Goal: Task Accomplishment & Management: Manage account settings

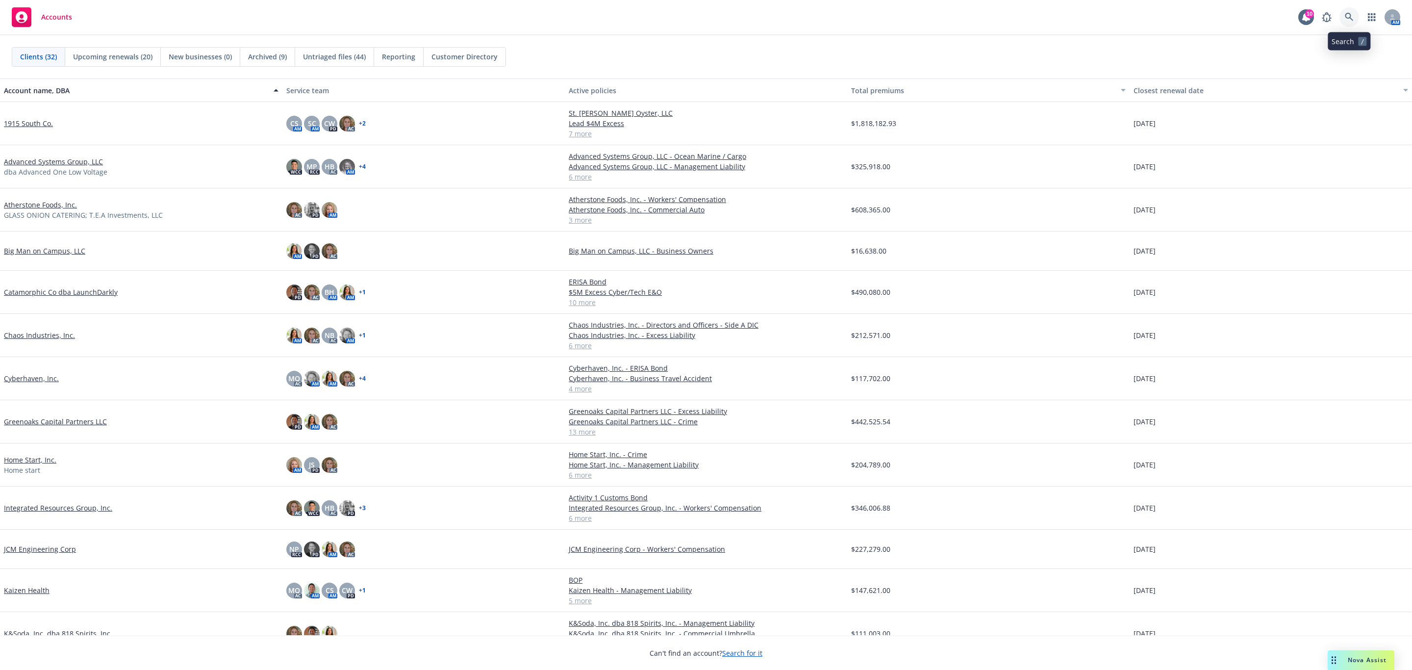
click at [1350, 15] on icon at bounding box center [1349, 17] width 8 height 8
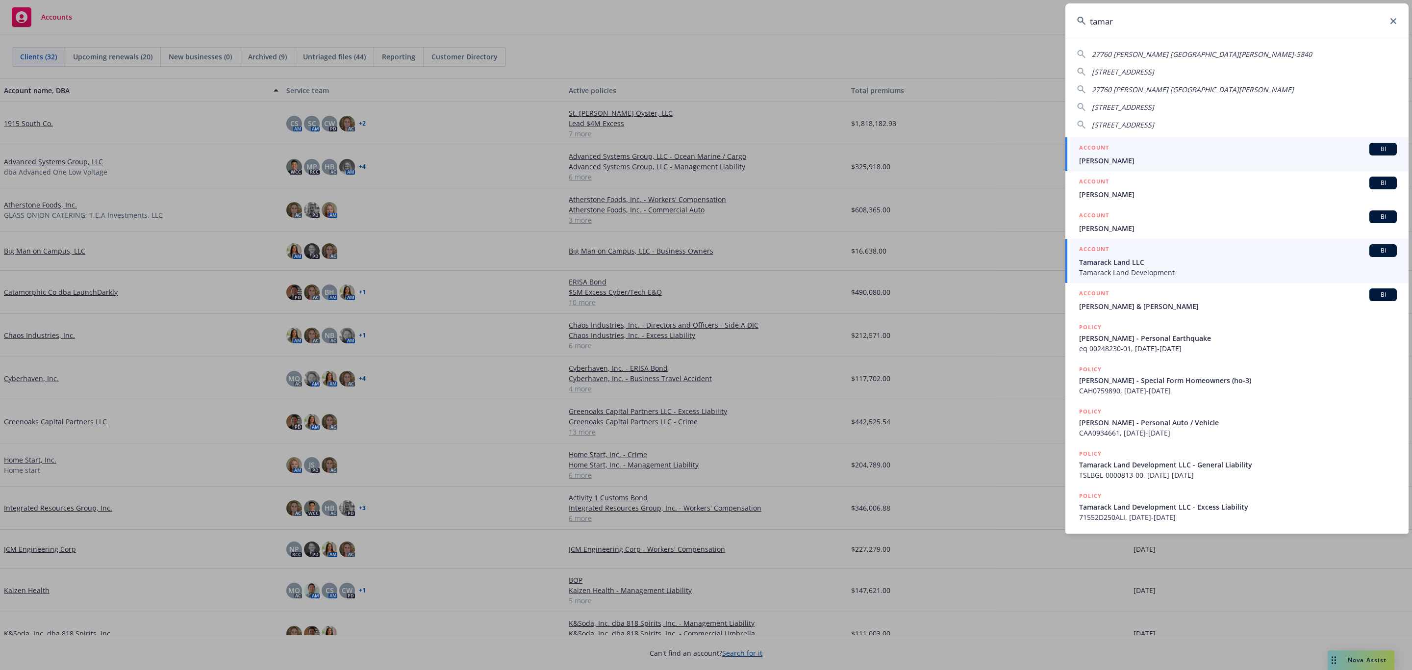
type input "tamar"
click at [1164, 271] on span "Tamarack Land Development" at bounding box center [1238, 272] width 318 height 10
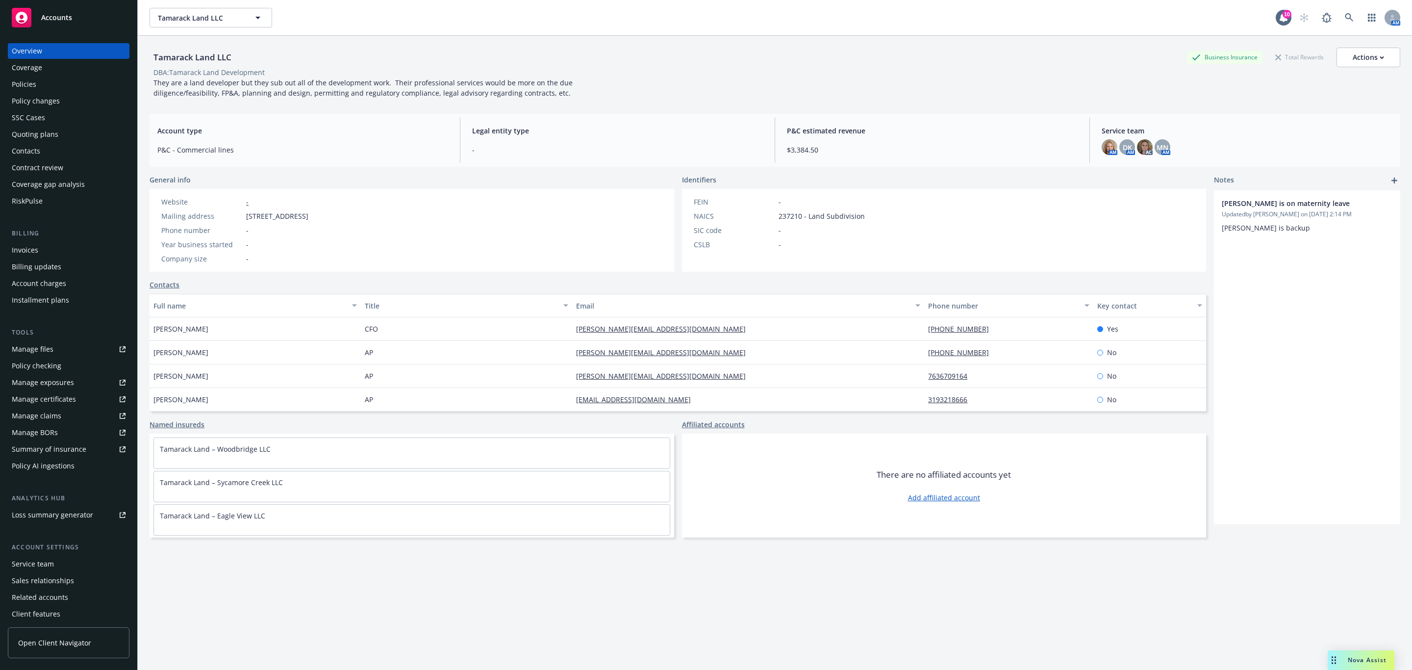
click at [32, 103] on div "Policy changes" at bounding box center [36, 101] width 48 height 16
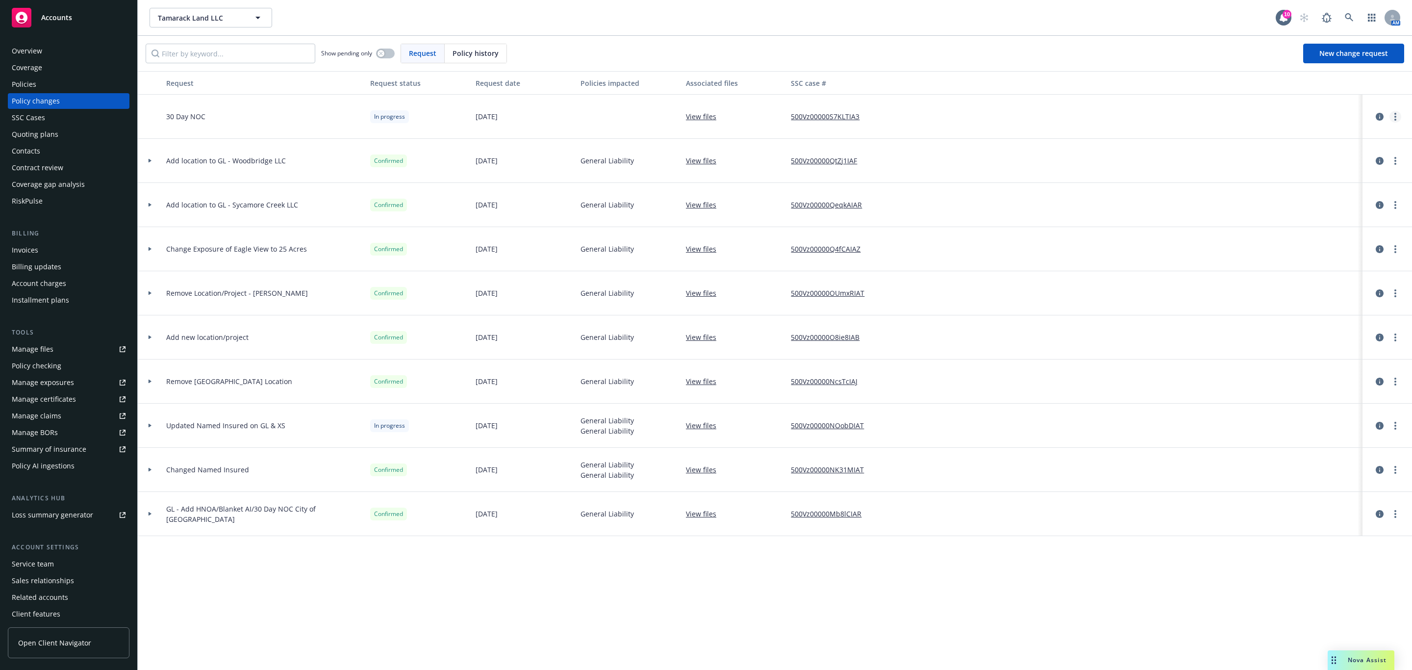
click at [1399, 118] on link "more" at bounding box center [1395, 117] width 12 height 12
click at [1314, 192] on link "Resume workflow" at bounding box center [1316, 196] width 168 height 20
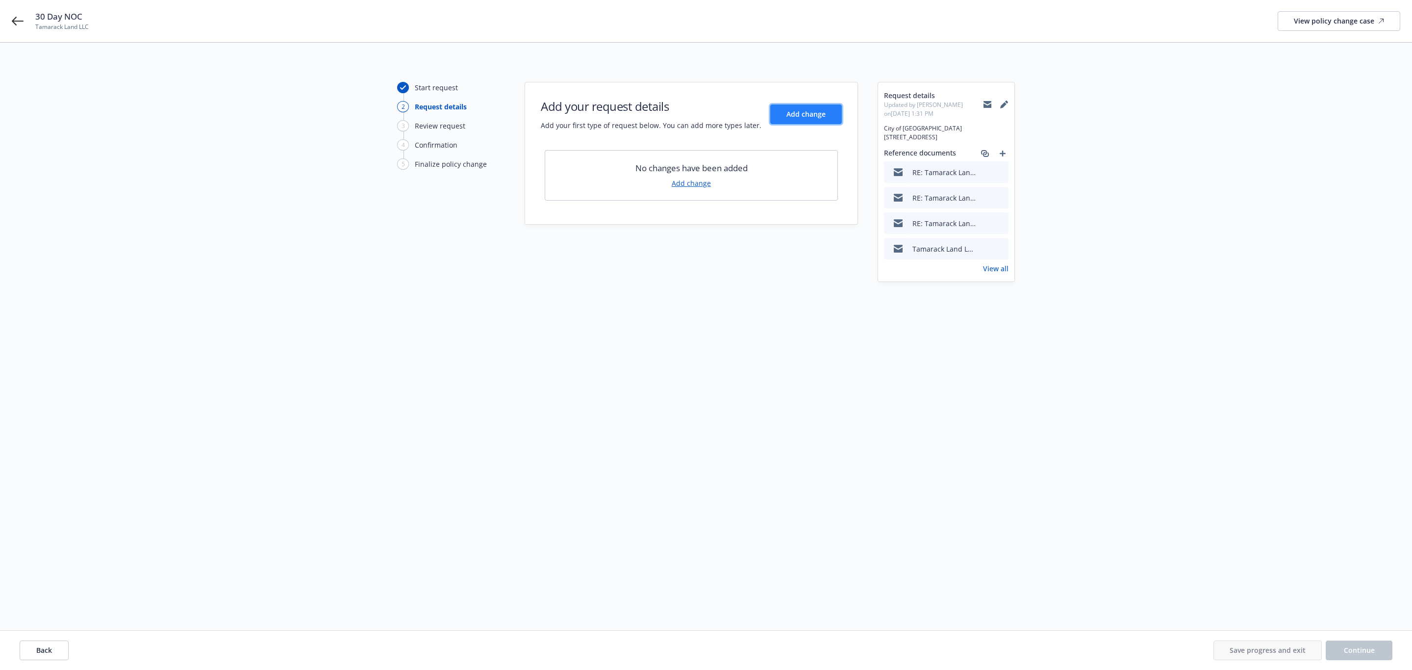
click at [800, 108] on button "Add change" at bounding box center [806, 114] width 72 height 20
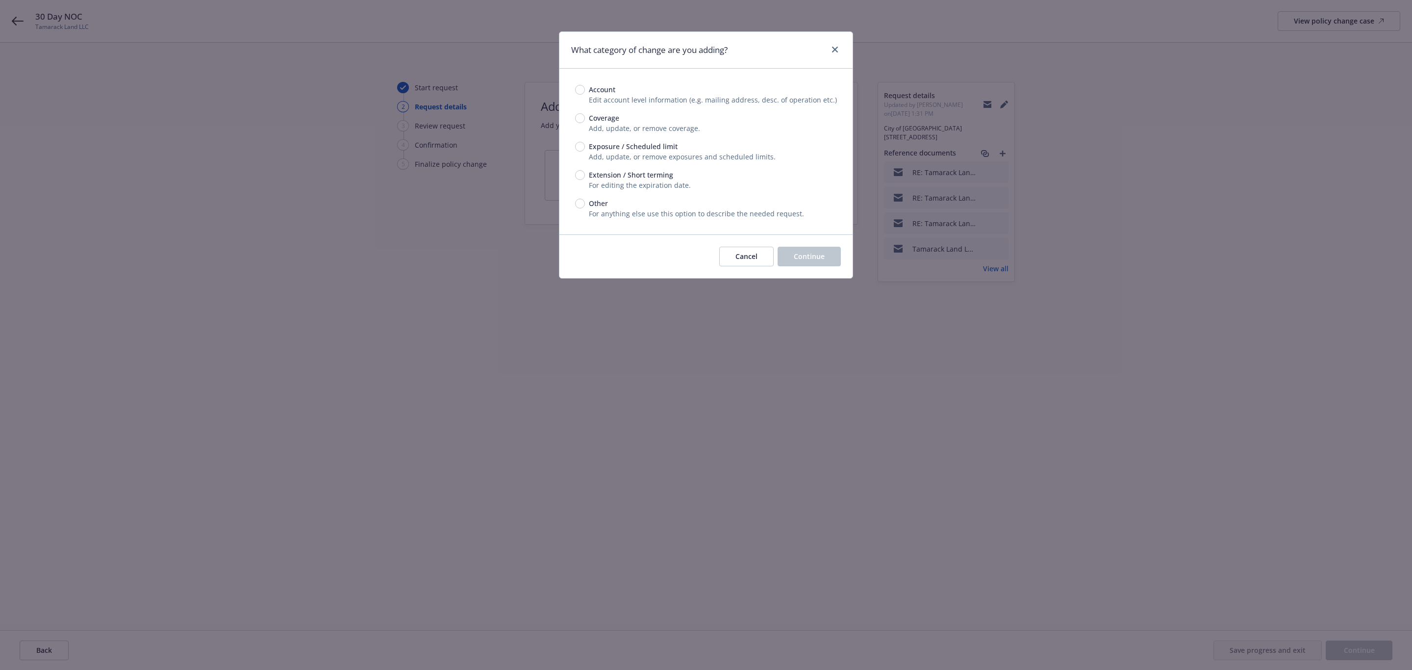
click at [654, 145] on span "Exposure / Scheduled limit" at bounding box center [633, 146] width 89 height 10
click at [585, 145] on input "Exposure / Scheduled limit" at bounding box center [580, 147] width 10 height 10
radio input "true"
click at [603, 200] on span "Other" at bounding box center [598, 203] width 19 height 10
click at [585, 200] on input "Other" at bounding box center [580, 204] width 10 height 10
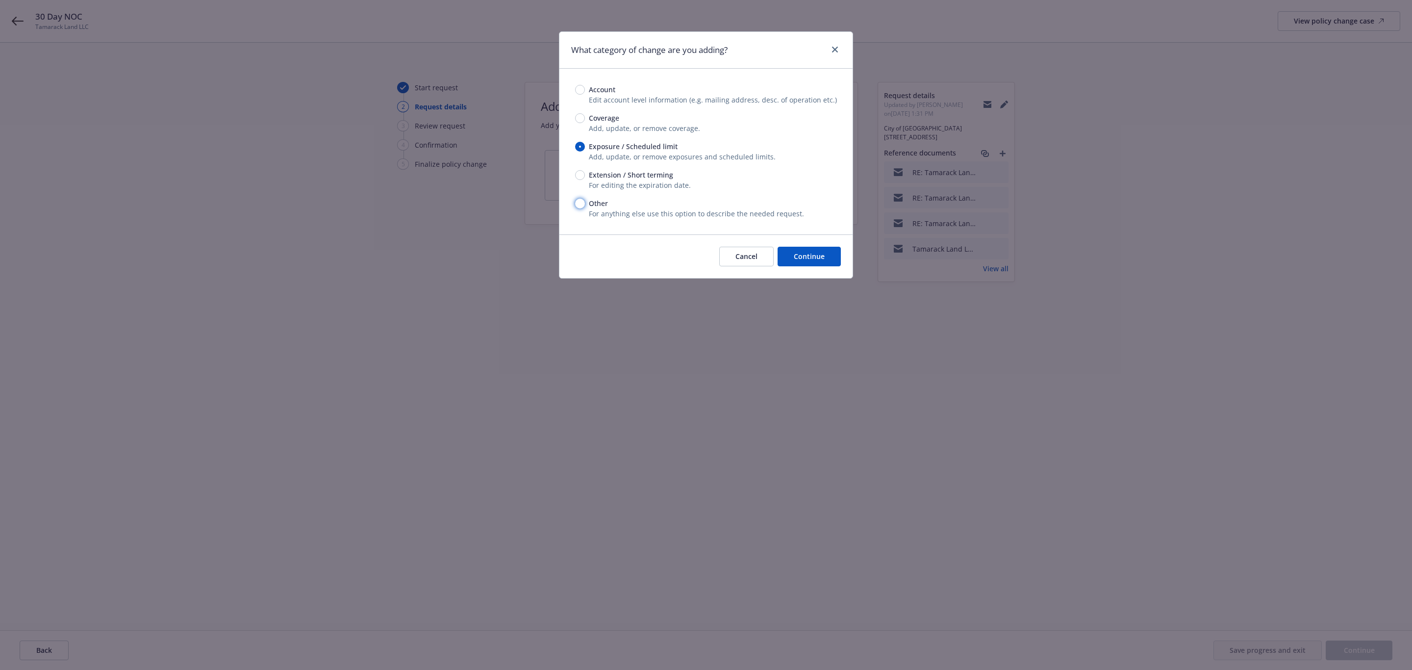
radio input "true"
click at [825, 266] on button "Continue" at bounding box center [808, 257] width 63 height 20
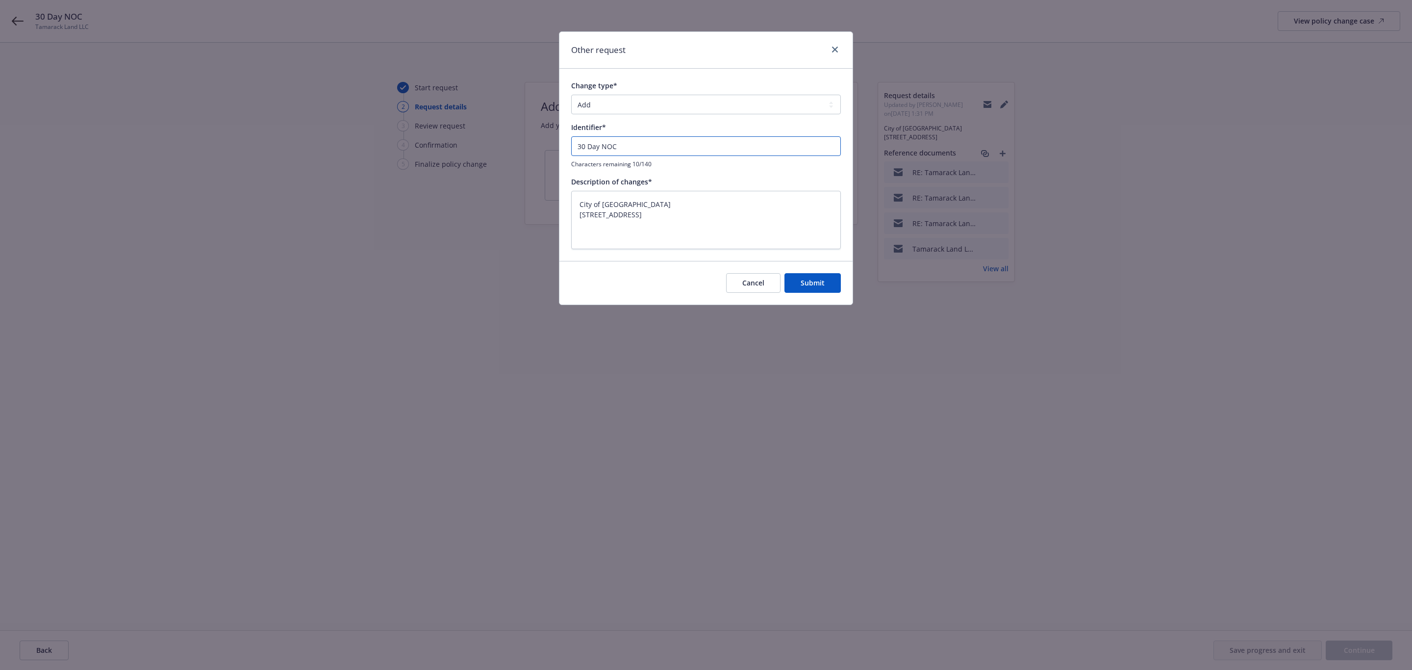
click at [625, 147] on input "30 Day NOC" at bounding box center [706, 146] width 270 height 20
type input "30 Day NOC"
type textarea "x"
type input "30 Day NOC o"
type textarea "x"
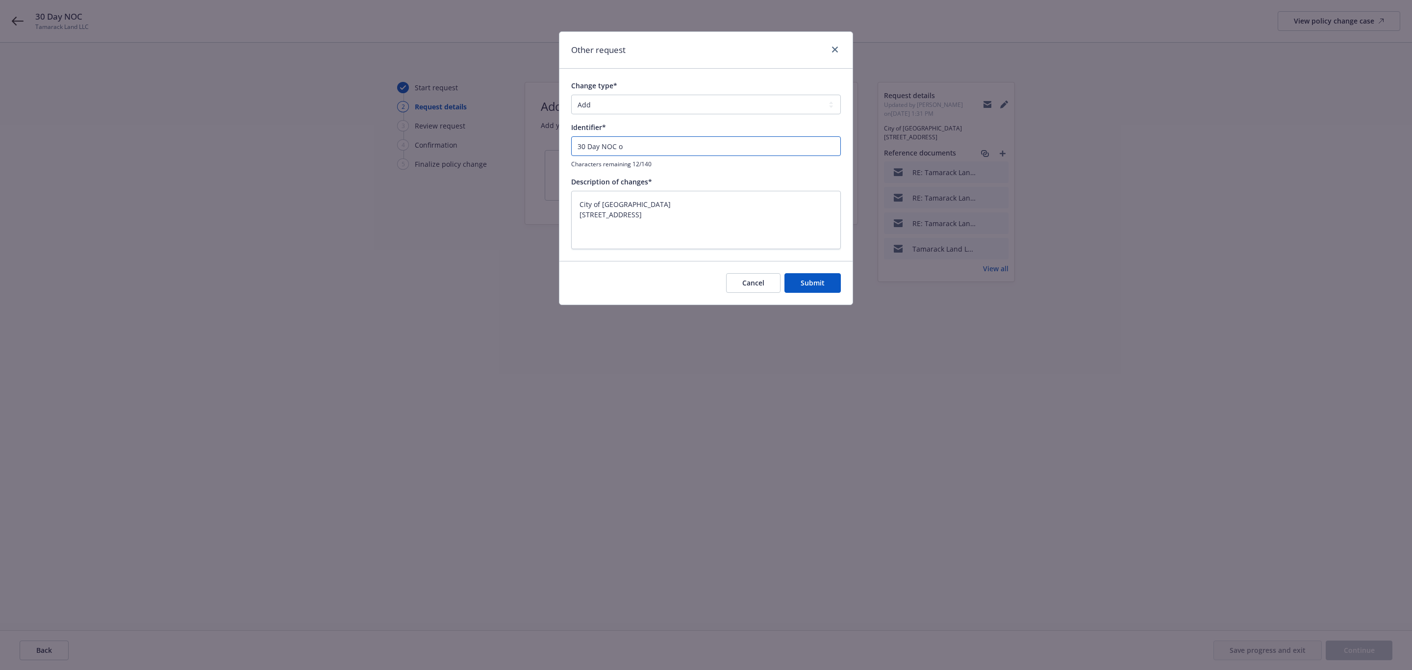
type input "30 Day NOC on"
type textarea "x"
type input "30 Day NOC on"
type textarea "x"
type input "30 Day NOC on G"
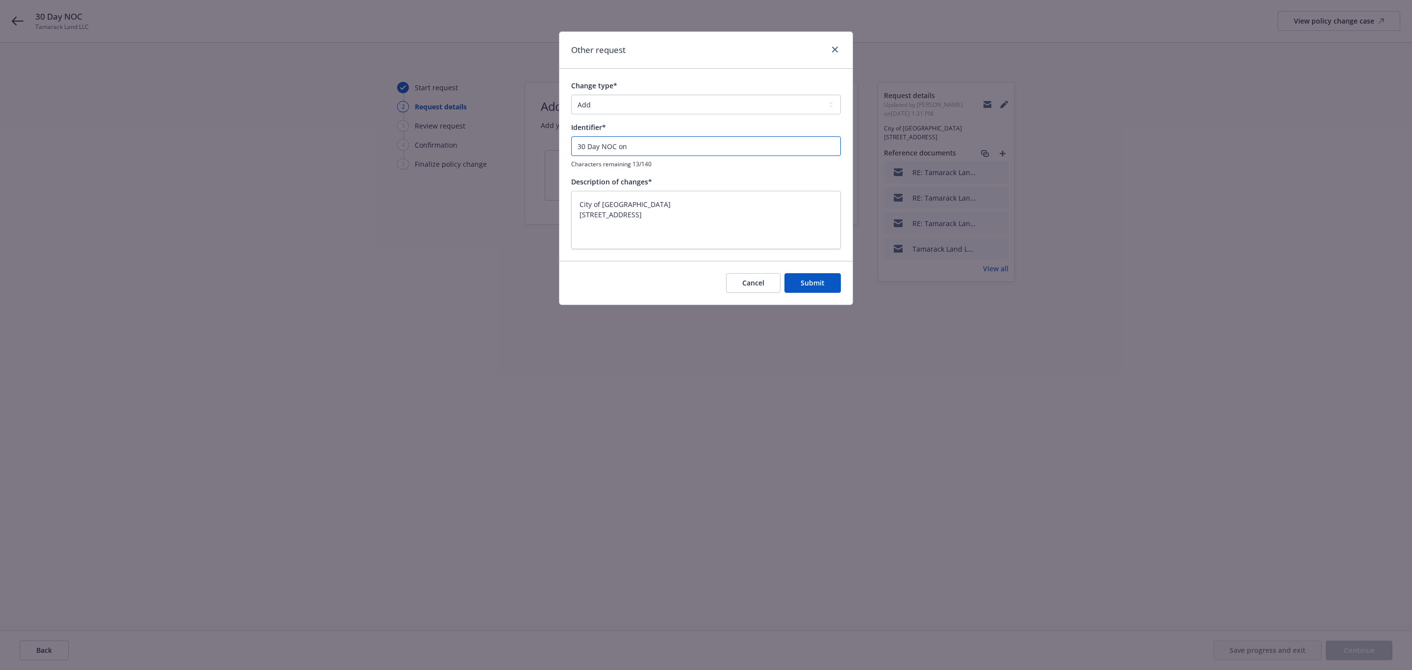
type textarea "x"
type input "30 Day NOC on GL"
type textarea "x"
type input "30 Day NOC on GL"
click at [812, 284] on span "Submit" at bounding box center [812, 282] width 24 height 9
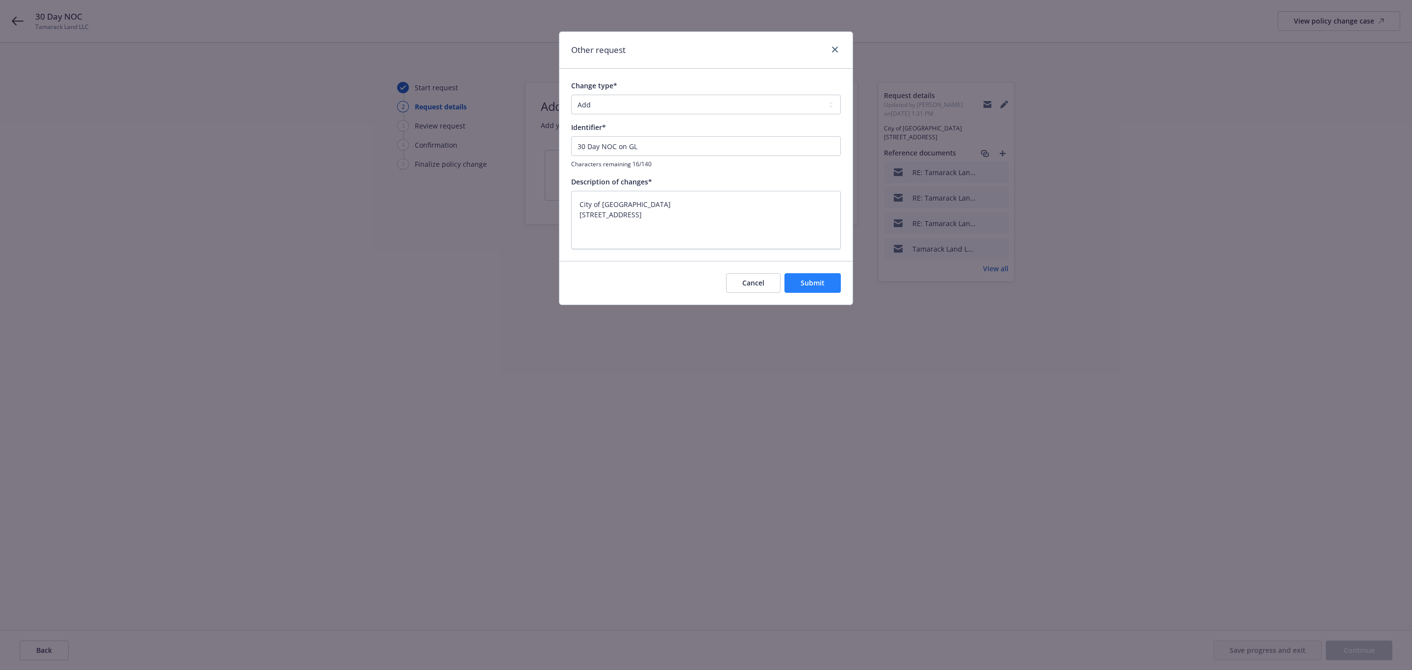
type textarea "x"
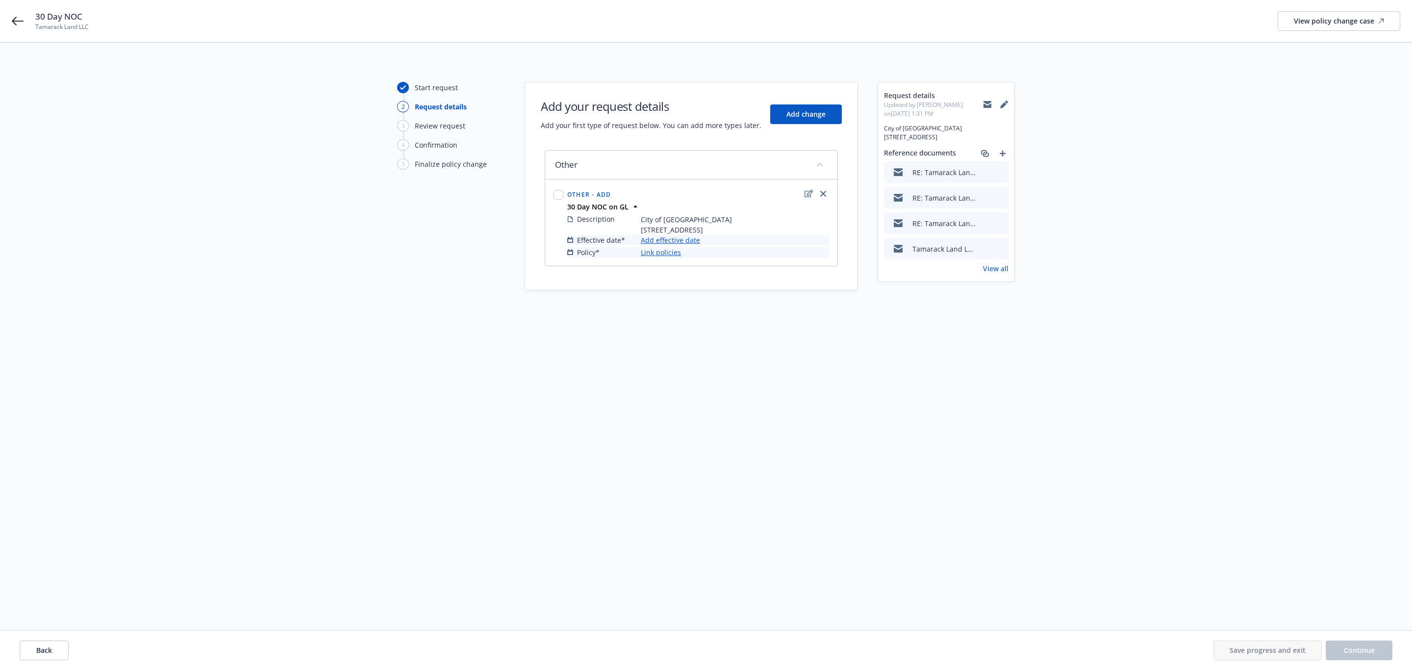
click at [656, 245] on link "Add effective date" at bounding box center [670, 240] width 59 height 10
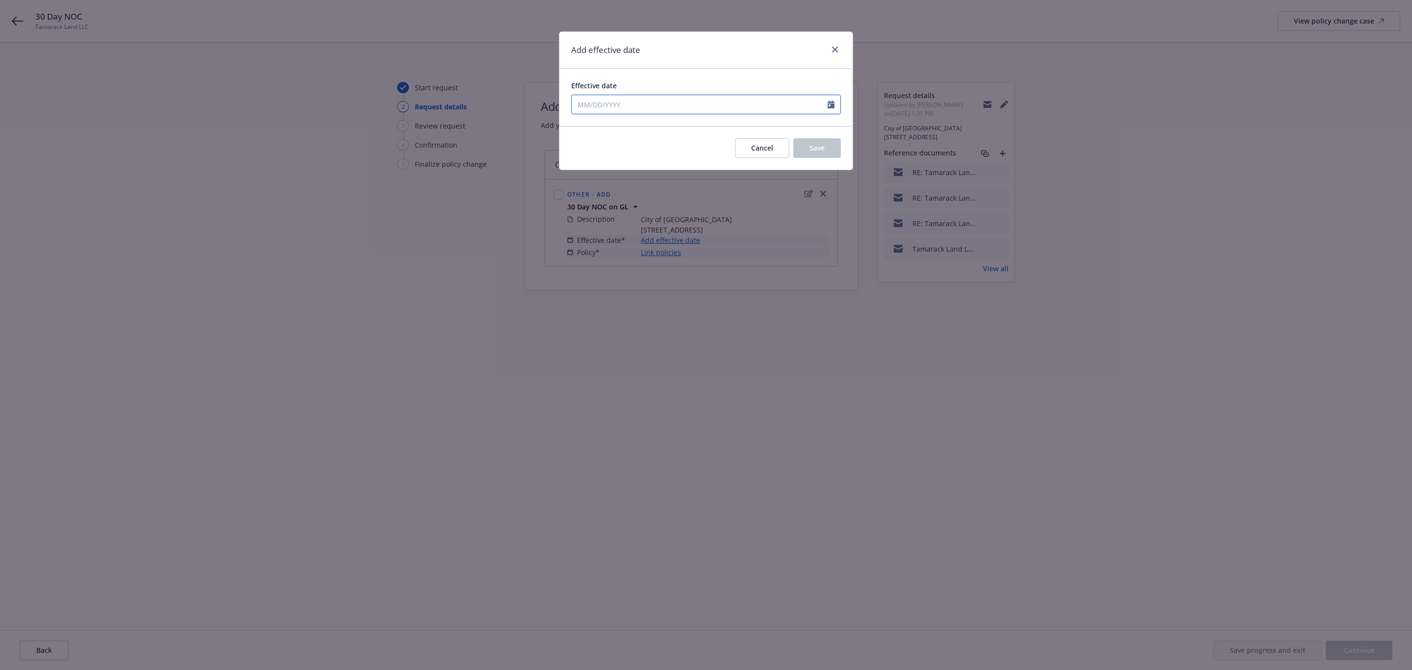
click at [831, 103] on icon "Calendar" at bounding box center [830, 104] width 7 height 8
select select "9"
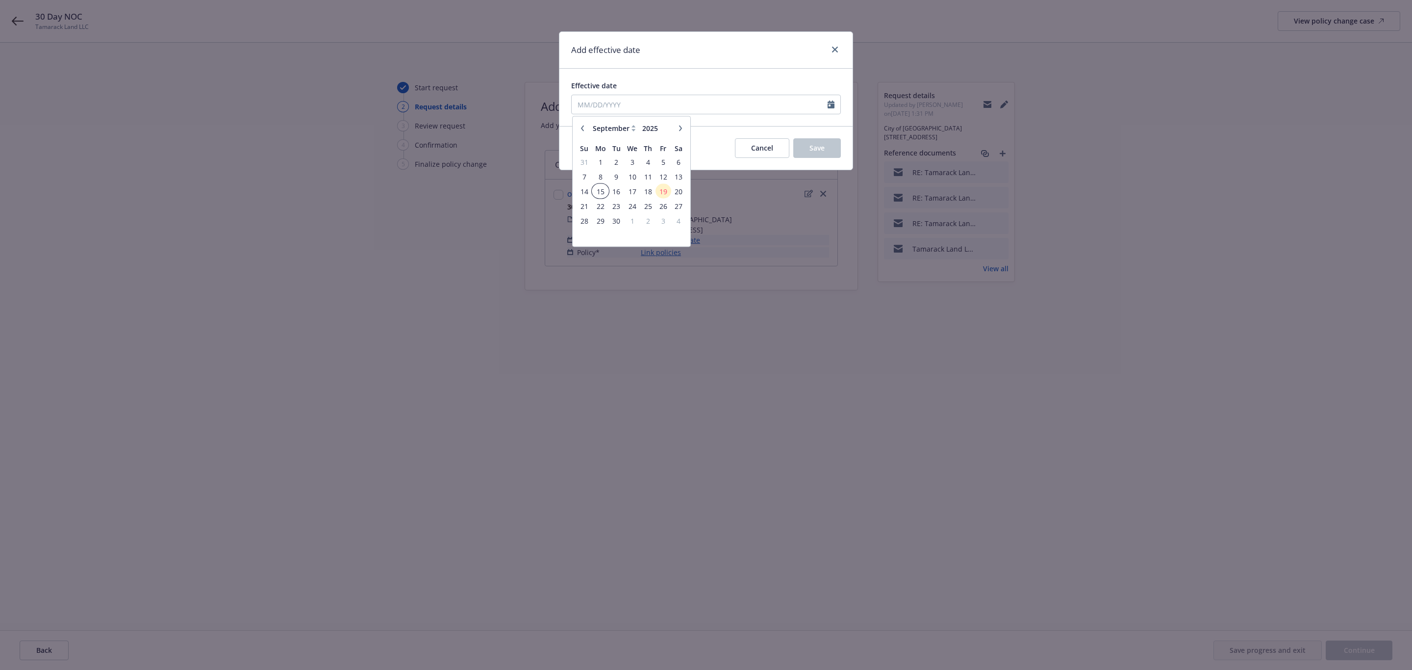
click at [602, 193] on span "15" at bounding box center [600, 191] width 15 height 12
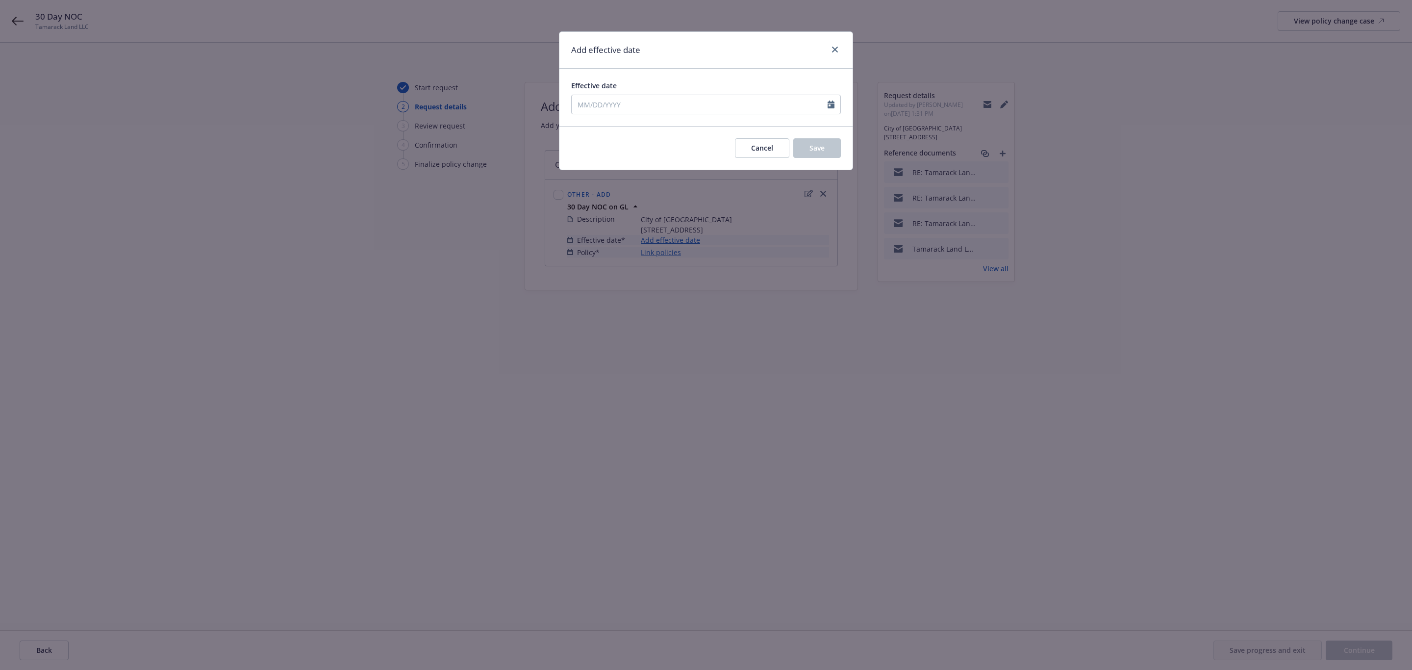
type input "09/15/2025"
click at [820, 149] on span "Save" at bounding box center [816, 147] width 15 height 9
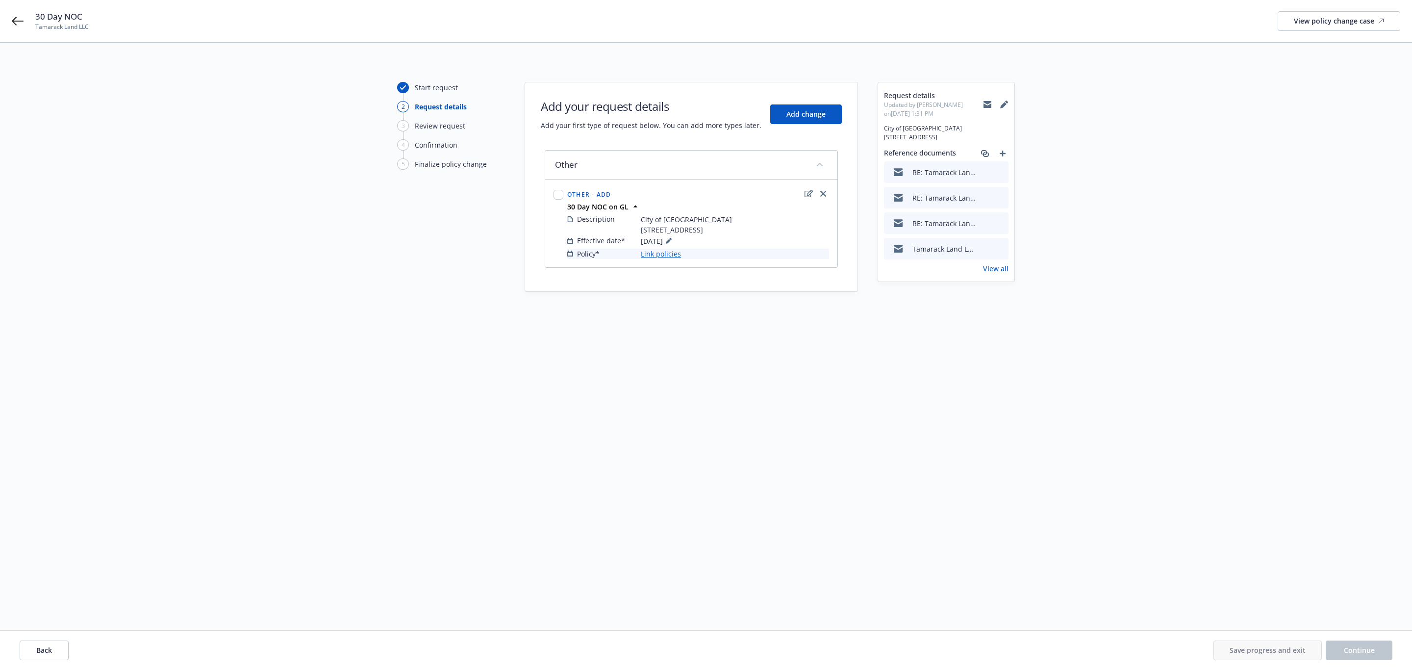
click at [668, 259] on link "Link policies" at bounding box center [661, 254] width 40 height 10
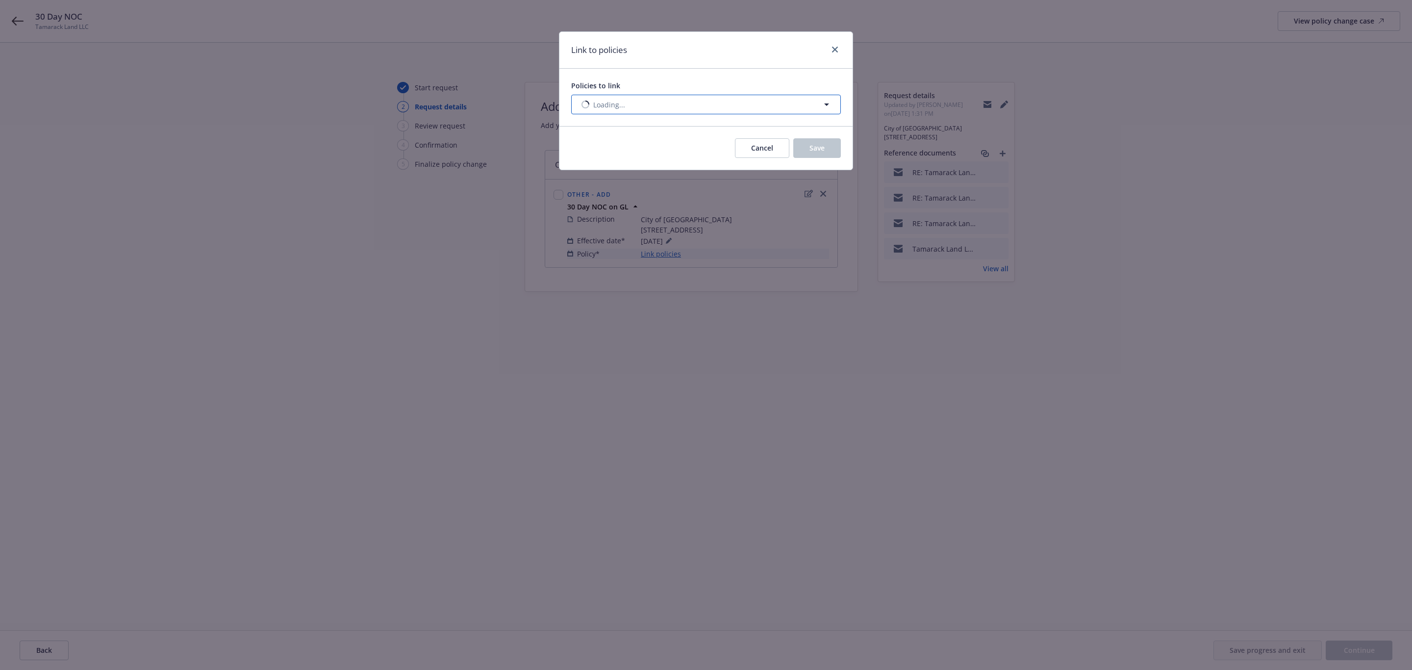
click at [784, 102] on button "Loading..." at bounding box center [706, 105] width 270 height 20
select select "ACTIVE"
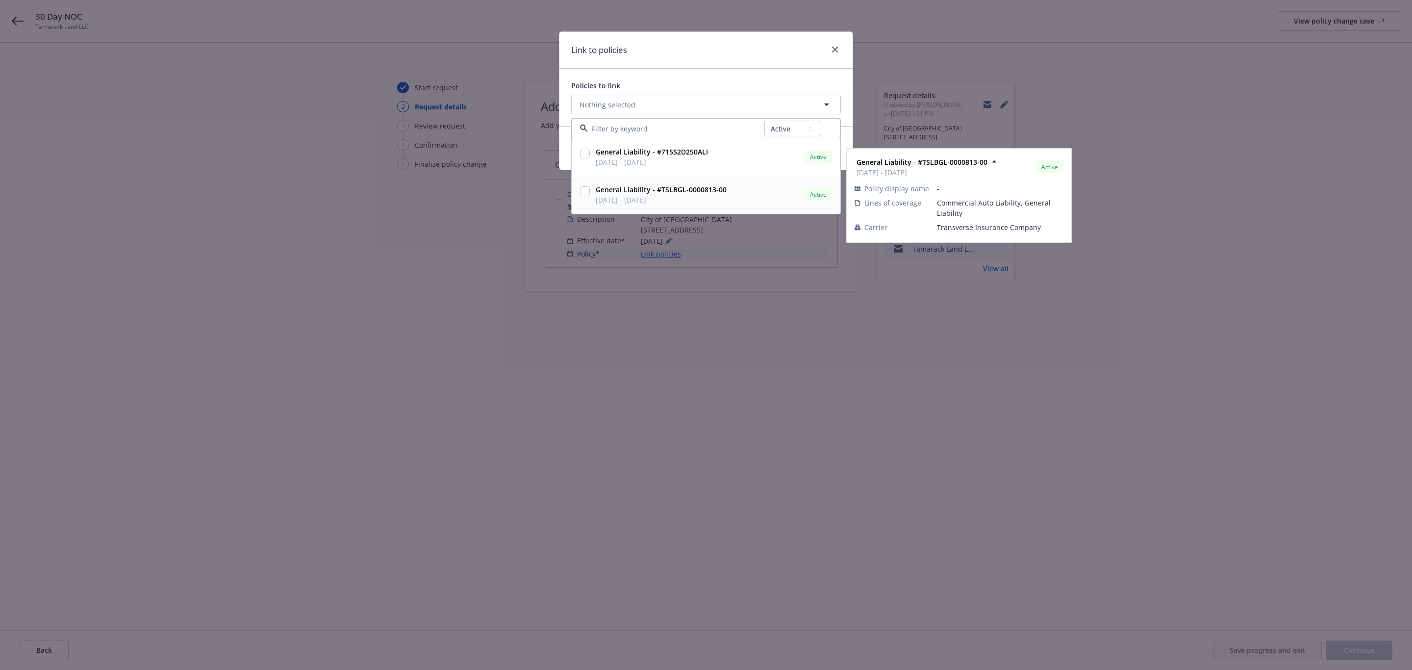
click at [585, 192] on input "checkbox" at bounding box center [585, 191] width 10 height 10
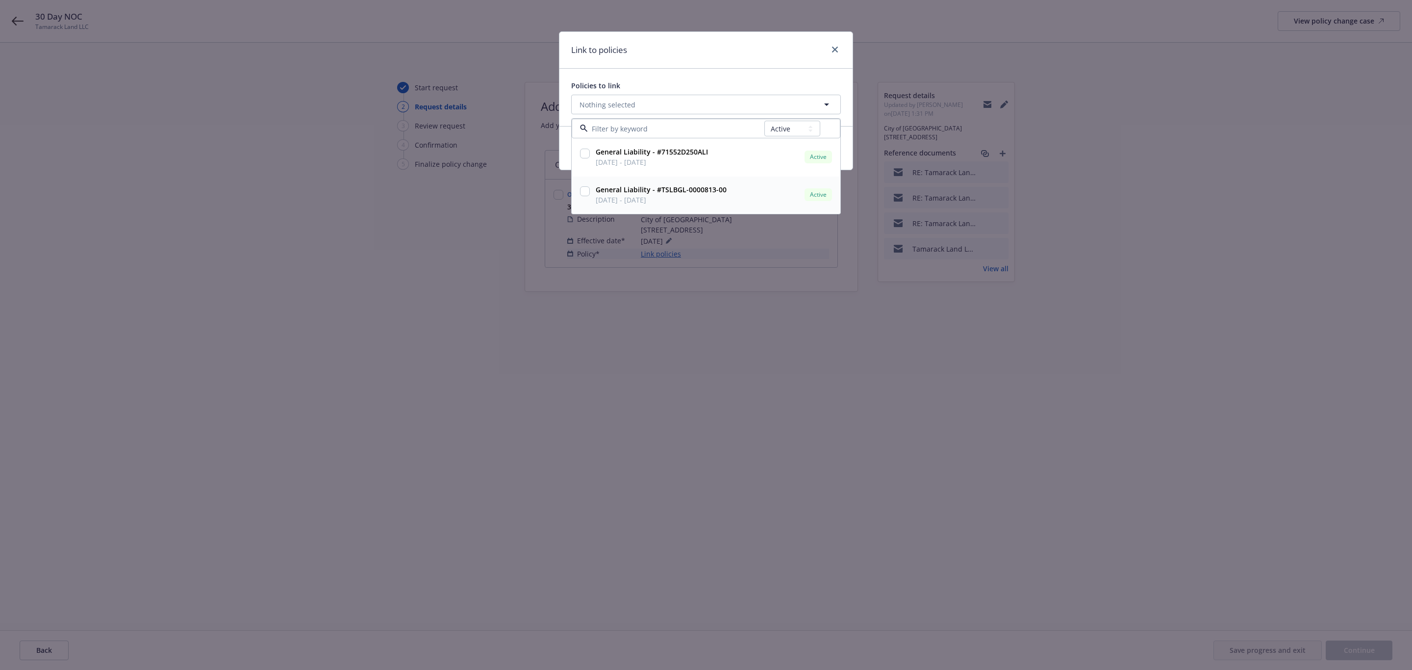
checkbox input "true"
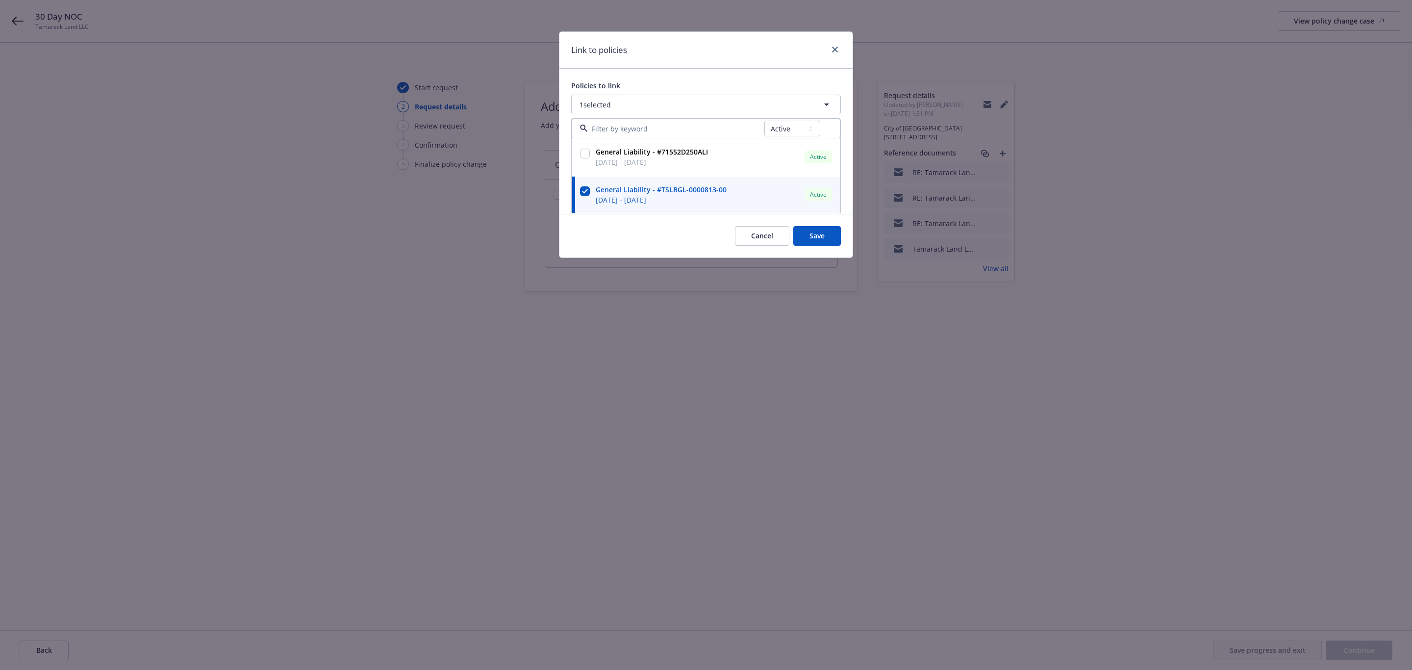
click at [668, 67] on div "Link to policies" at bounding box center [705, 50] width 293 height 37
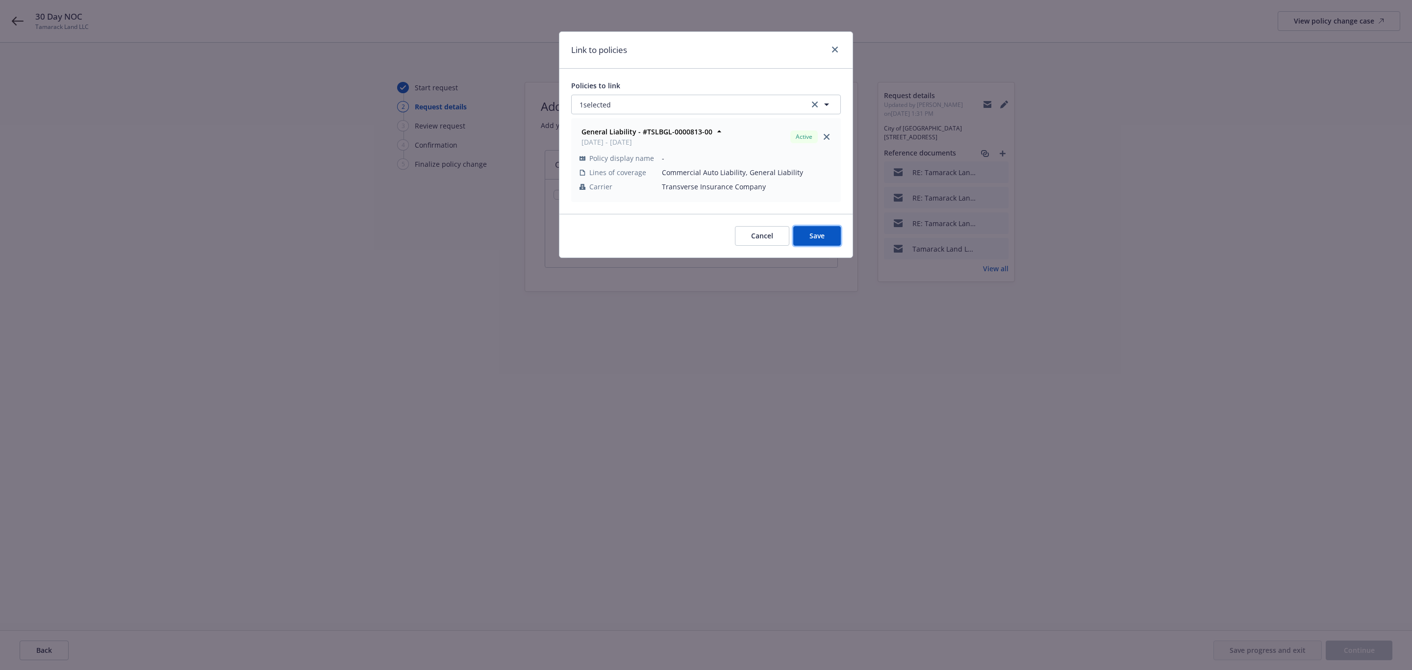
click at [810, 240] on span "Save" at bounding box center [816, 235] width 15 height 9
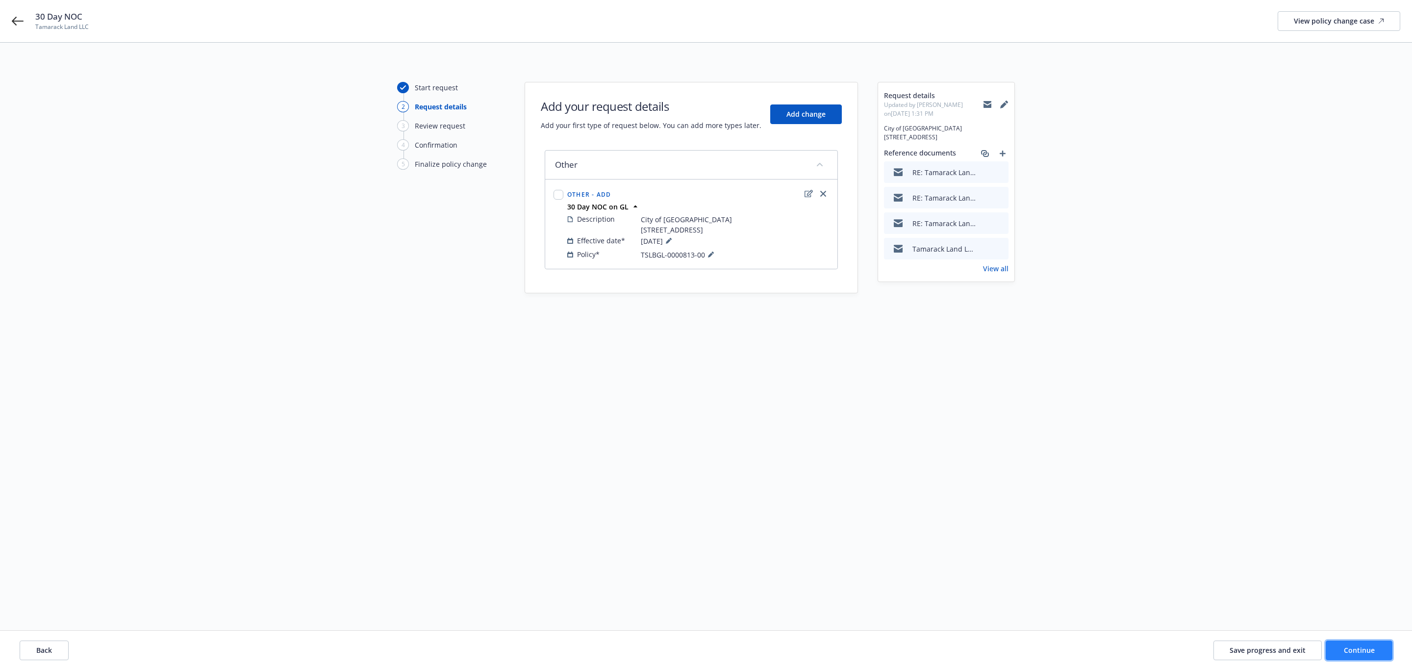
click at [1335, 648] on button "Continue" at bounding box center [1358, 650] width 67 height 20
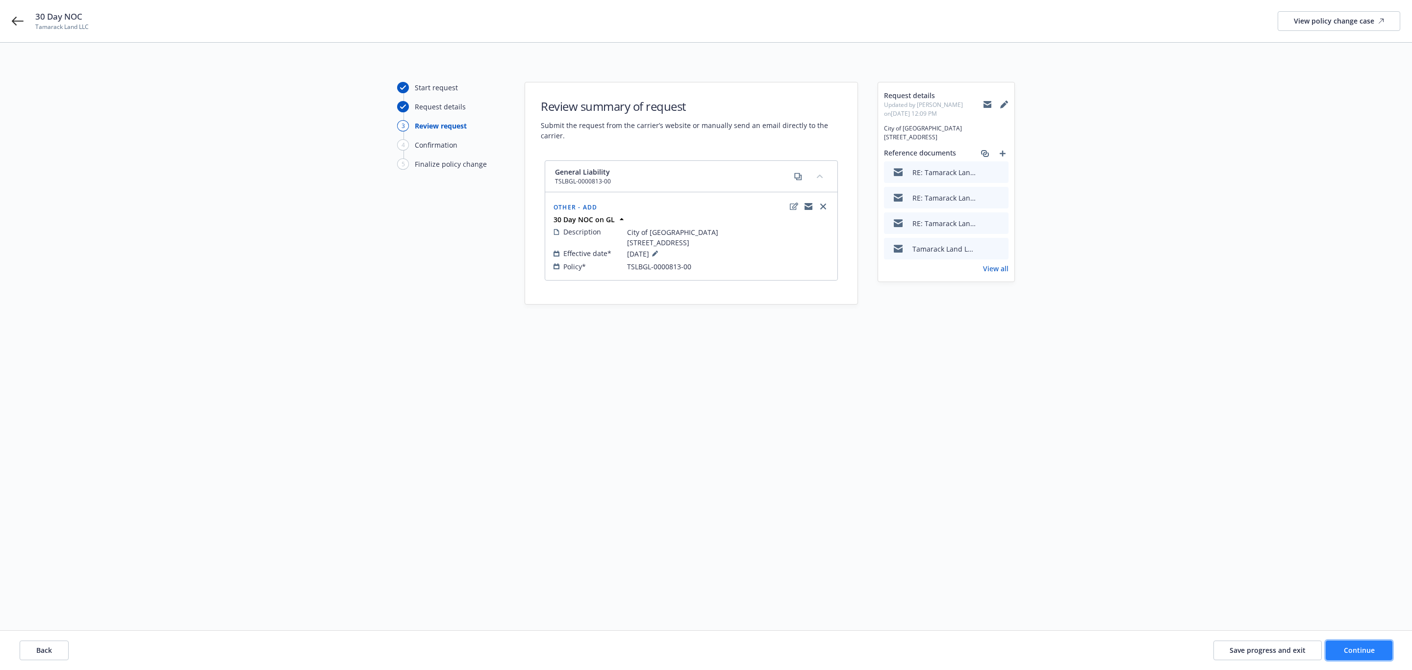
click at [1328, 656] on button "Continue" at bounding box center [1358, 650] width 67 height 20
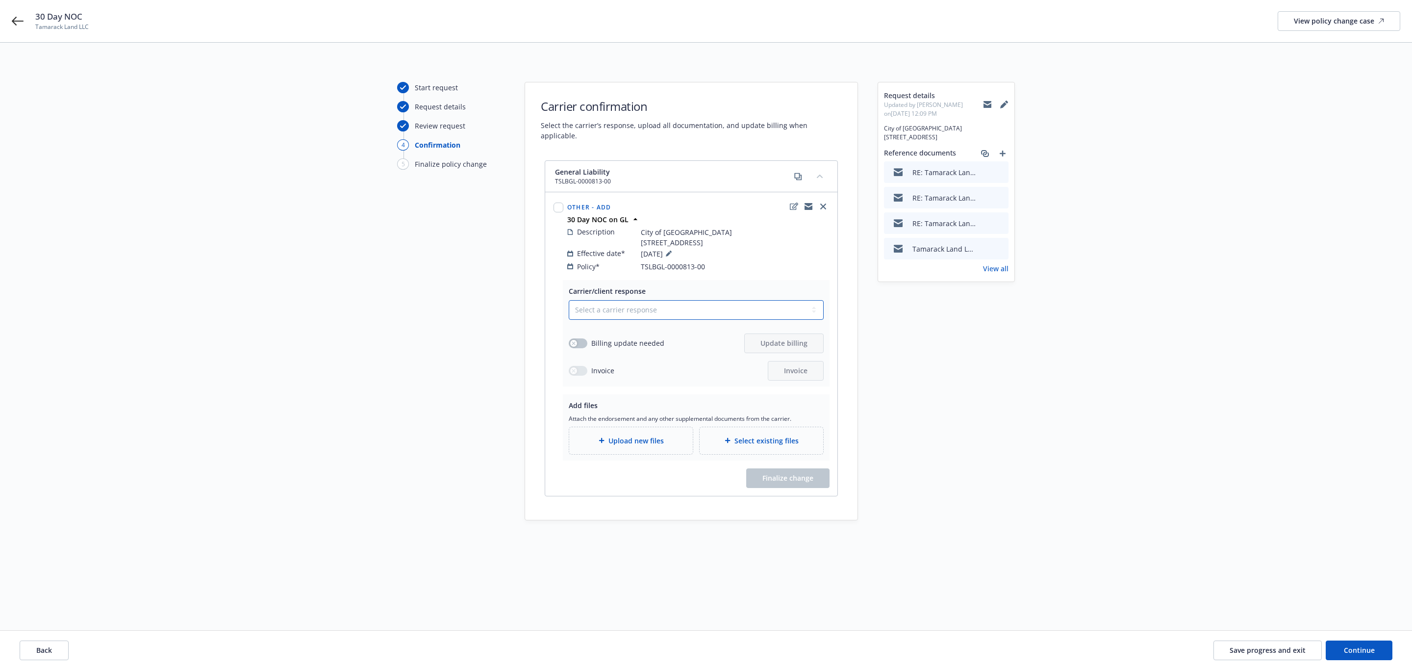
click at [724, 309] on select "Select a carrier response Accepted Accepted with revision No endorsement needed…" at bounding box center [696, 310] width 255 height 20
select select "ACCEPTED"
click at [569, 301] on select "Select a carrier response Accepted Accepted with revision No endorsement needed…" at bounding box center [696, 310] width 255 height 20
click at [678, 438] on div "Upload new files" at bounding box center [631, 440] width 108 height 11
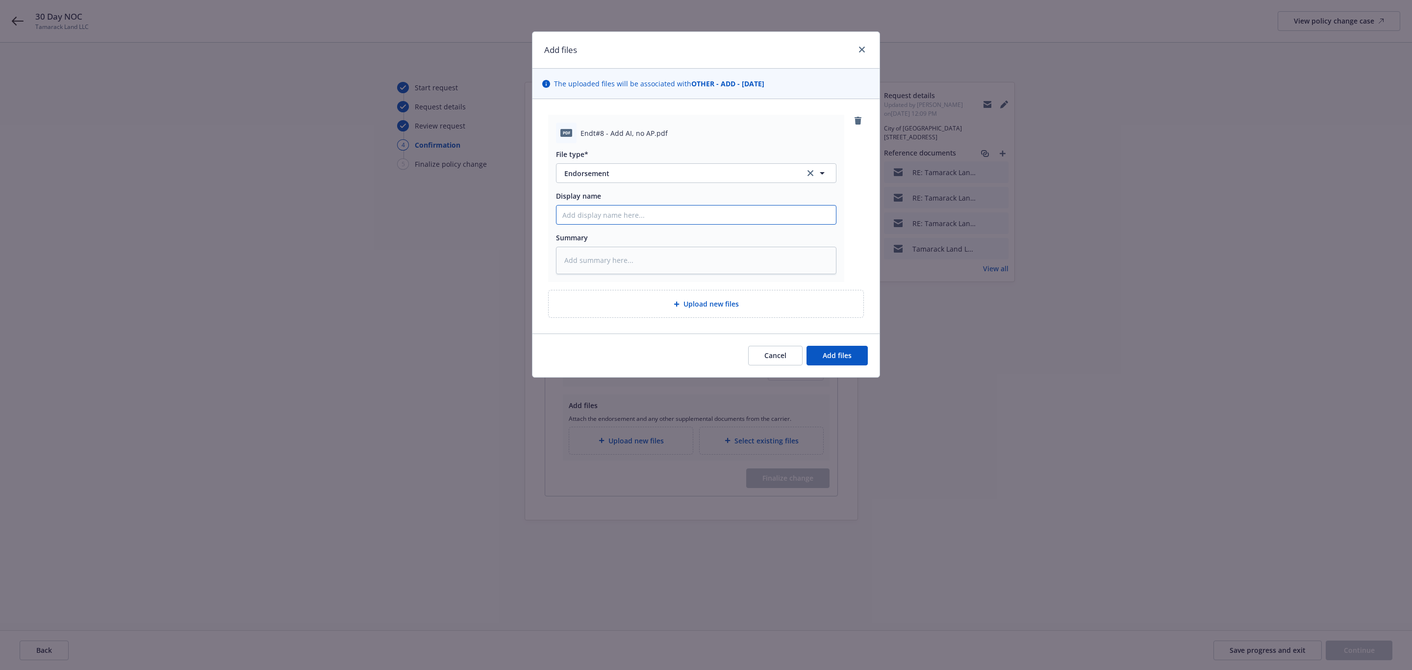
click at [620, 217] on input "Display name" at bounding box center [695, 214] width 279 height 19
type textarea "x"
type input "E"
type textarea "x"
type input "En"
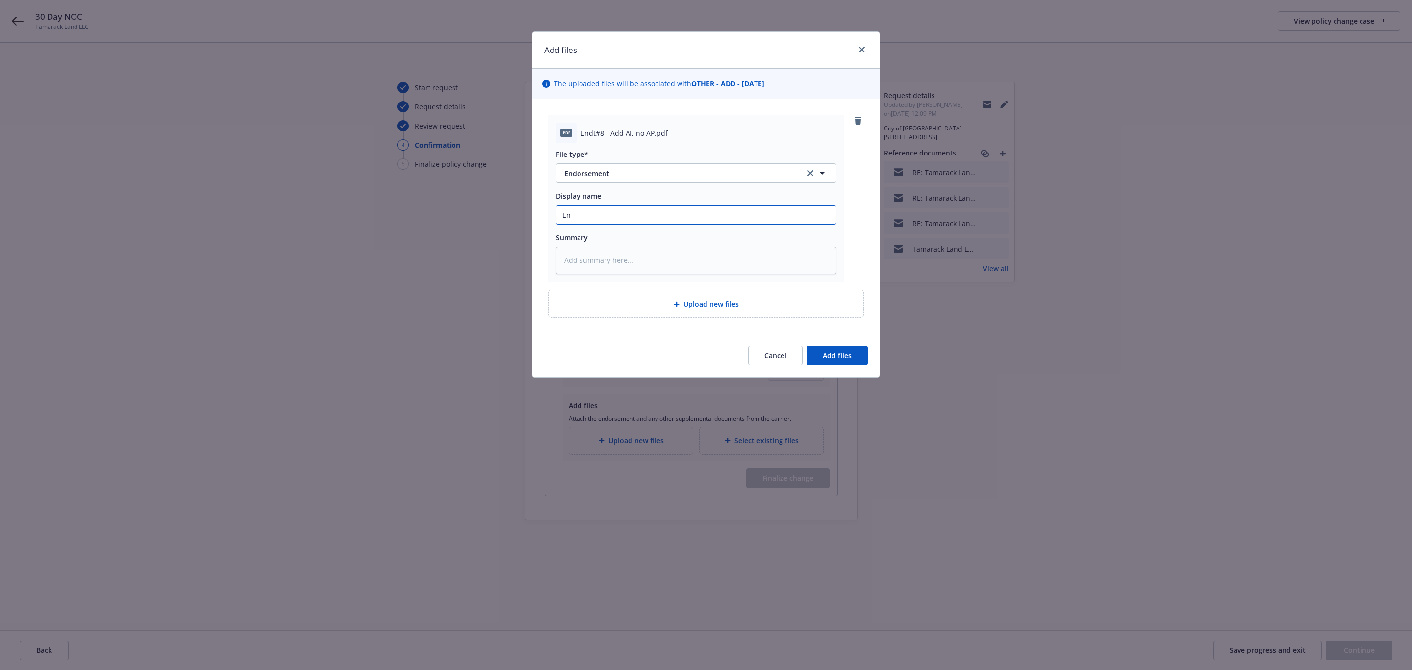
type textarea "x"
type input "End"
type textarea "x"
type input "Endt"
type textarea "x"
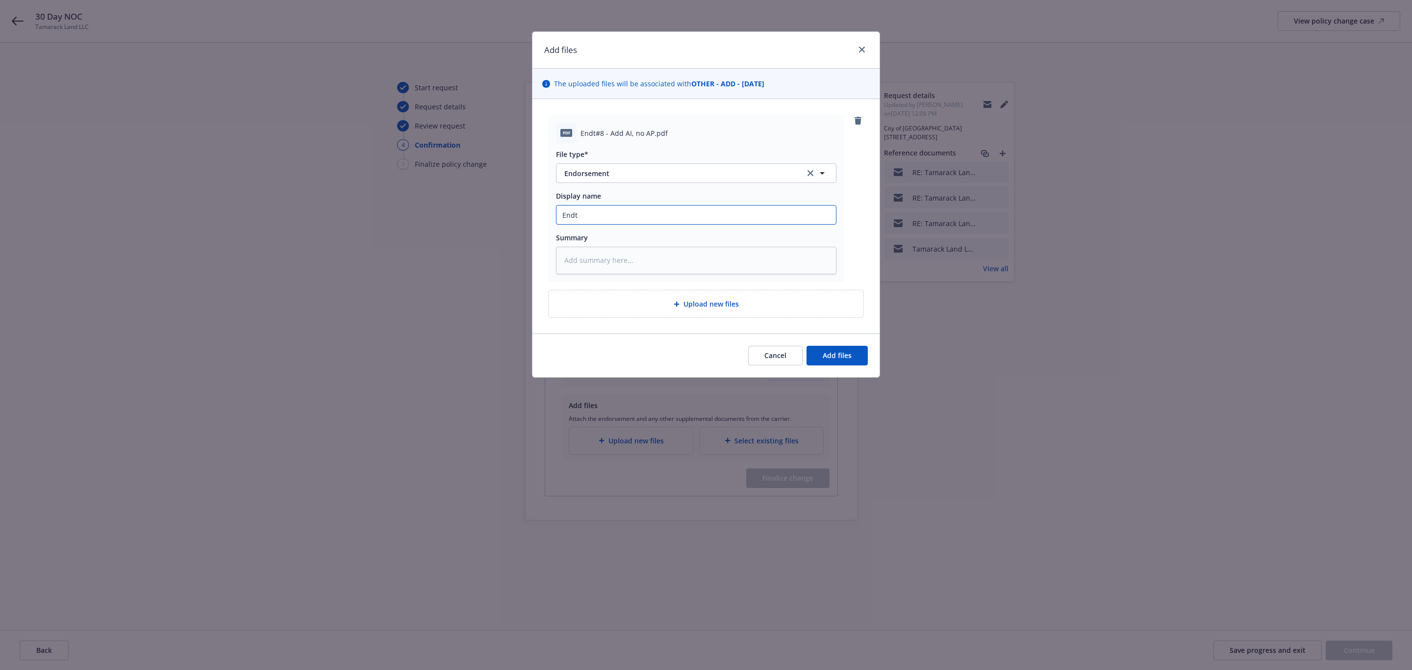
type input "Endt"
type textarea "x"
type input "Endt #"
type textarea "x"
type input "Endt #8"
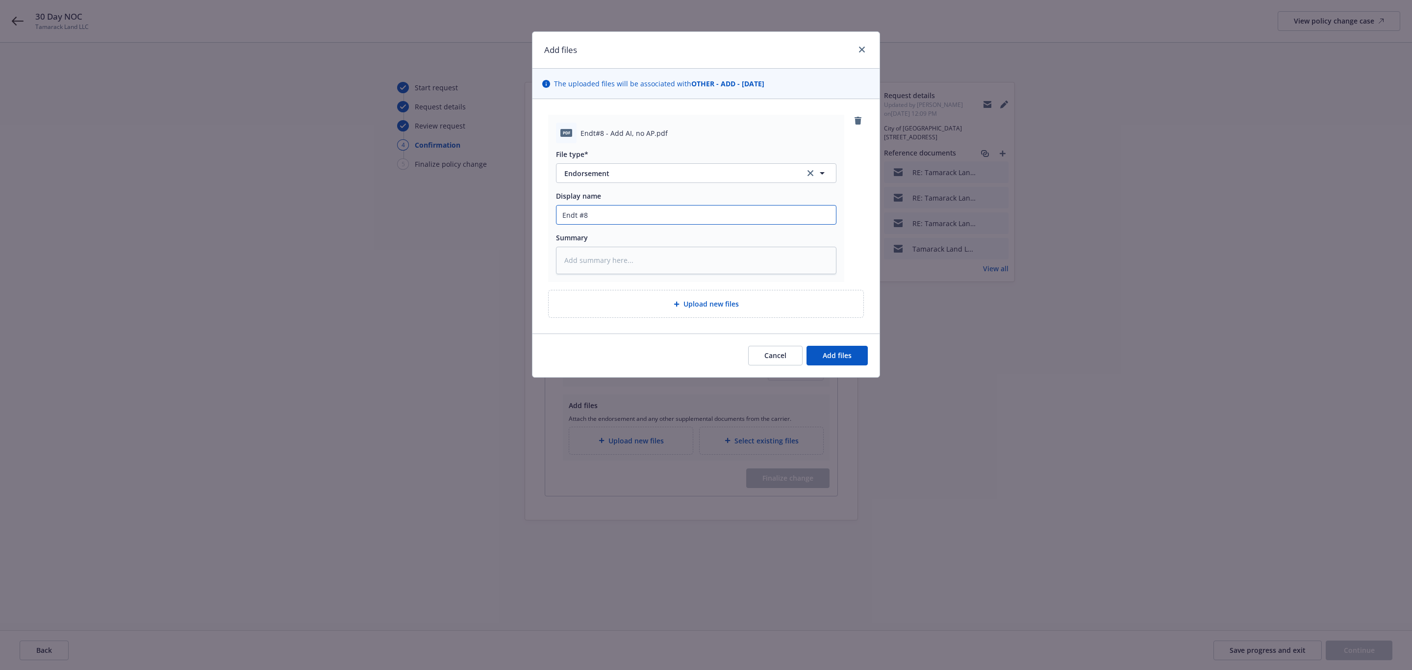
type textarea "x"
type input "Endt #8"
type textarea "x"
type input "Endt #8 3"
type textarea "x"
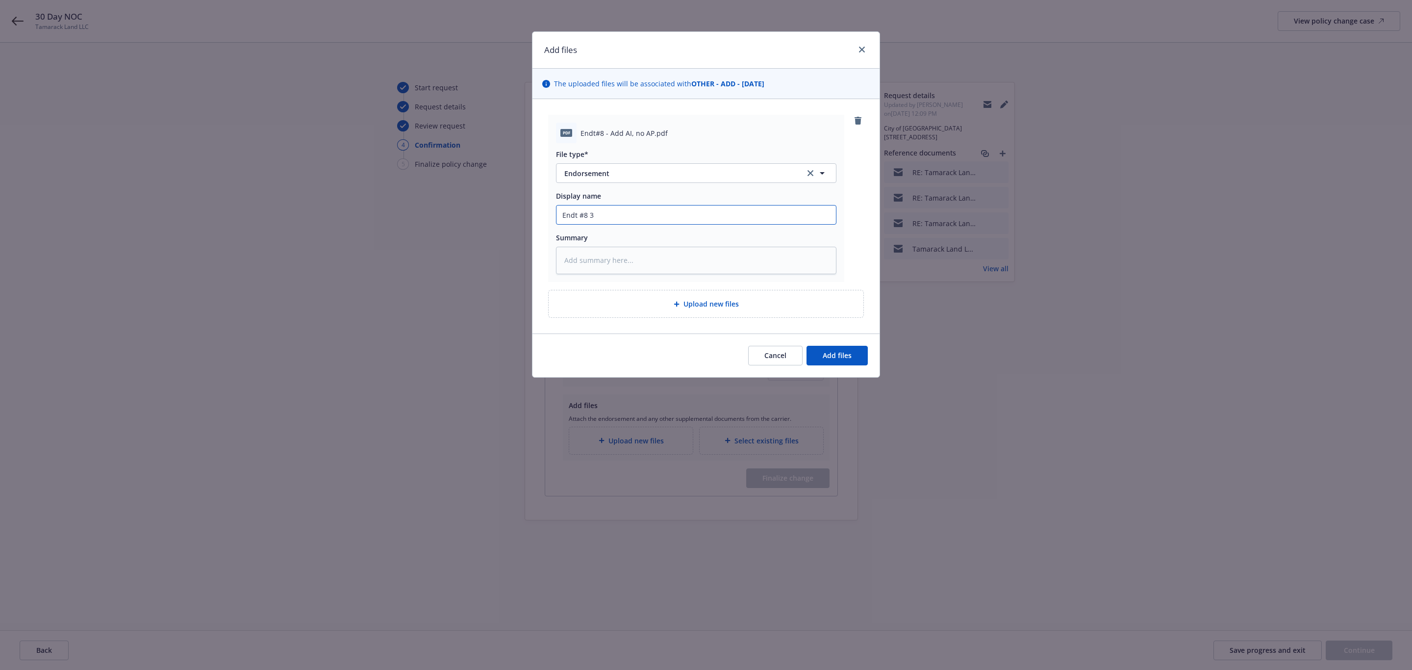
type input "Endt #8 30"
type textarea "x"
type input "Endt #8 30"
type textarea "x"
type input "Endt #8 30 D"
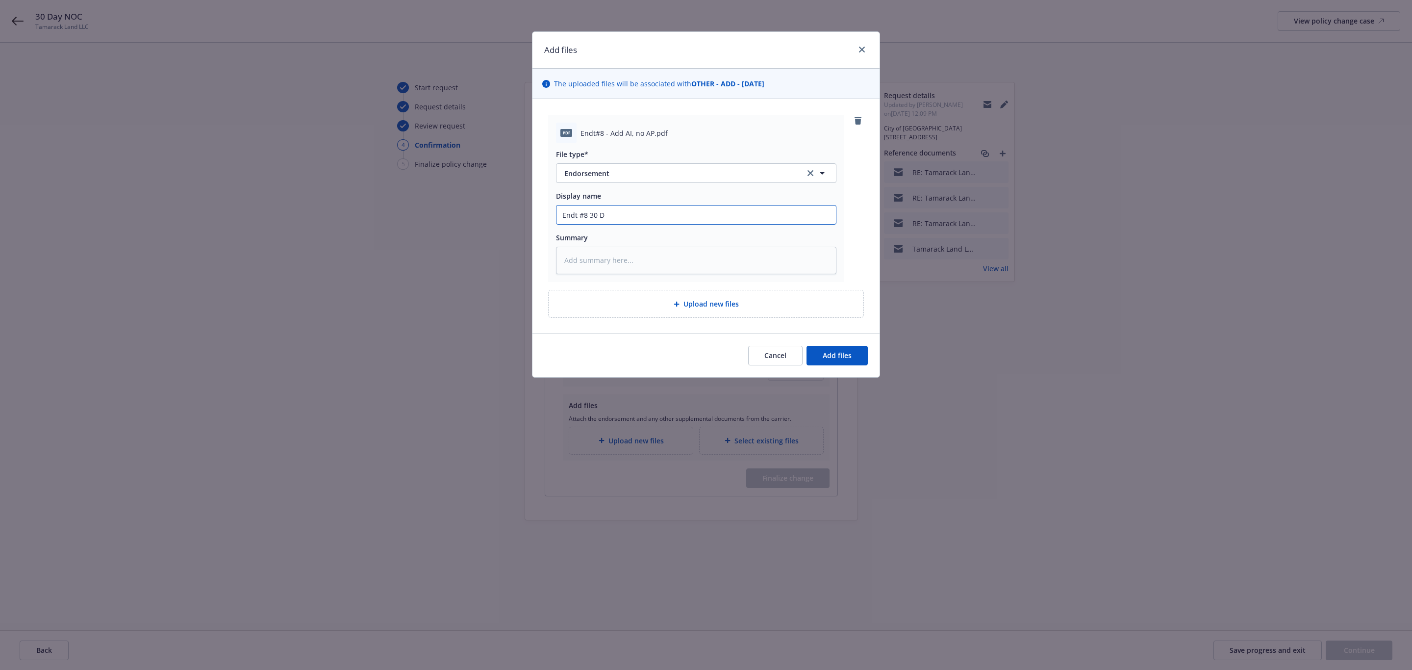
type textarea "x"
type input "Endt #8 30 DA"
type textarea "x"
type input "Endt #8 30 D"
type textarea "x"
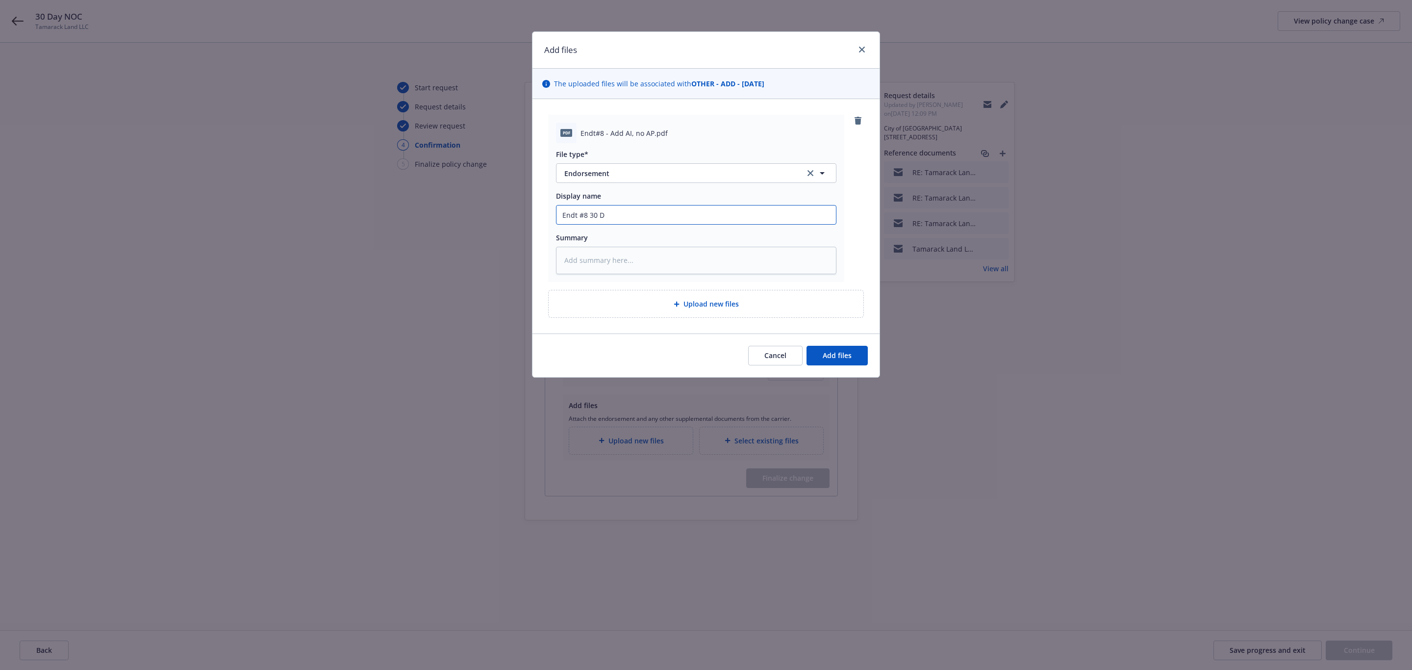
type input "Endt #8 30 Da"
type textarea "x"
type input "Endt #8 30 Day"
type textarea "x"
type input "Endt #8 30 Day"
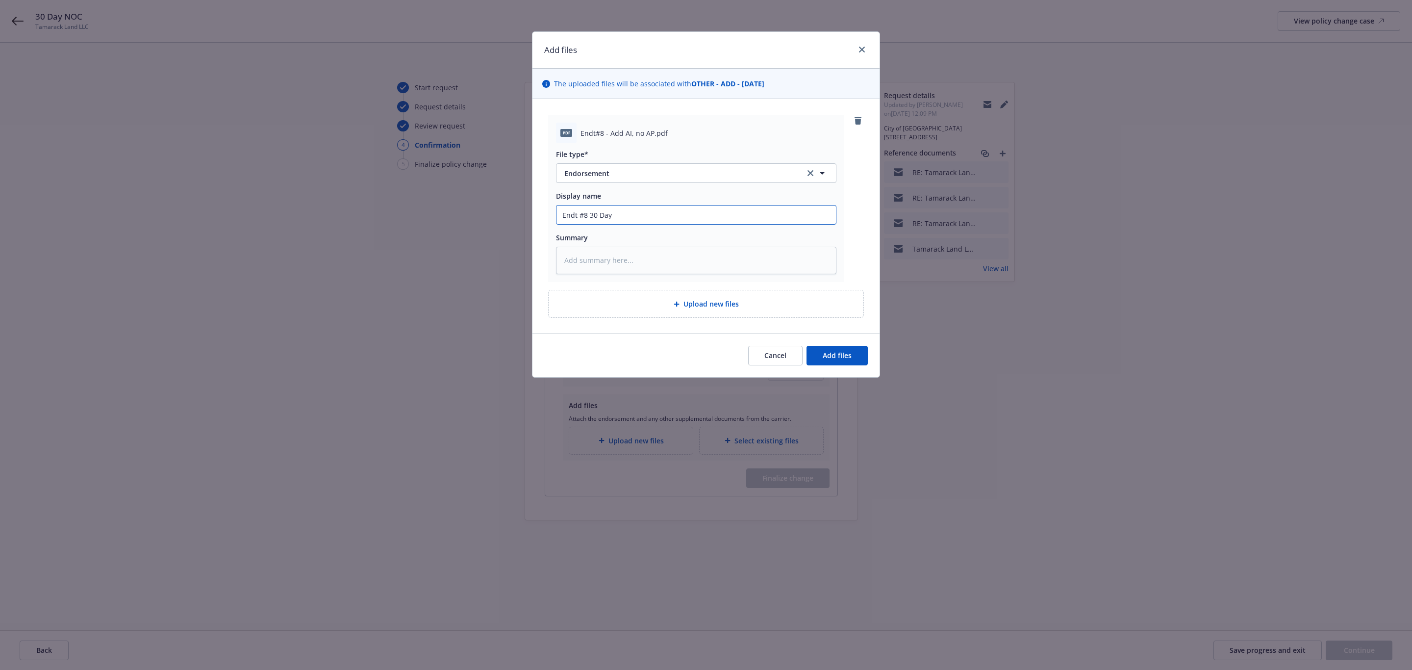
type textarea "x"
type input "Endt #8 30 Day N"
type textarea "x"
type input "Endt #8 30 Day NO"
type textarea "x"
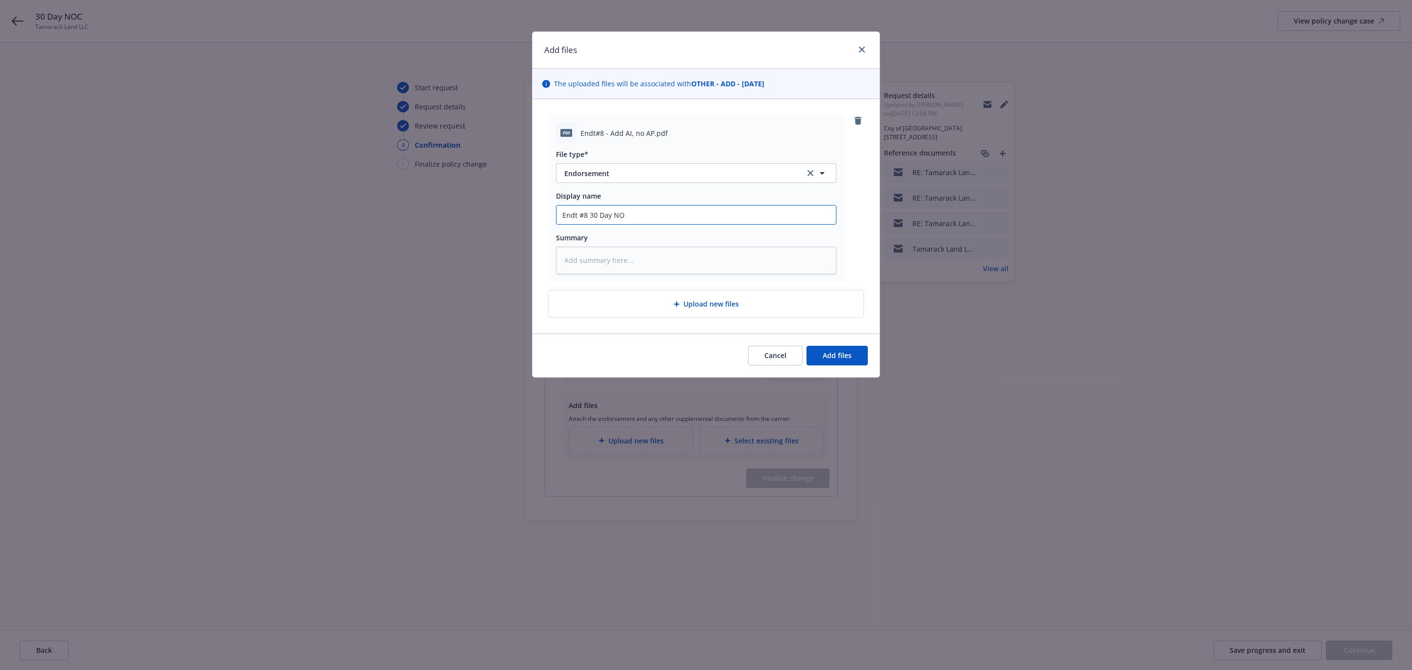
type input "Endt #8 30 Day NOC"
type textarea "x"
type input "Endt #8 G30 Day NOC"
type textarea "x"
type input "Endt #8 GL30 Day NOC"
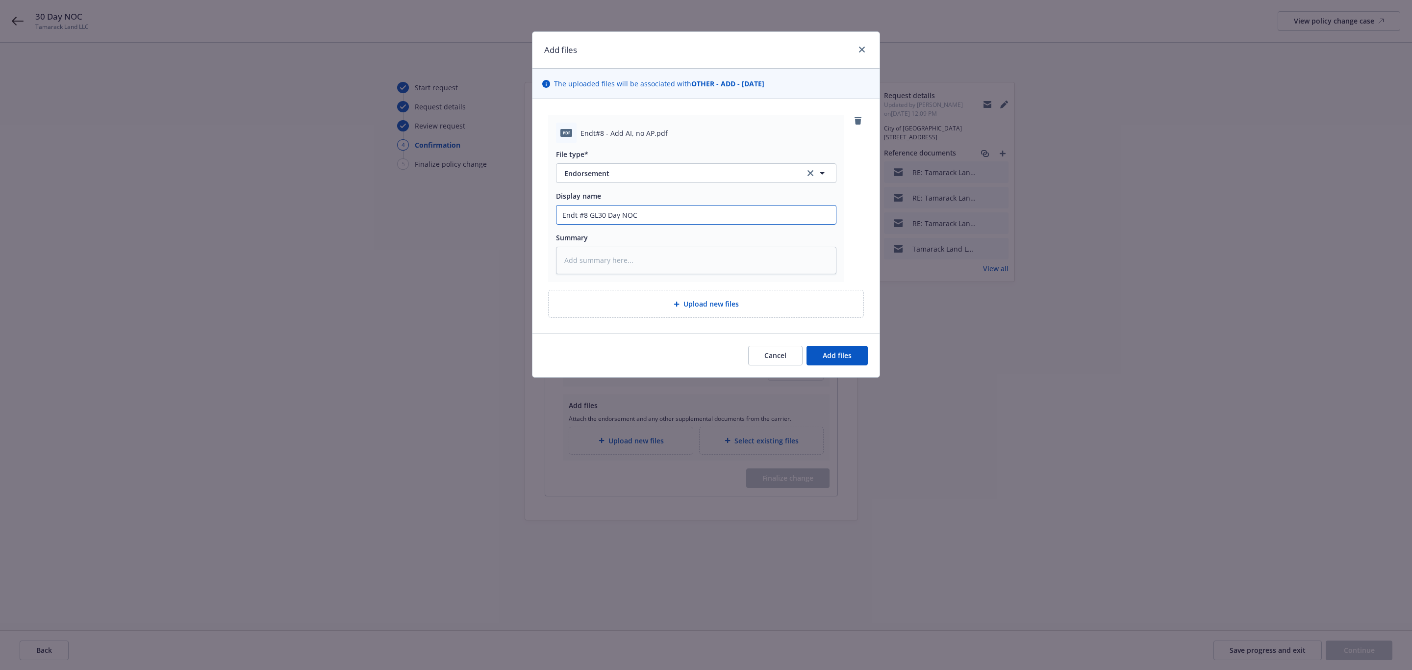
type textarea "x"
type input "Endt #8 GL 30 Day NOC"
click at [771, 218] on input "Endt #8 GL 30 Day NOC" at bounding box center [695, 214] width 279 height 19
type textarea "x"
type input "Endt #8 GL 30 Day NOC"
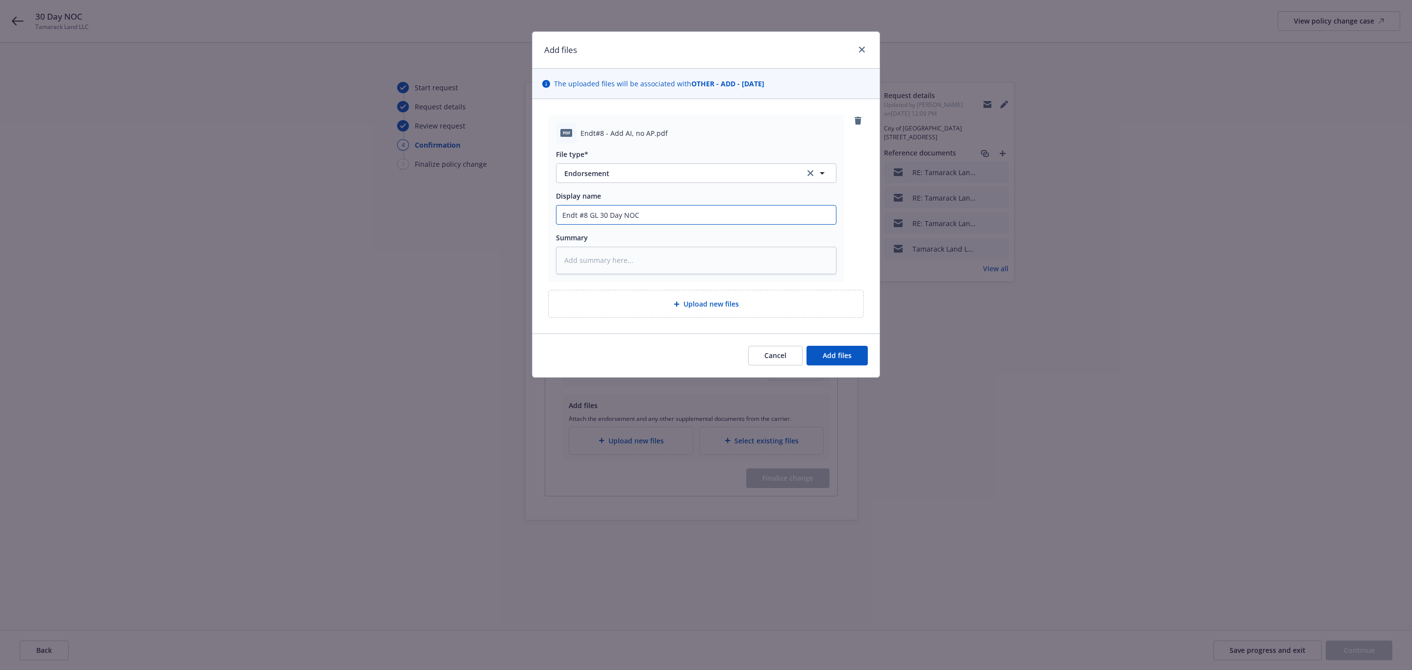
paste input "City of Elko New Market"
type textarea "x"
type input "Endt #8 GL 30 Day NOC City of Elko New Market"
click at [844, 359] on span "Add files" at bounding box center [837, 354] width 29 height 9
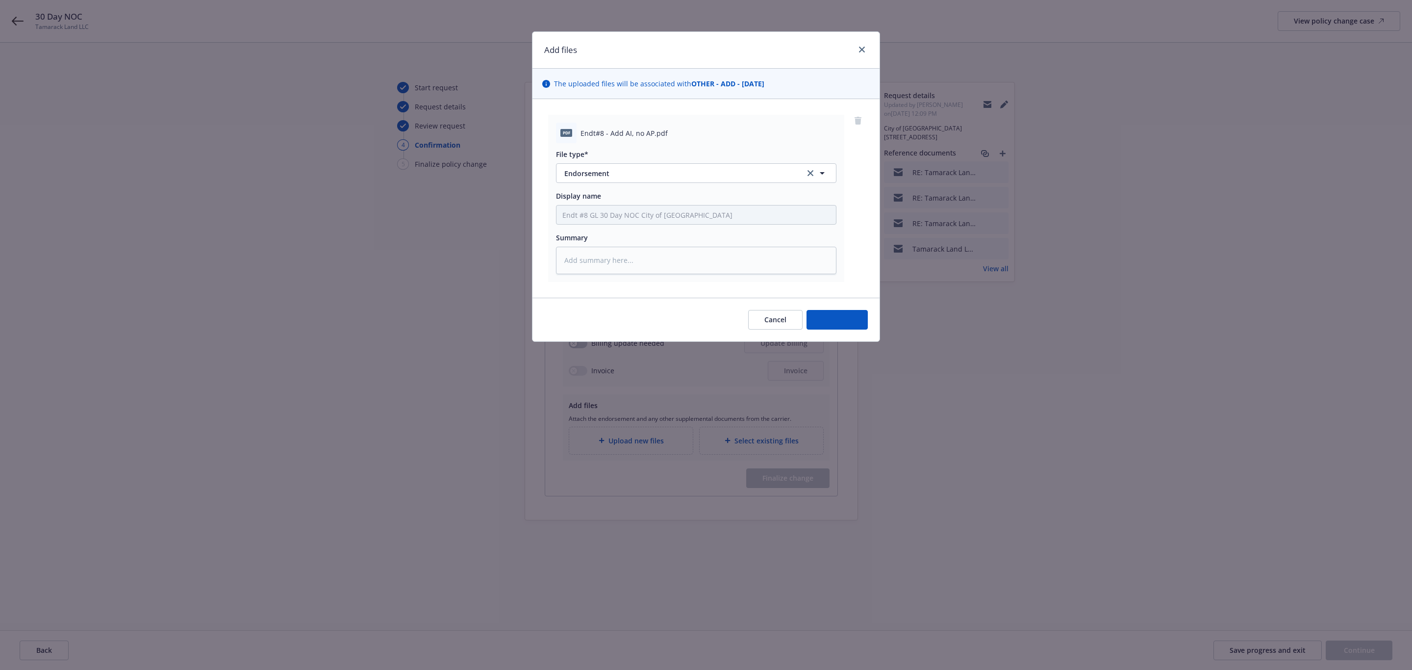
type textarea "x"
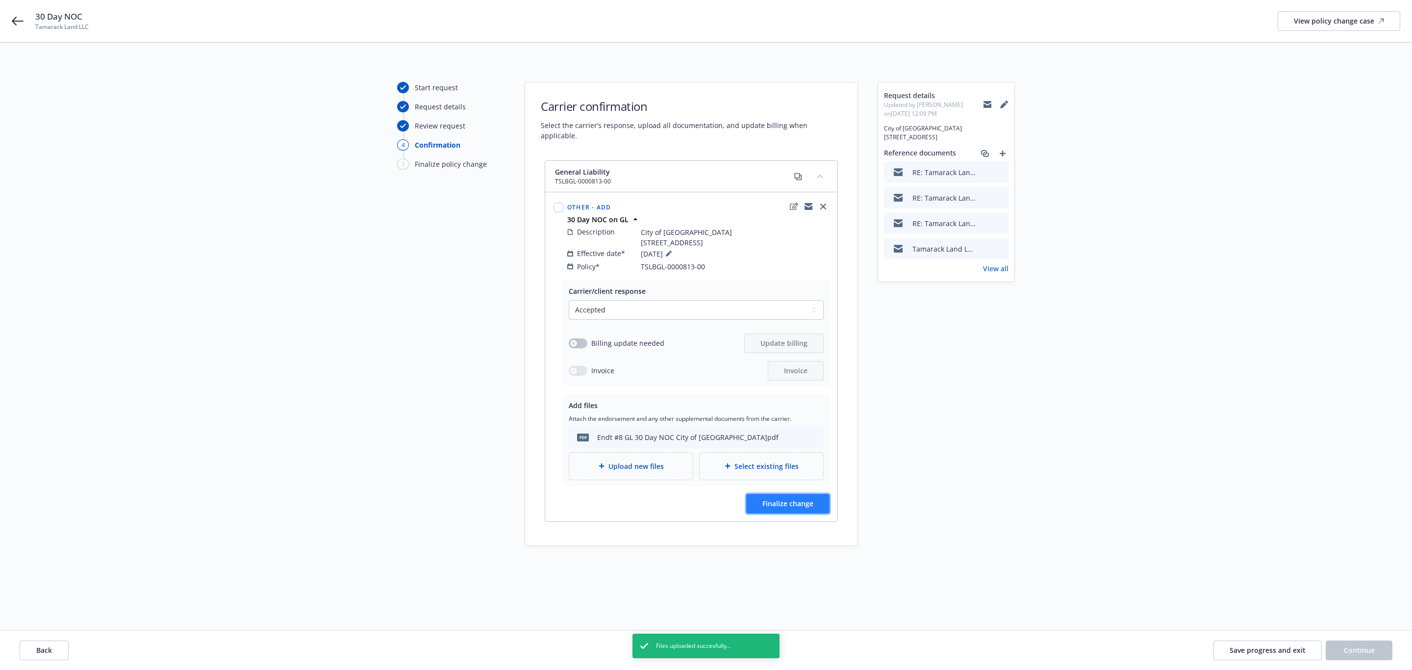
click at [771, 511] on button "Finalize change" at bounding box center [787, 504] width 83 height 20
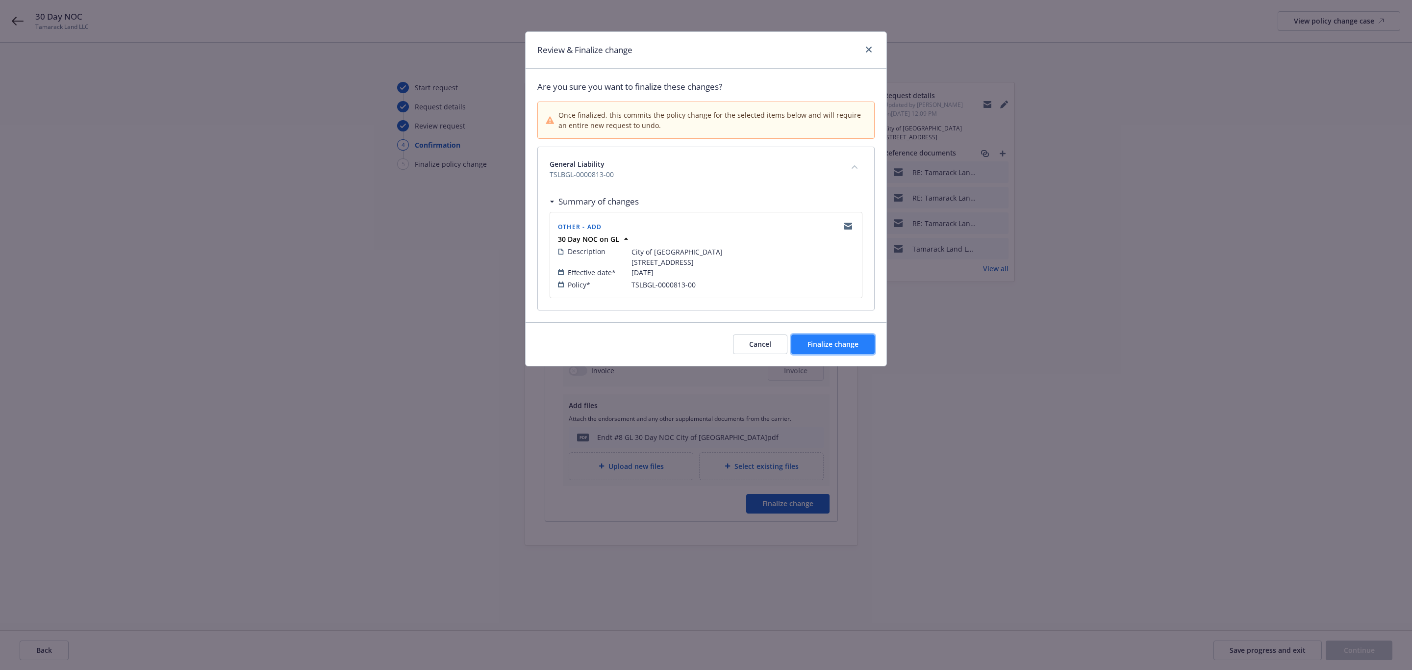
click at [844, 349] on span "Finalize change" at bounding box center [832, 343] width 51 height 9
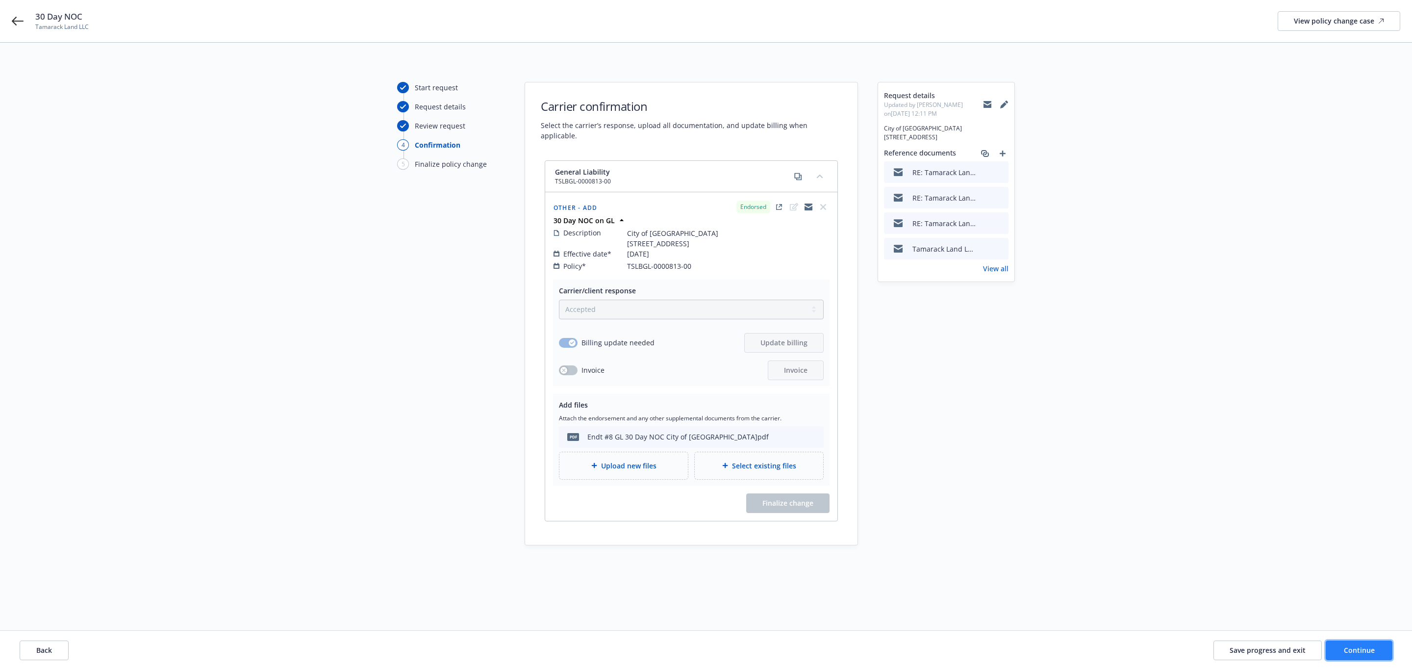
click at [1365, 645] on button "Continue" at bounding box center [1358, 650] width 67 height 20
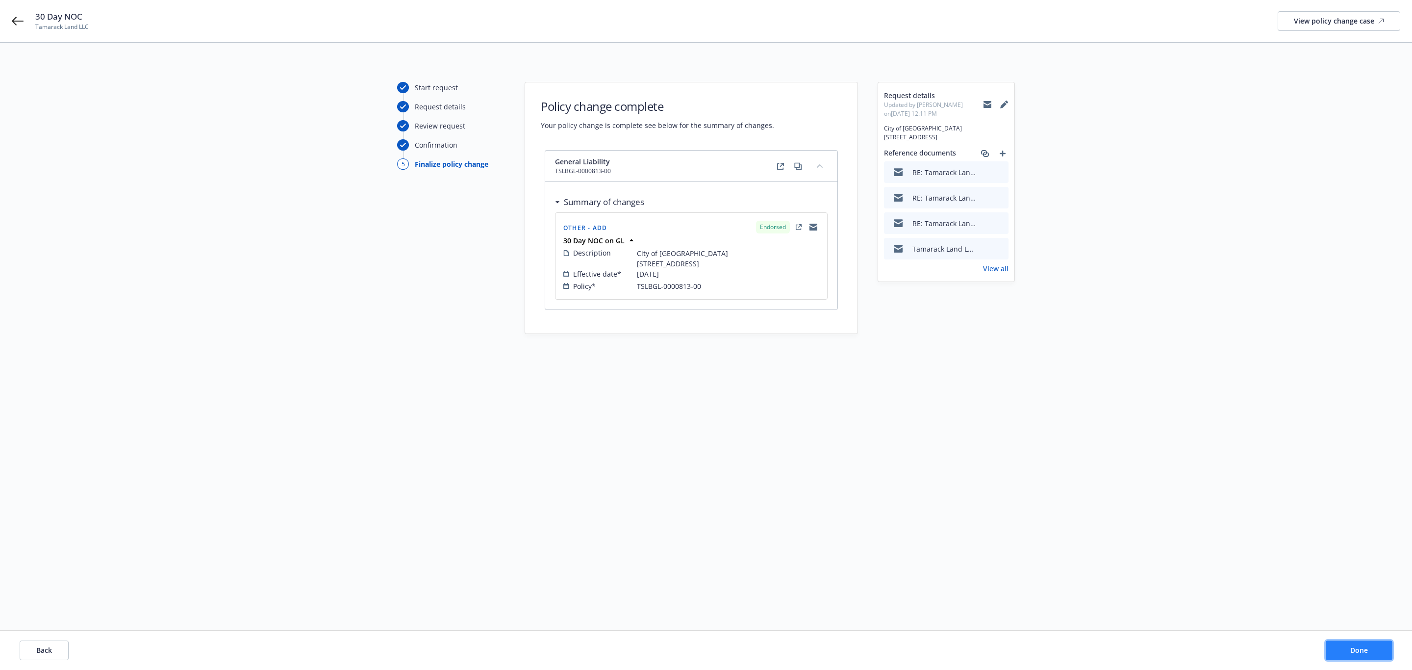
click at [1349, 648] on button "Done" at bounding box center [1358, 650] width 67 height 20
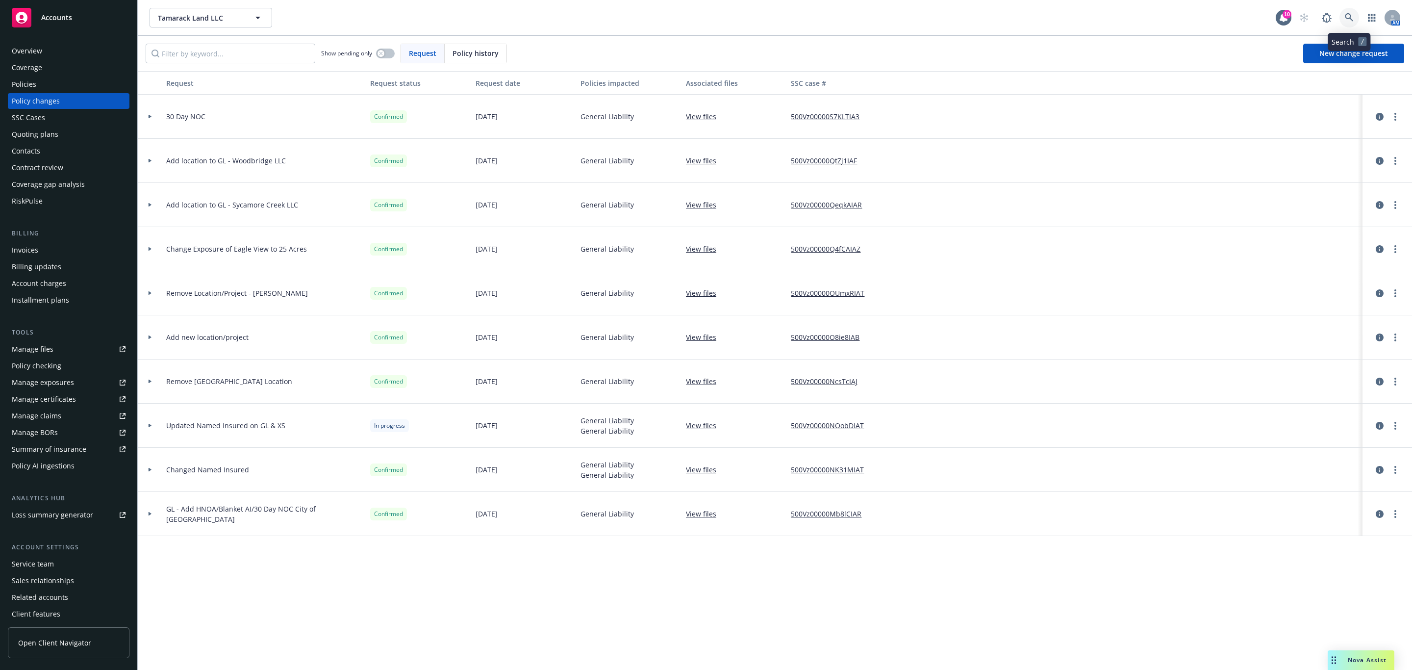
click at [1351, 15] on icon at bounding box center [1349, 17] width 9 height 9
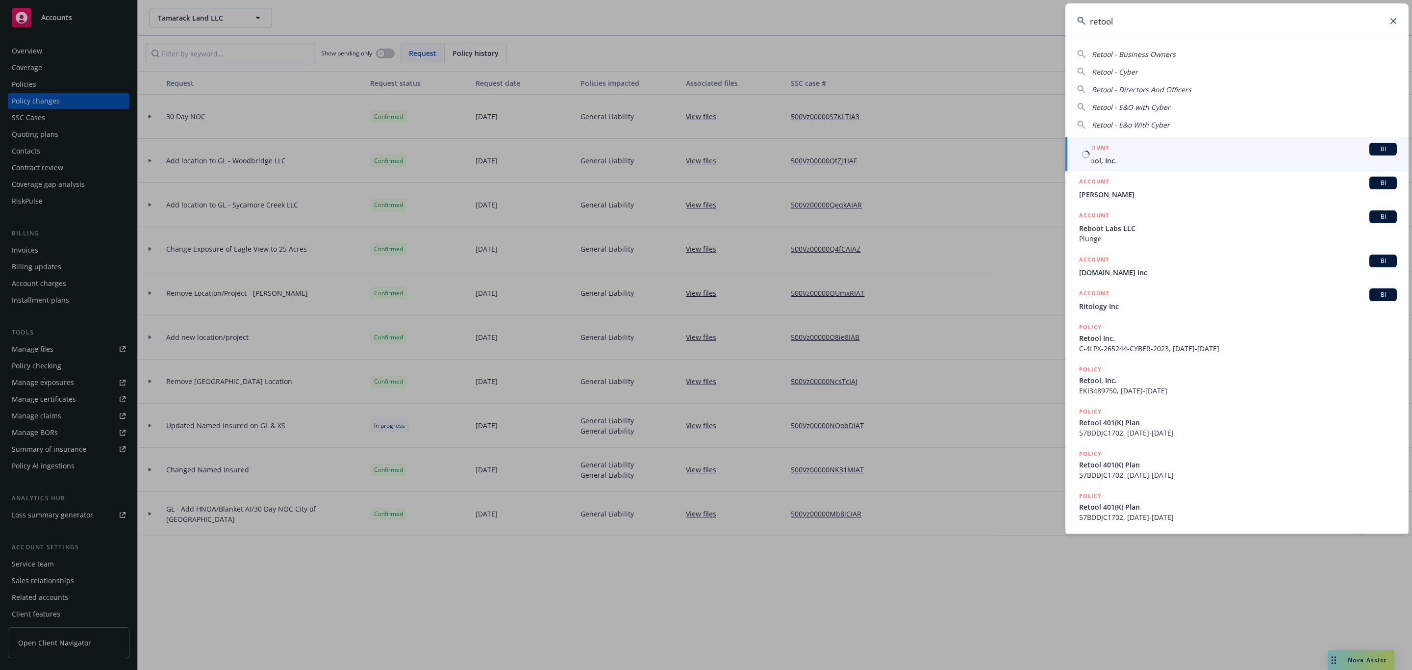
type input "retool"
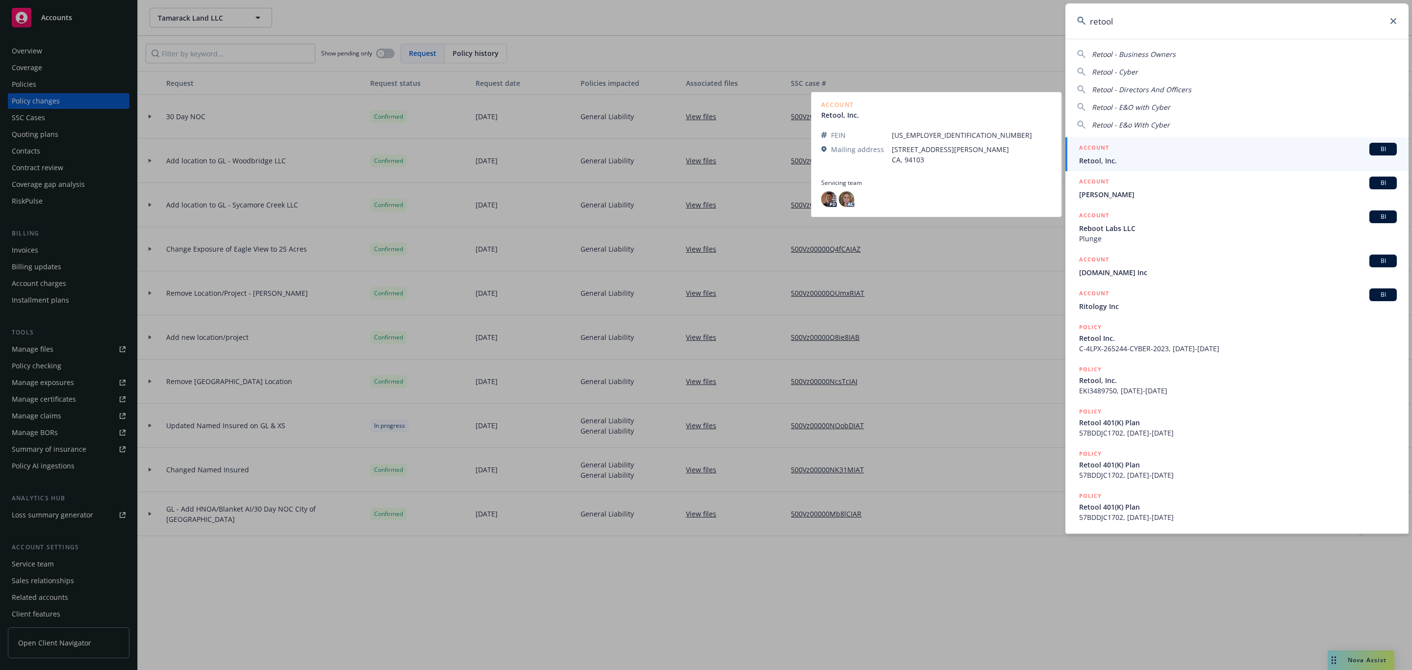
click at [1189, 152] on div "ACCOUNT BI" at bounding box center [1238, 149] width 318 height 13
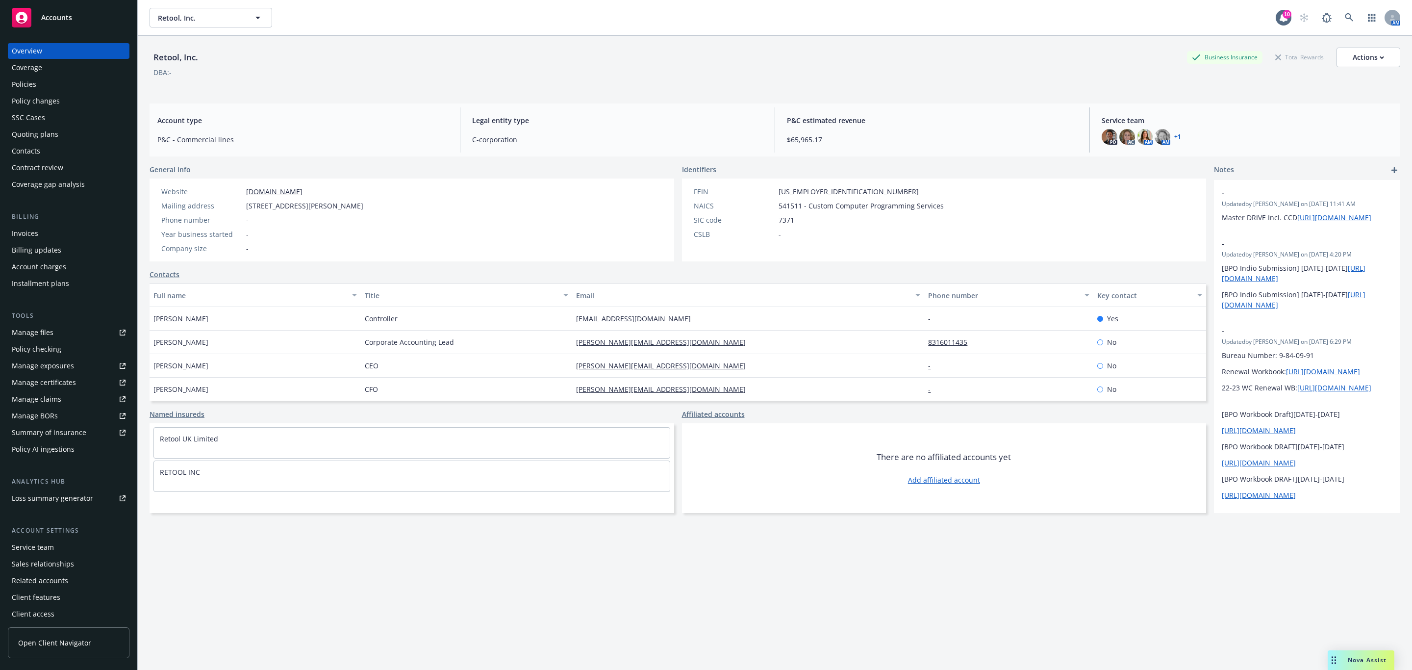
click at [45, 131] on div "Quoting plans" at bounding box center [35, 134] width 47 height 16
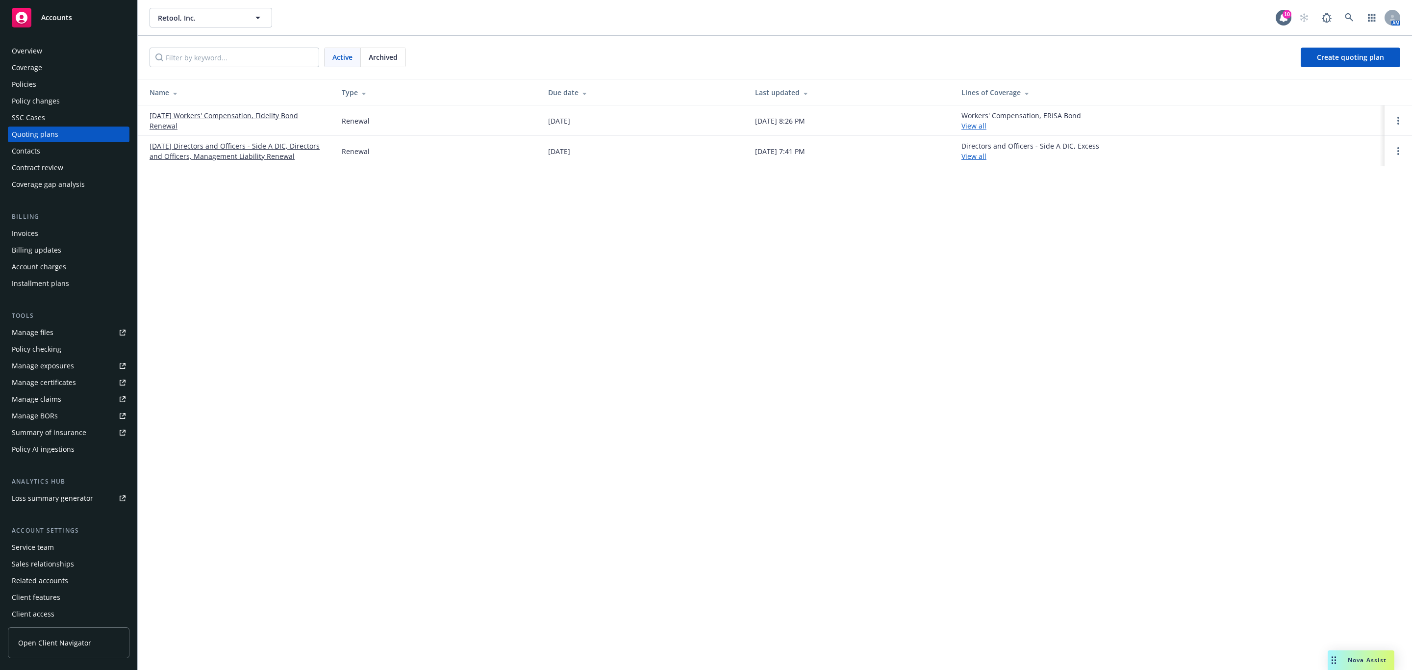
click at [210, 156] on link "08/07/25 Directors and Officers - Side A DIC, Directors and Officers, Managemen…" at bounding box center [238, 151] width 176 height 21
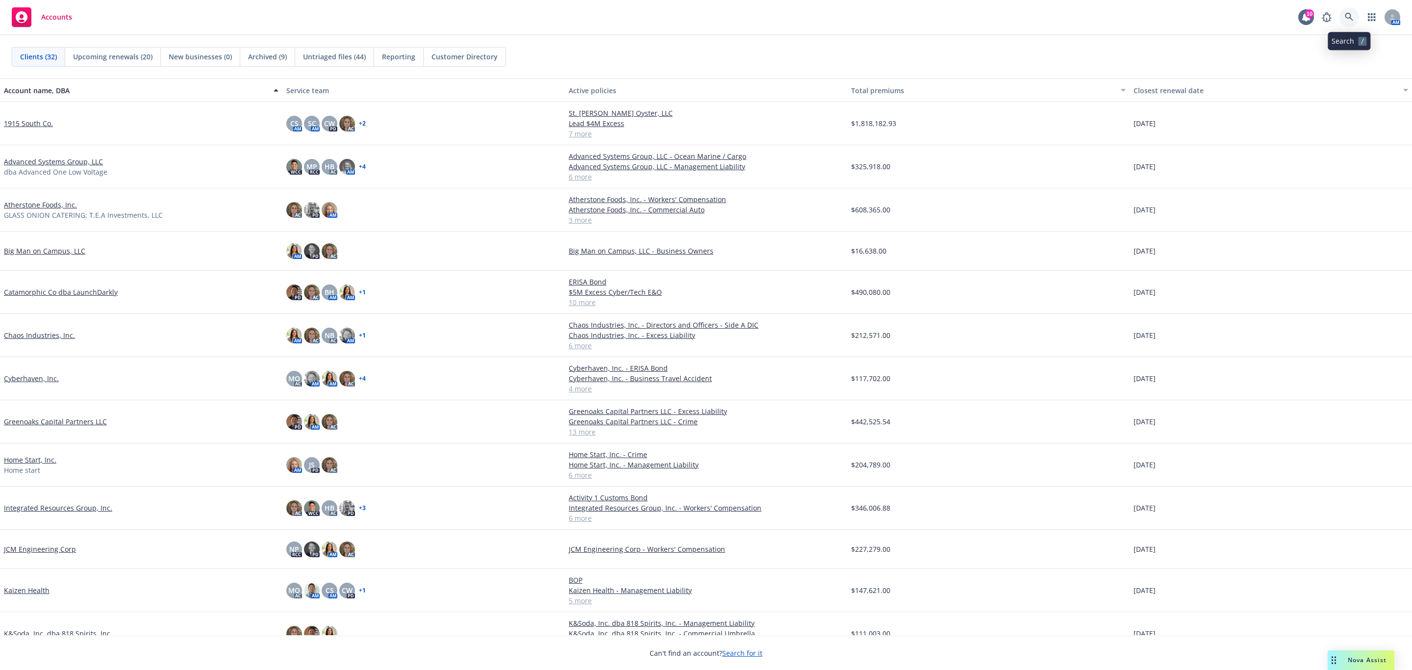
click at [1347, 24] on link at bounding box center [1349, 17] width 20 height 20
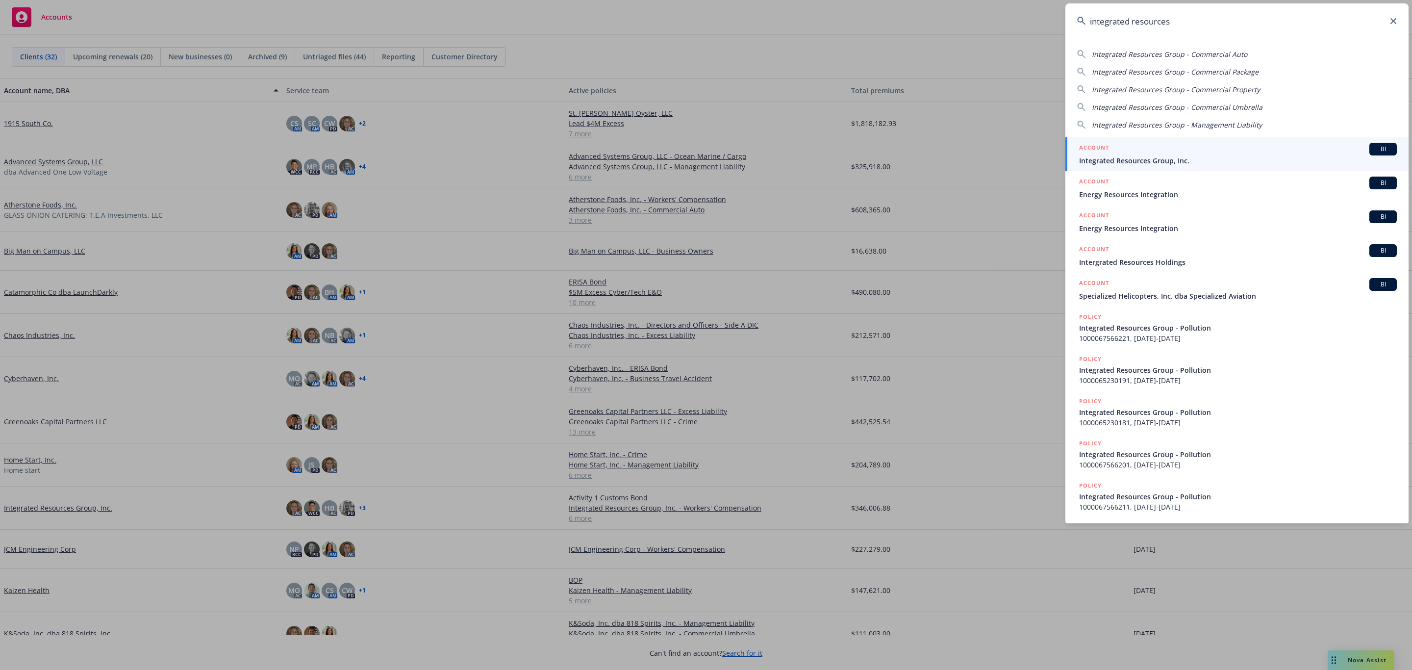
type input "integrated resources"
click at [1130, 163] on span "Integrated Resources Group, Inc." at bounding box center [1238, 160] width 318 height 10
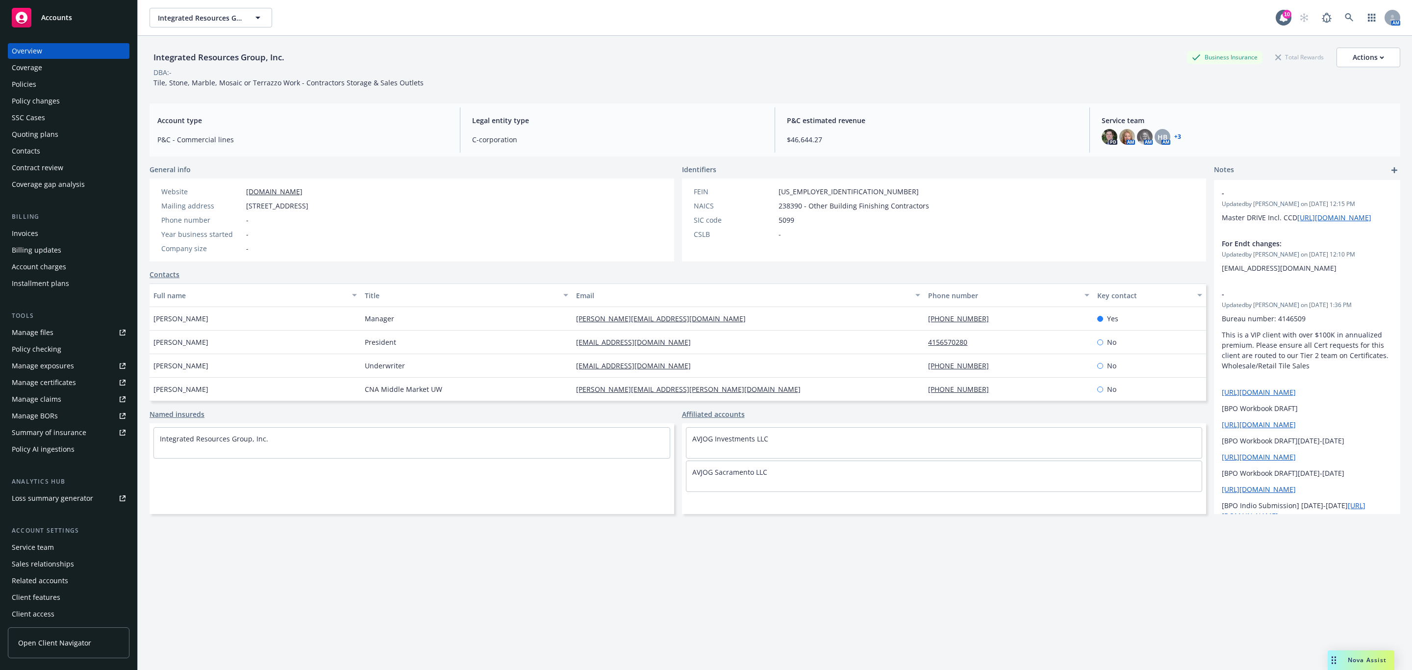
click at [59, 134] on div "Quoting plans" at bounding box center [69, 134] width 114 height 16
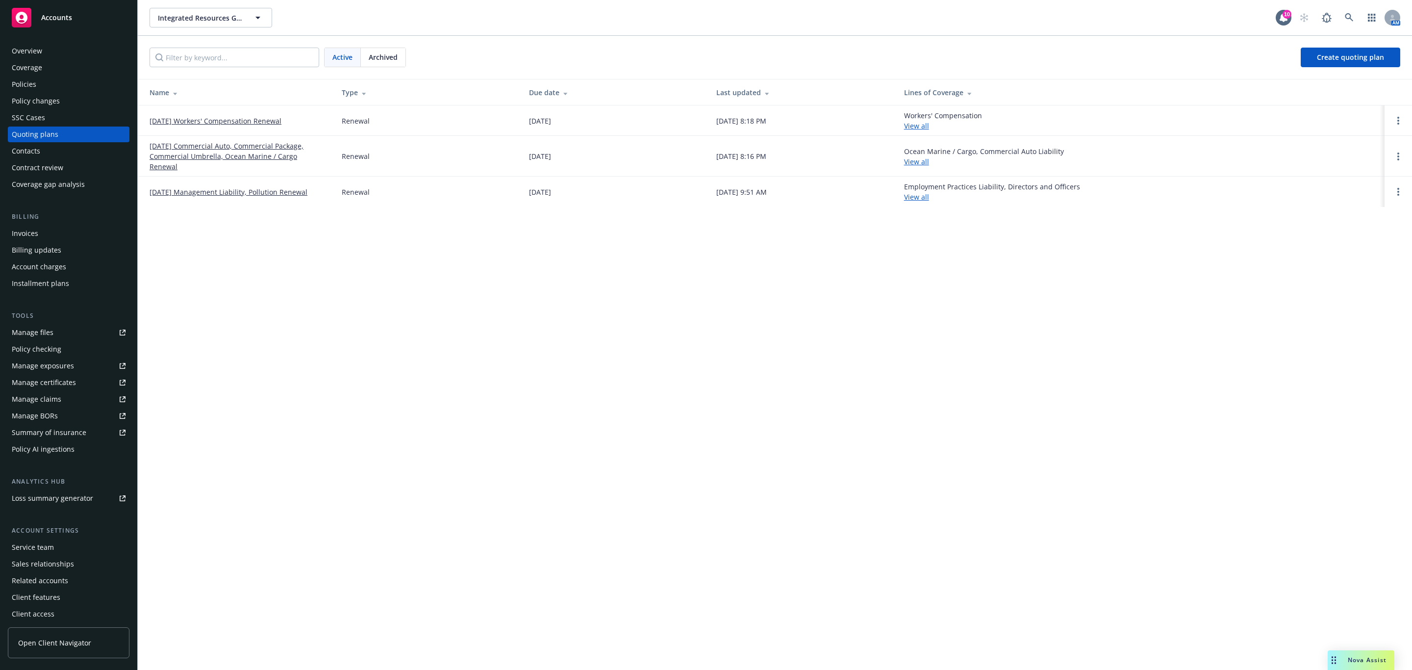
click at [181, 187] on link "10/30/25 Management Liability, Pollution Renewal" at bounding box center [229, 192] width 158 height 10
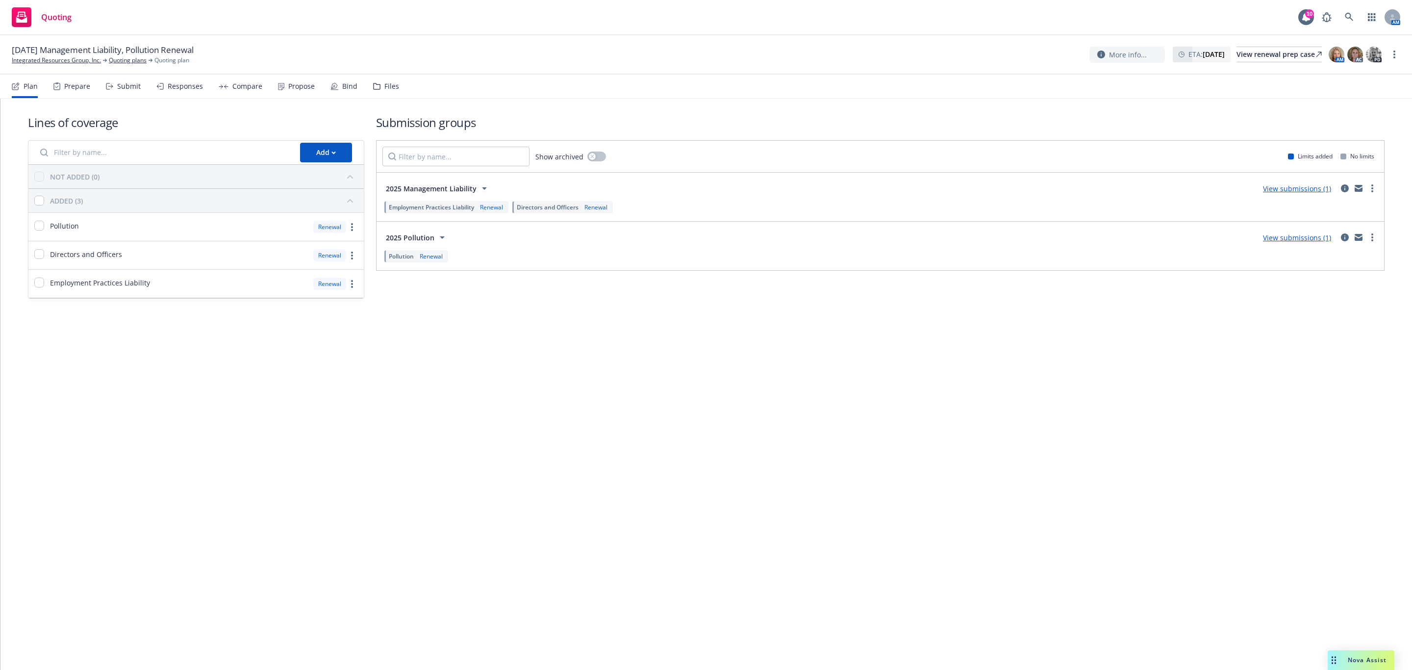
click at [117, 86] on div "Submit" at bounding box center [129, 86] width 24 height 8
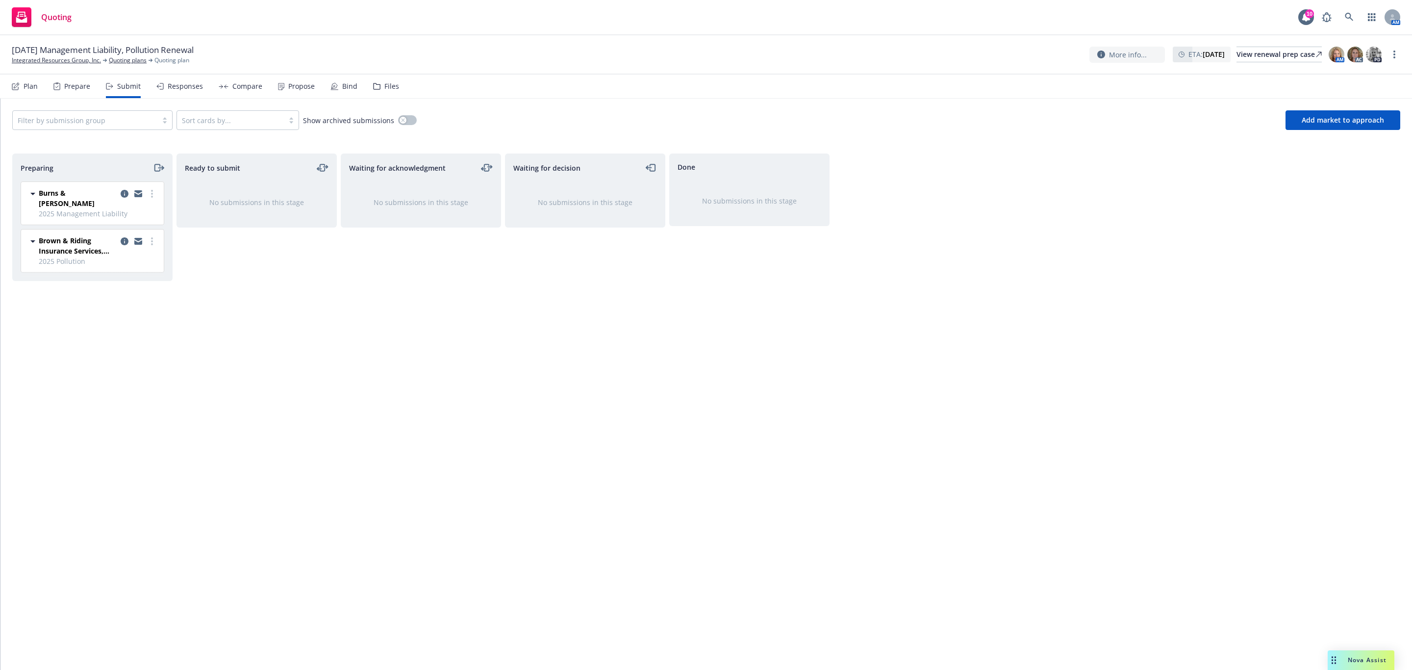
click at [375, 81] on div "Files" at bounding box center [386, 87] width 26 height 24
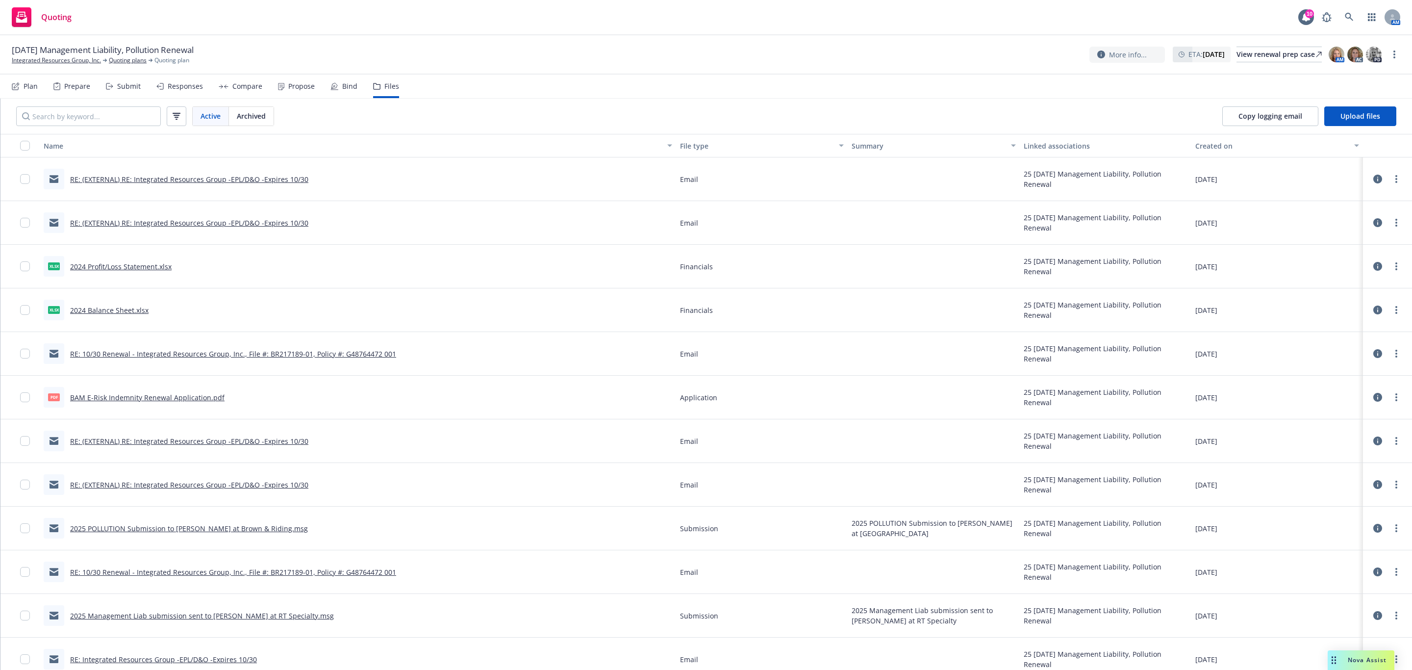
click at [100, 180] on link "RE: (EXTERNAL) RE: Integrated Resources Group -EPL/D&O -Expires 10/30" at bounding box center [189, 179] width 238 height 9
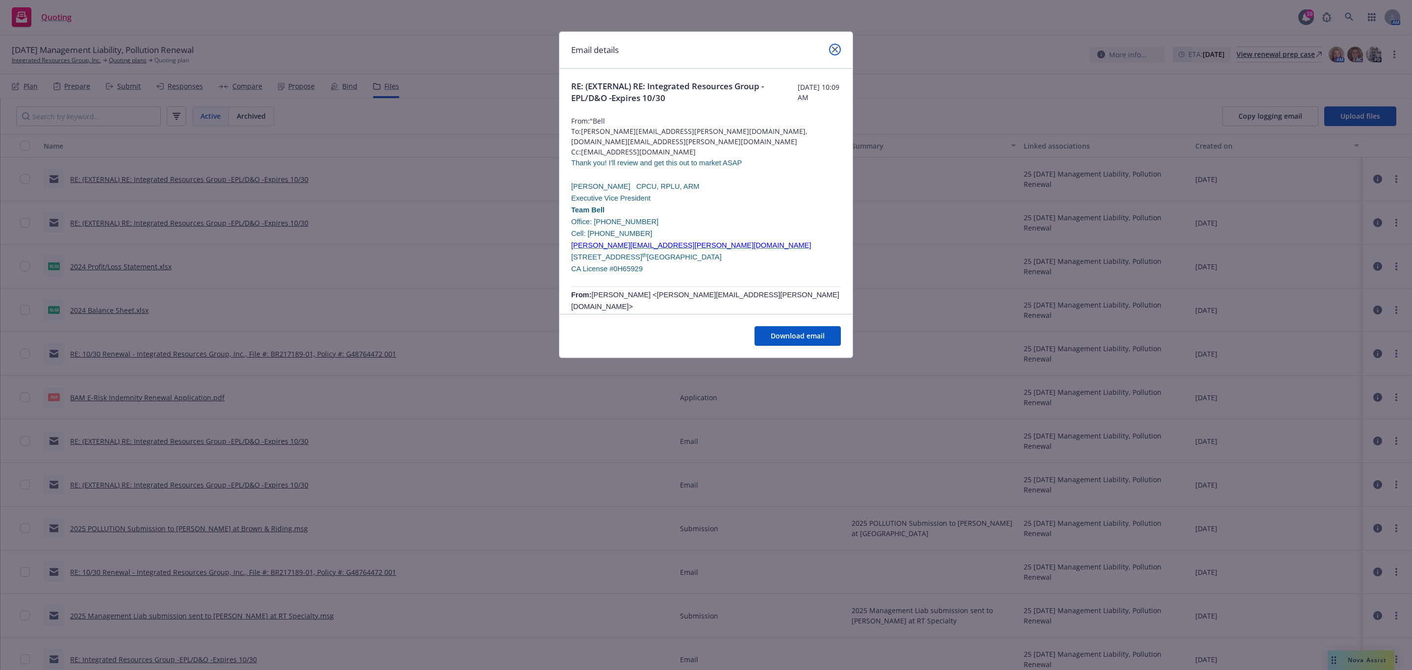
click at [835, 49] on icon "close" at bounding box center [835, 50] width 6 height 6
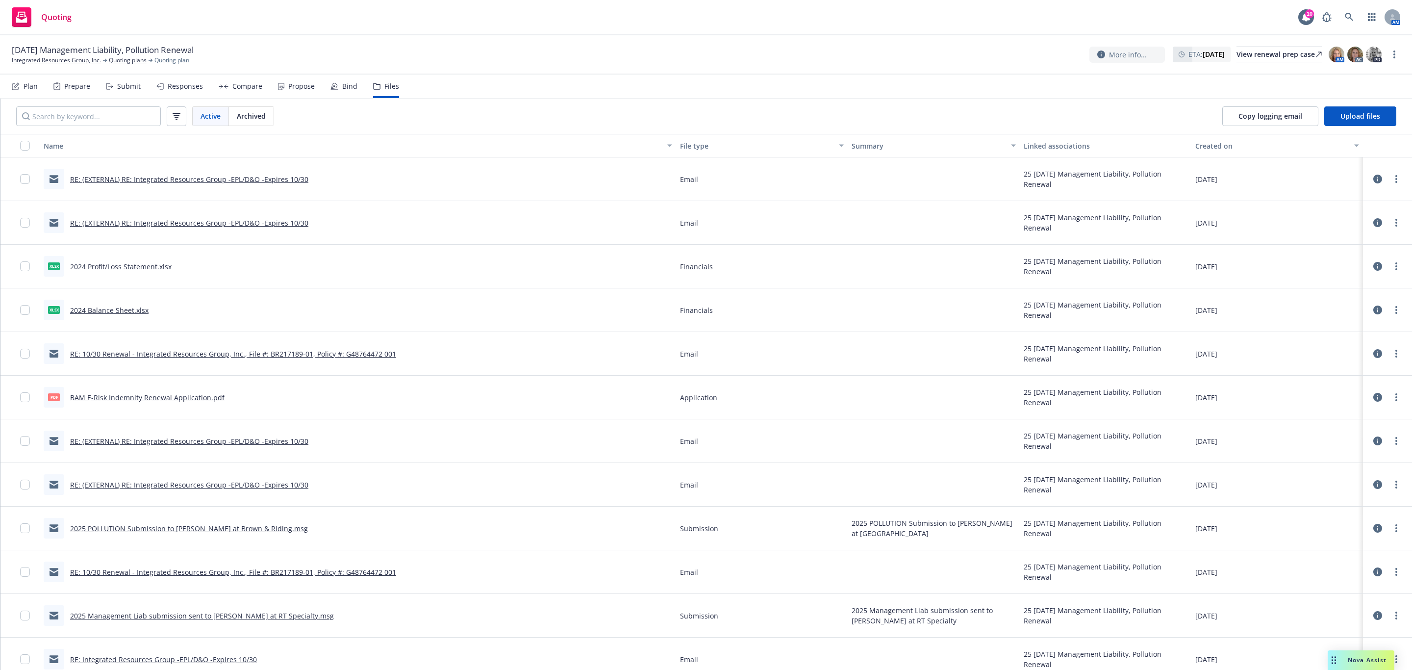
click at [75, 89] on div "Prepare" at bounding box center [77, 86] width 26 height 8
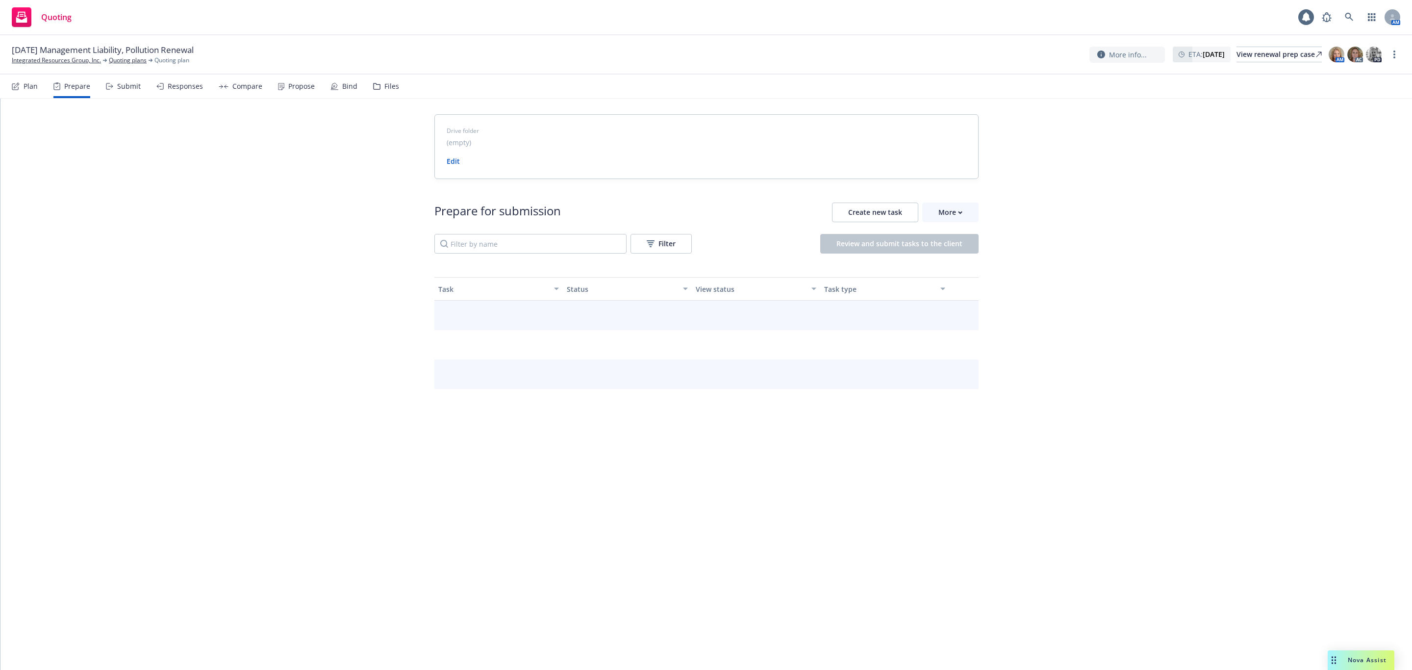
click at [122, 82] on div "Submit" at bounding box center [129, 86] width 24 height 8
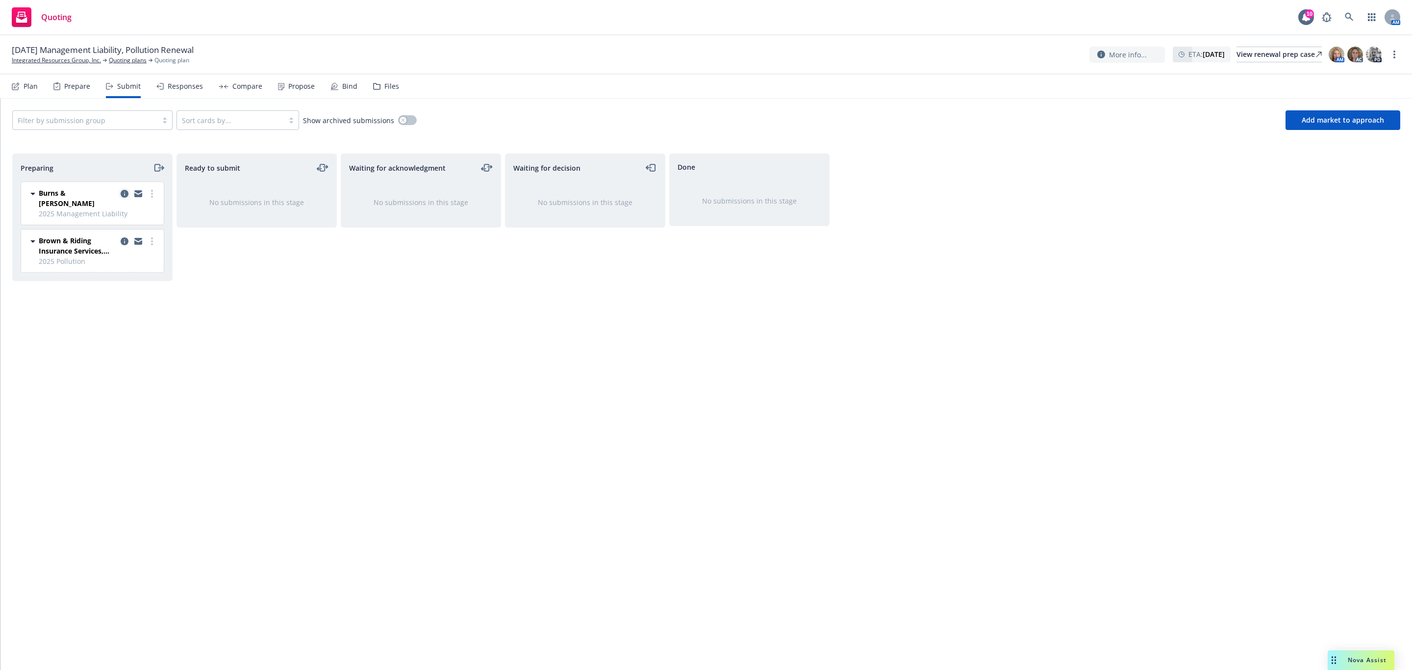
click at [121, 189] on link "copy logging email" at bounding box center [125, 194] width 12 height 12
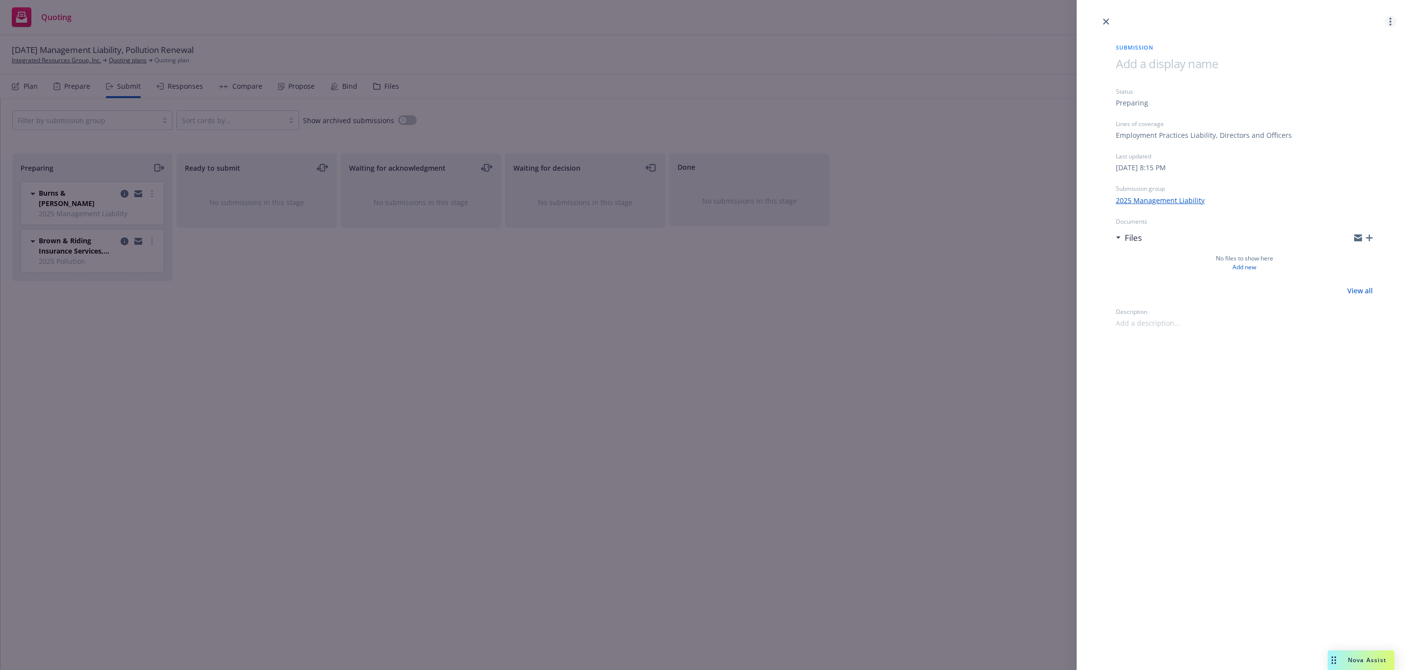
click at [1389, 25] on icon "more" at bounding box center [1390, 22] width 2 height 8
click at [1337, 178] on div "Status Preparing Lines of coverage Employment Practices Liability, Directors an…" at bounding box center [1244, 207] width 257 height 241
click at [1181, 197] on link "2025 Management Liability" at bounding box center [1160, 200] width 89 height 10
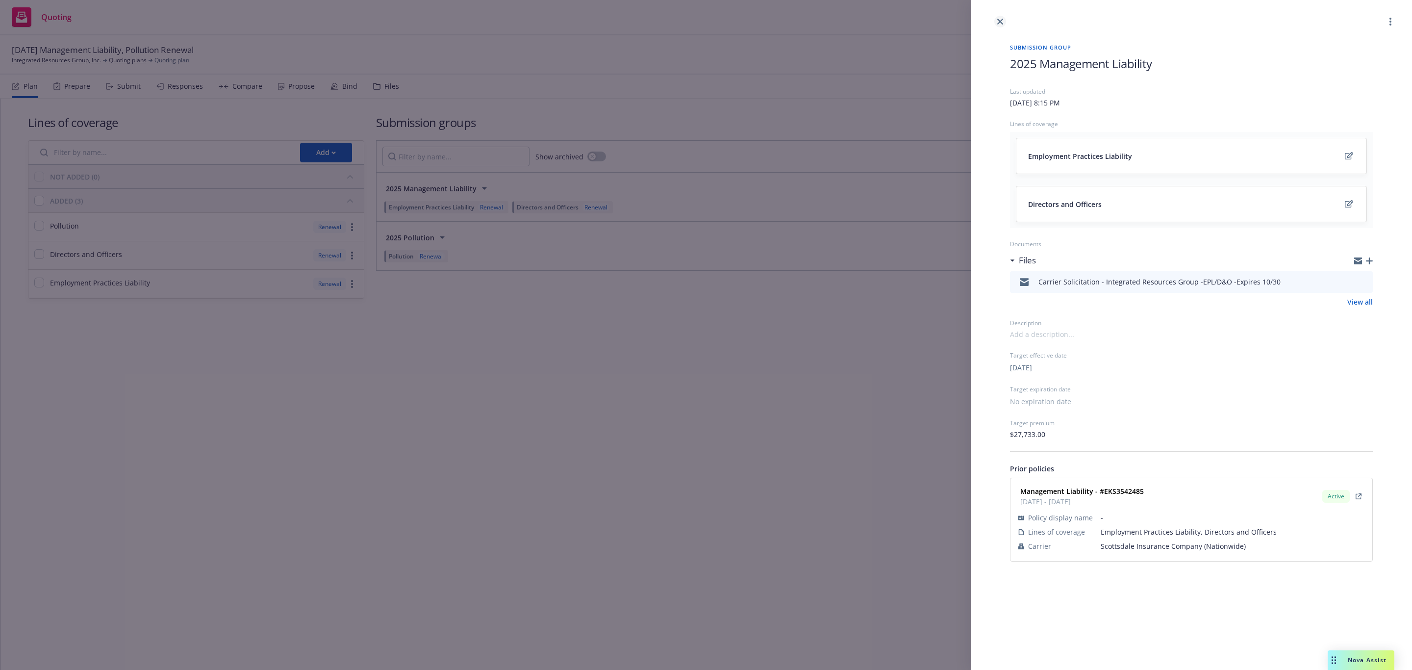
click at [1000, 25] on link "close" at bounding box center [1000, 22] width 12 height 12
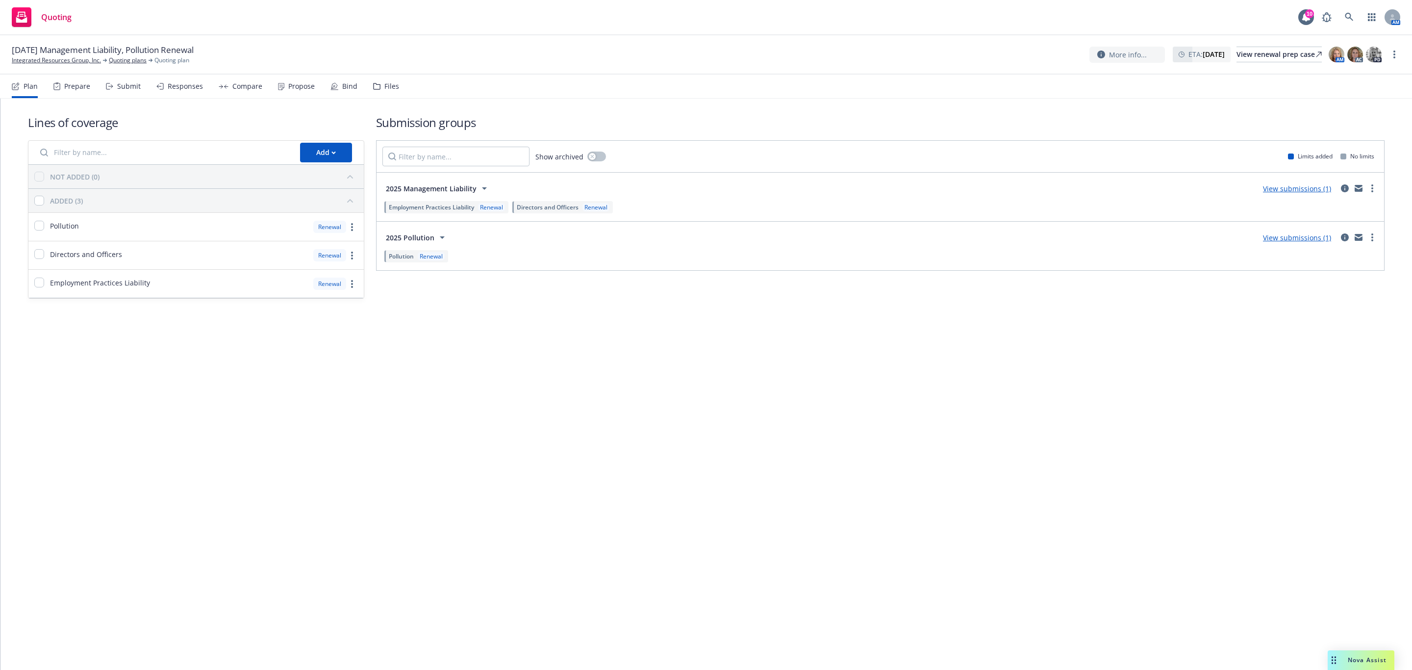
click at [109, 84] on div "Plan Prepare Submit Responses Compare Propose Bind Files" at bounding box center [205, 87] width 387 height 24
click at [127, 96] on div "Submit" at bounding box center [123, 87] width 35 height 24
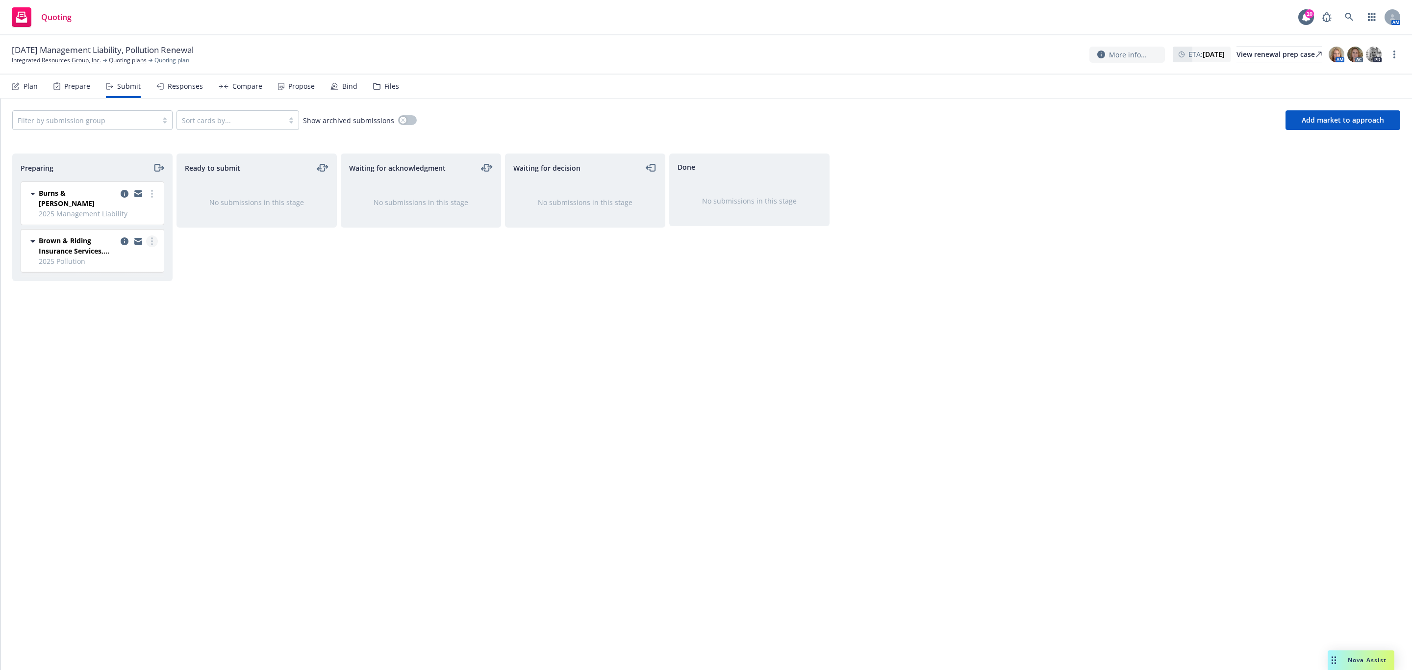
click at [149, 237] on link "more" at bounding box center [152, 241] width 12 height 12
click at [137, 316] on span "Add accepted decision" at bounding box center [108, 312] width 98 height 9
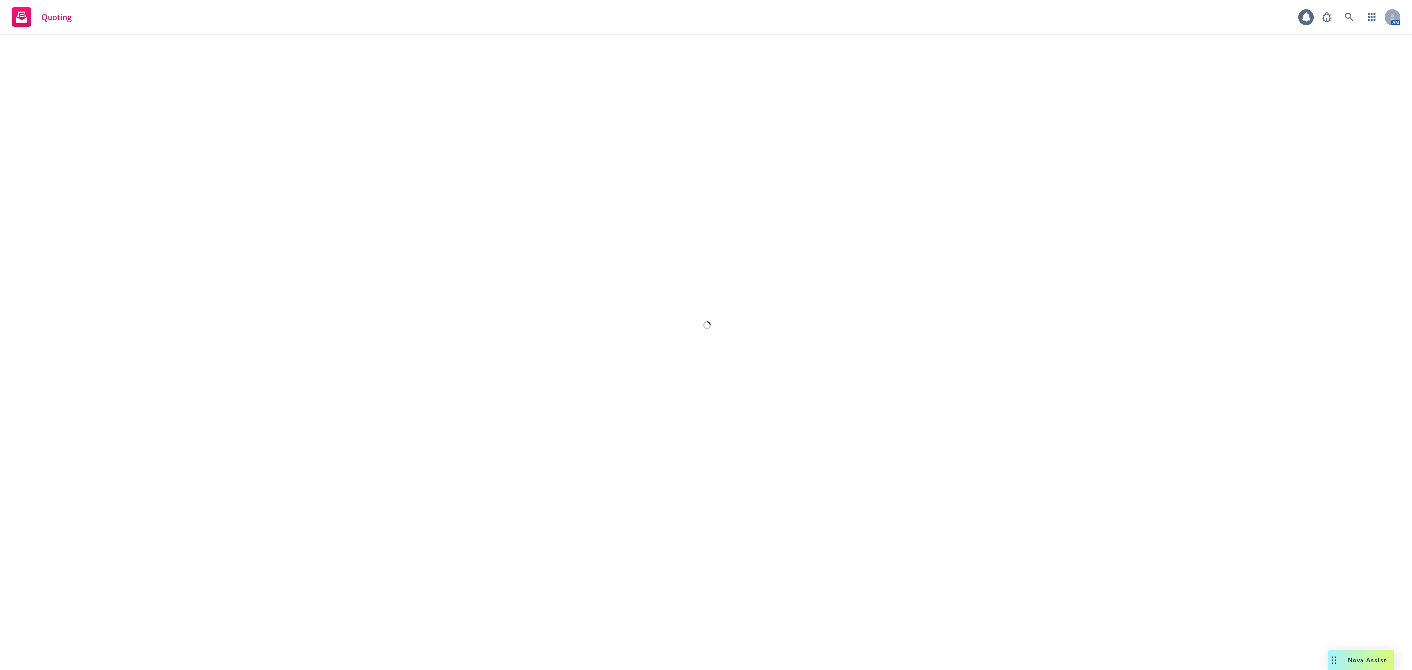
select select "12"
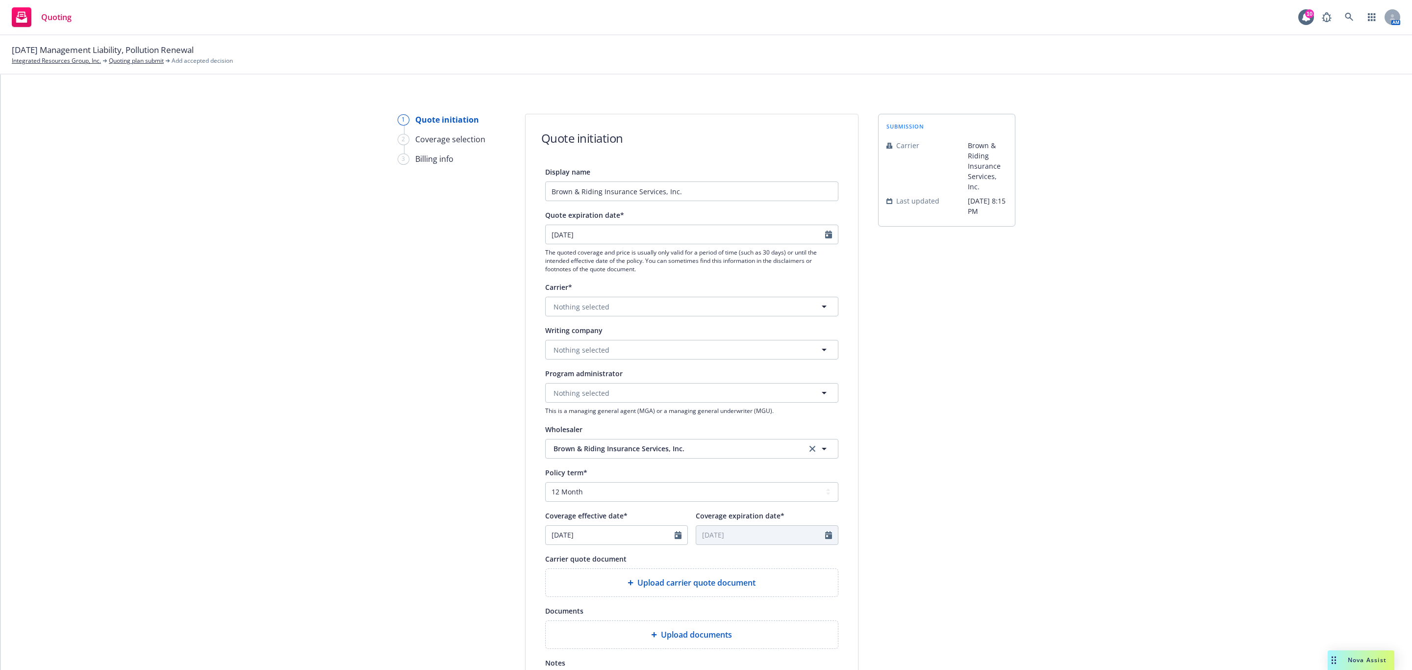
click at [633, 589] on div "Upload carrier quote document" at bounding box center [692, 582] width 292 height 27
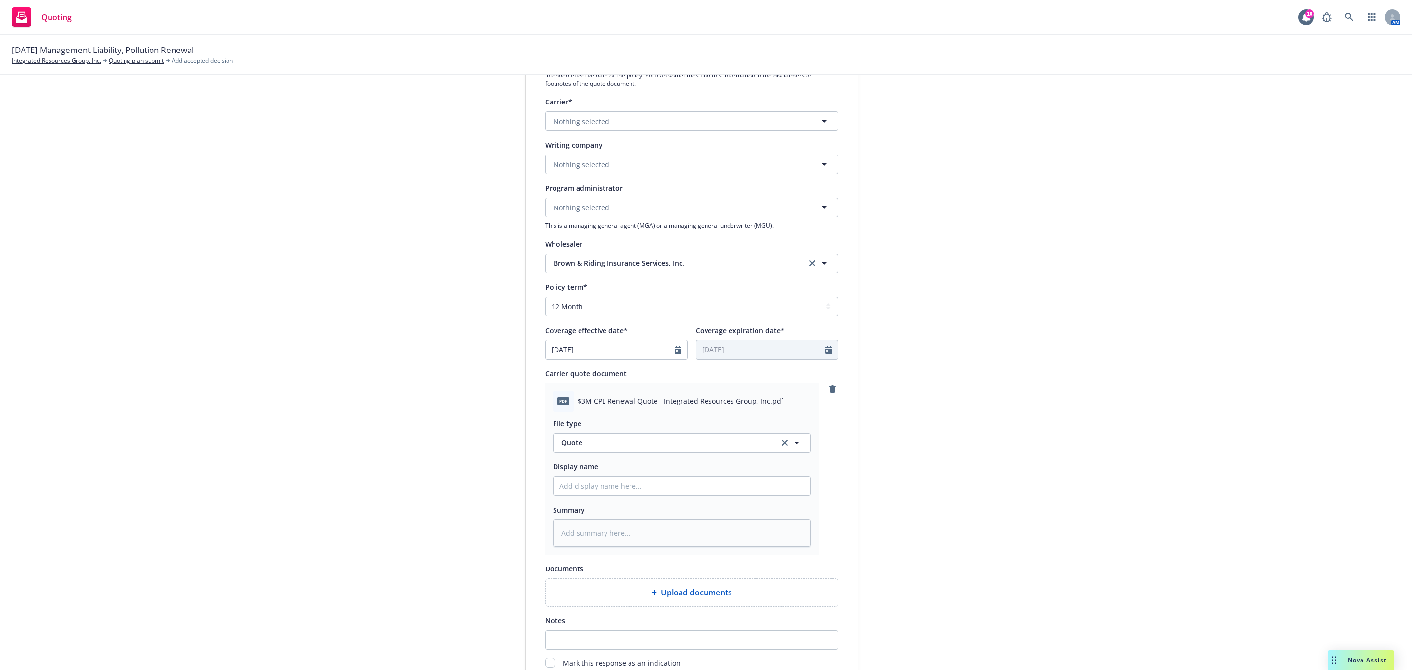
scroll to position [294, 0]
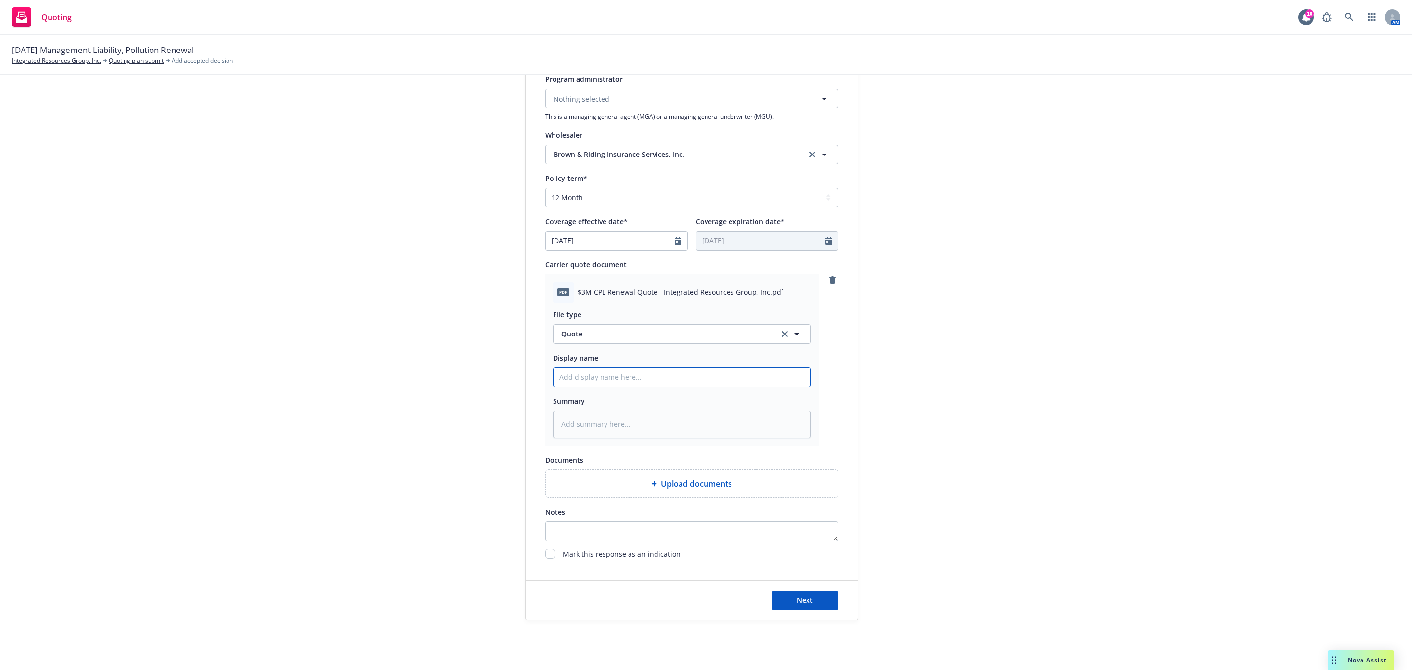
click at [624, 376] on input "Display name" at bounding box center [681, 377] width 257 height 19
type textarea "x"
type input "2"
type textarea "x"
type input "20"
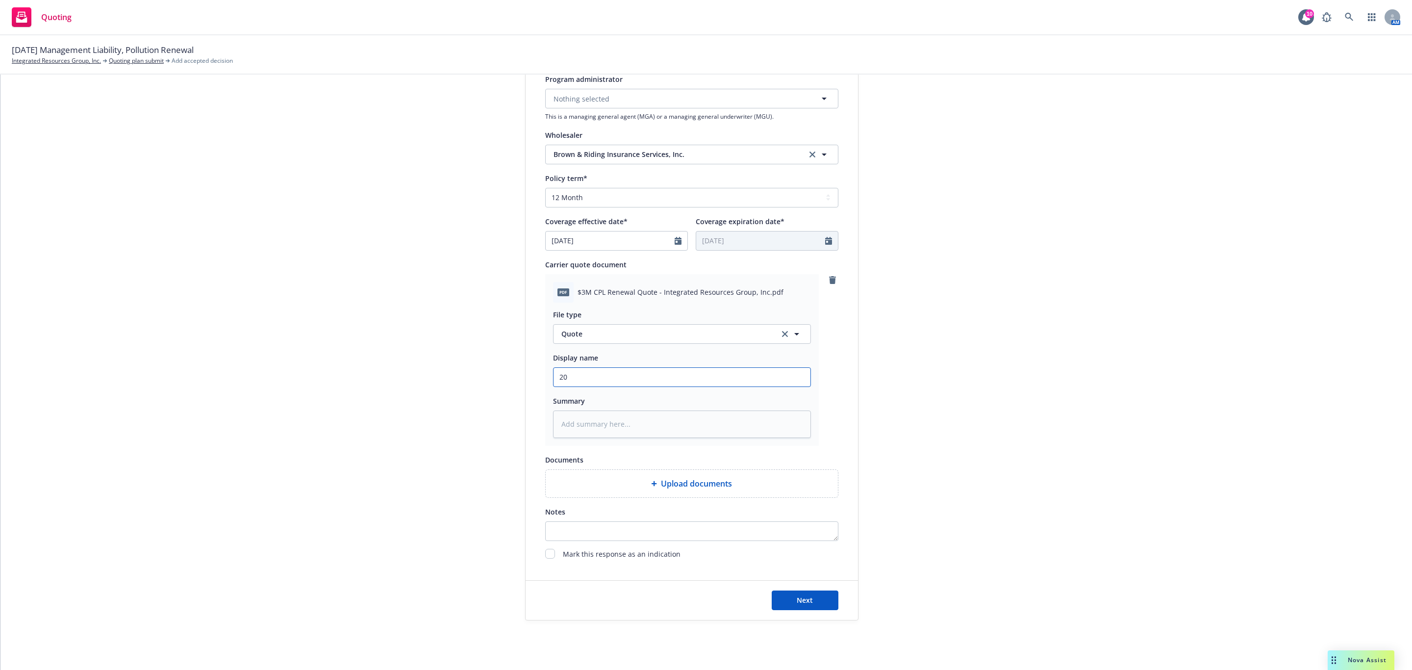
type textarea "x"
type input "202"
type textarea "x"
type input "2025"
type textarea "x"
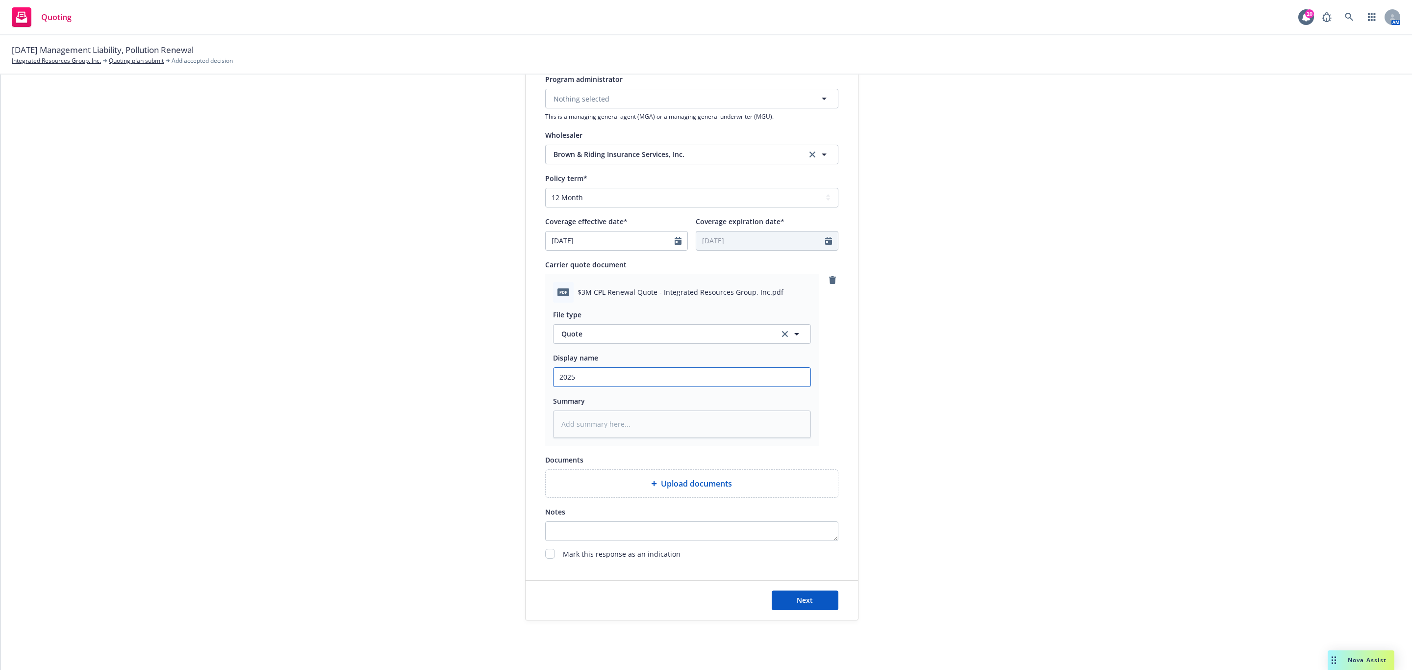
type input "2025"
type textarea "x"
type input "2025 P"
type textarea "x"
type input "2025 Po"
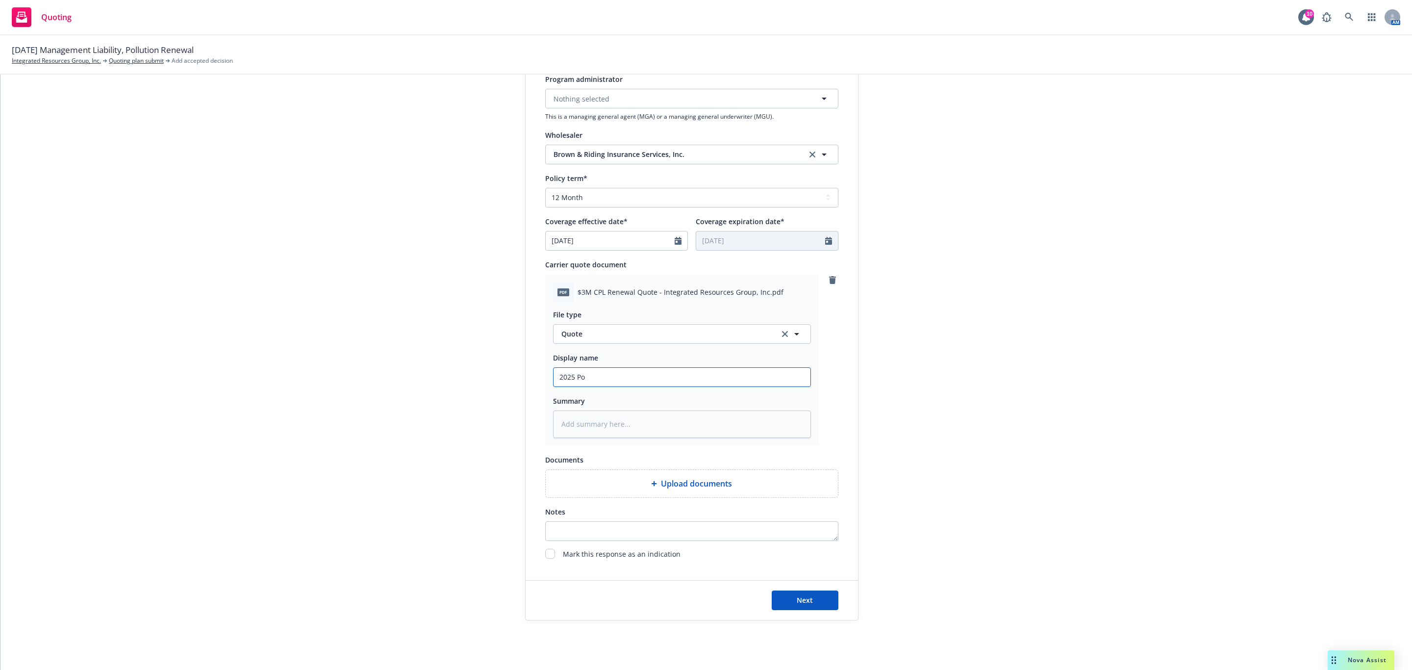
type textarea "x"
type input "2025 Pol"
type textarea "x"
type input "2025 Poll"
type textarea "x"
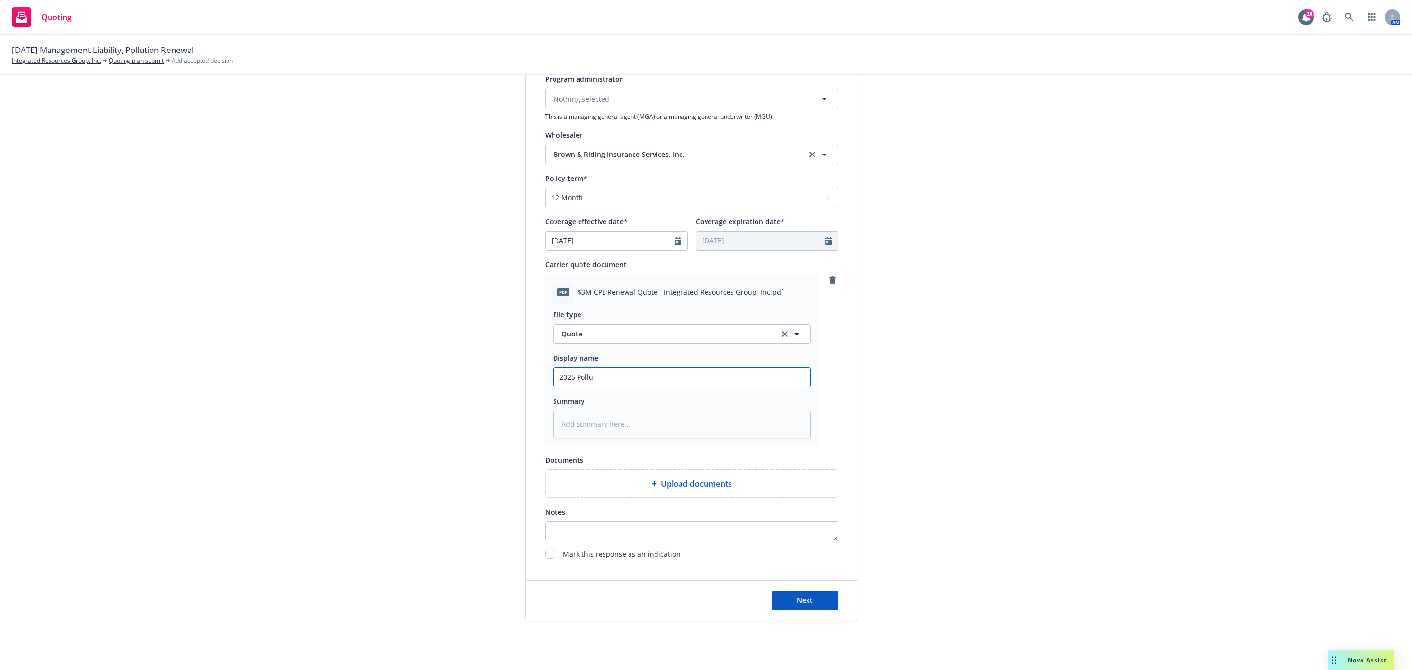
type input "2025 Pollur"
type textarea "x"
type input "2025 Pollurt"
type textarea "x"
type input "2025 Pollurti"
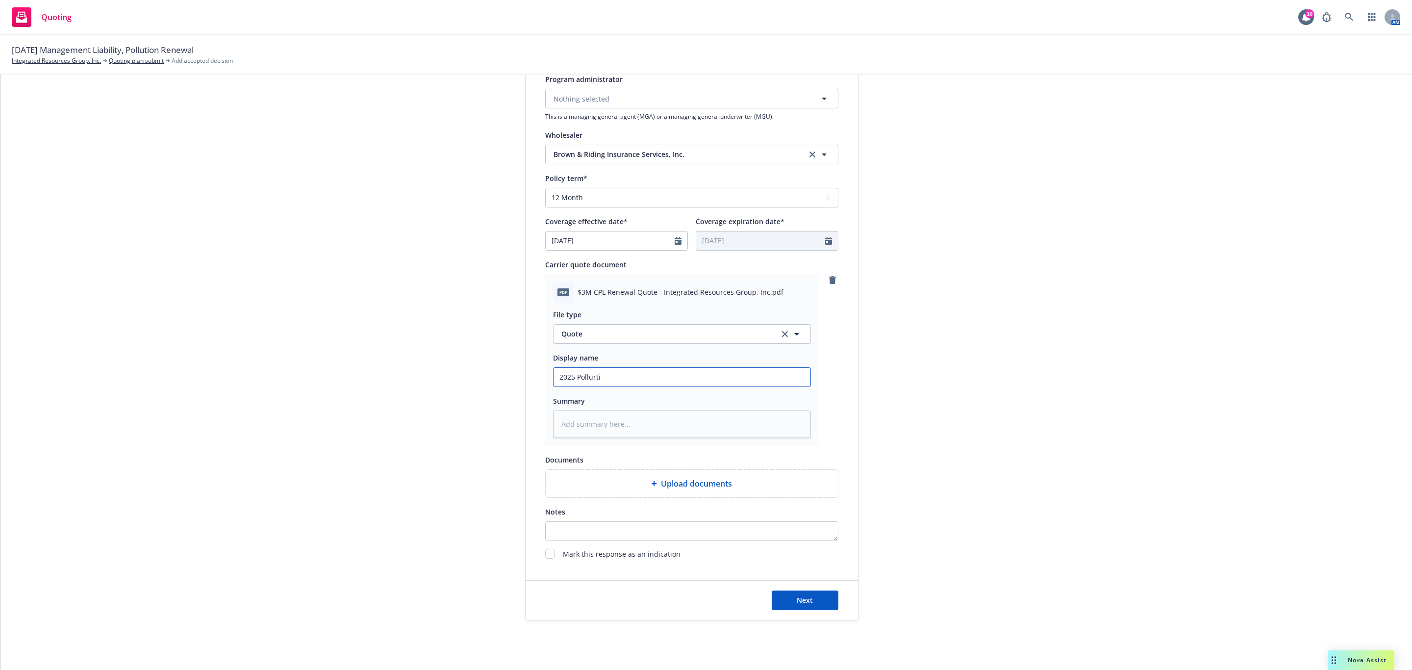
type textarea "x"
type input "2025 Pollurt"
type textarea "x"
type input "2025 Pollur"
type textarea "x"
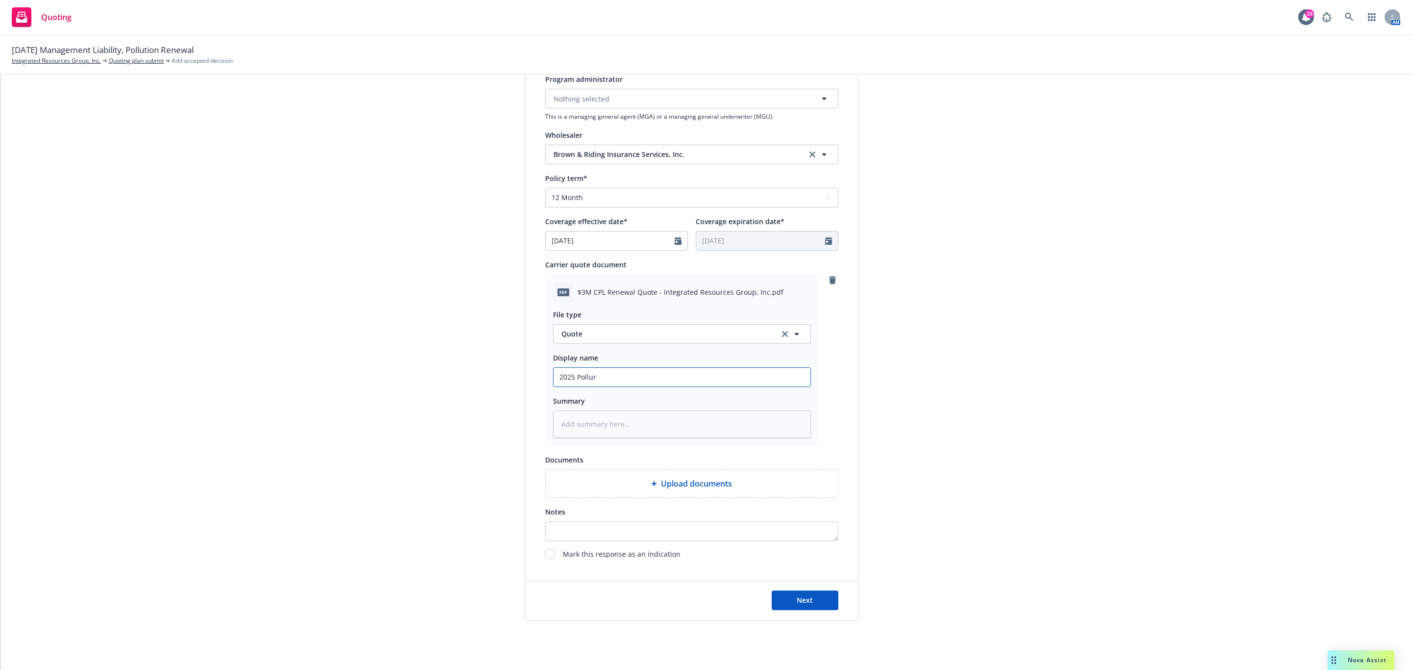
type input "2025 Pollu"
type textarea "x"
type input "2025 Pollut"
type textarea "x"
type input "2025 Polluti"
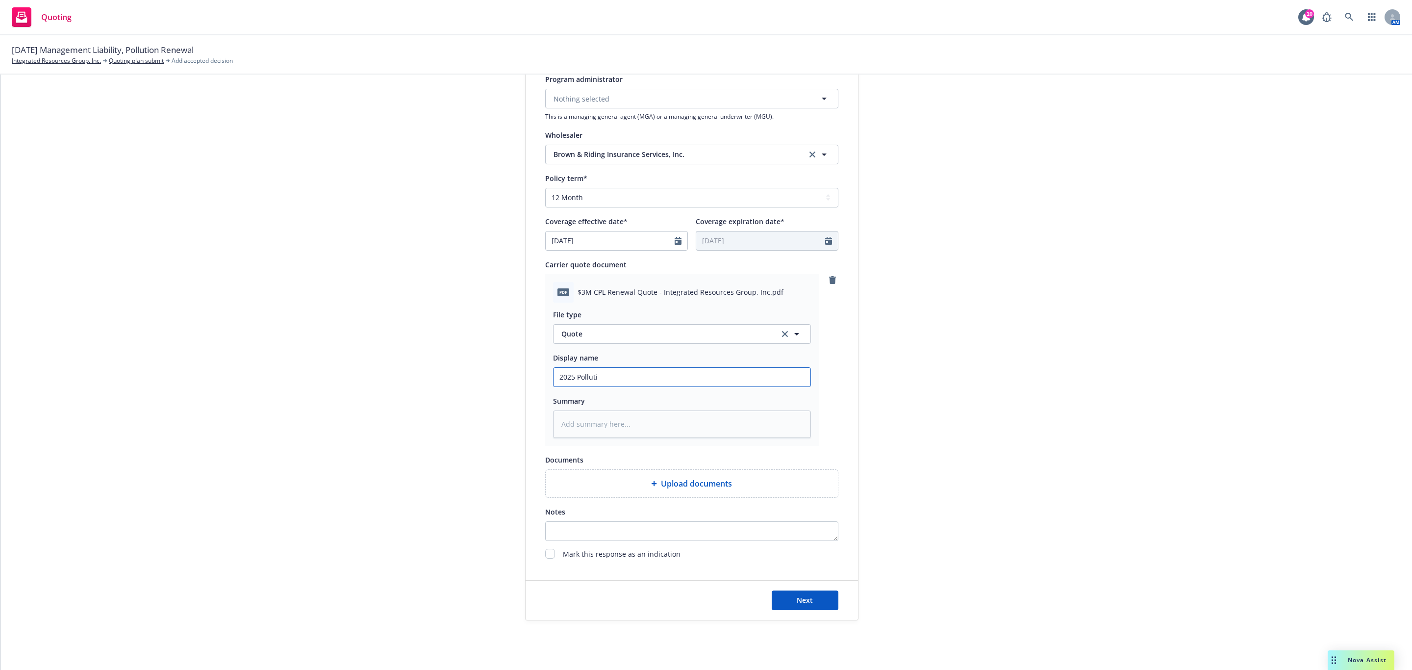
type textarea "x"
type input "2025 Pollutio"
type textarea "x"
type input "2025 Pollution"
type textarea "x"
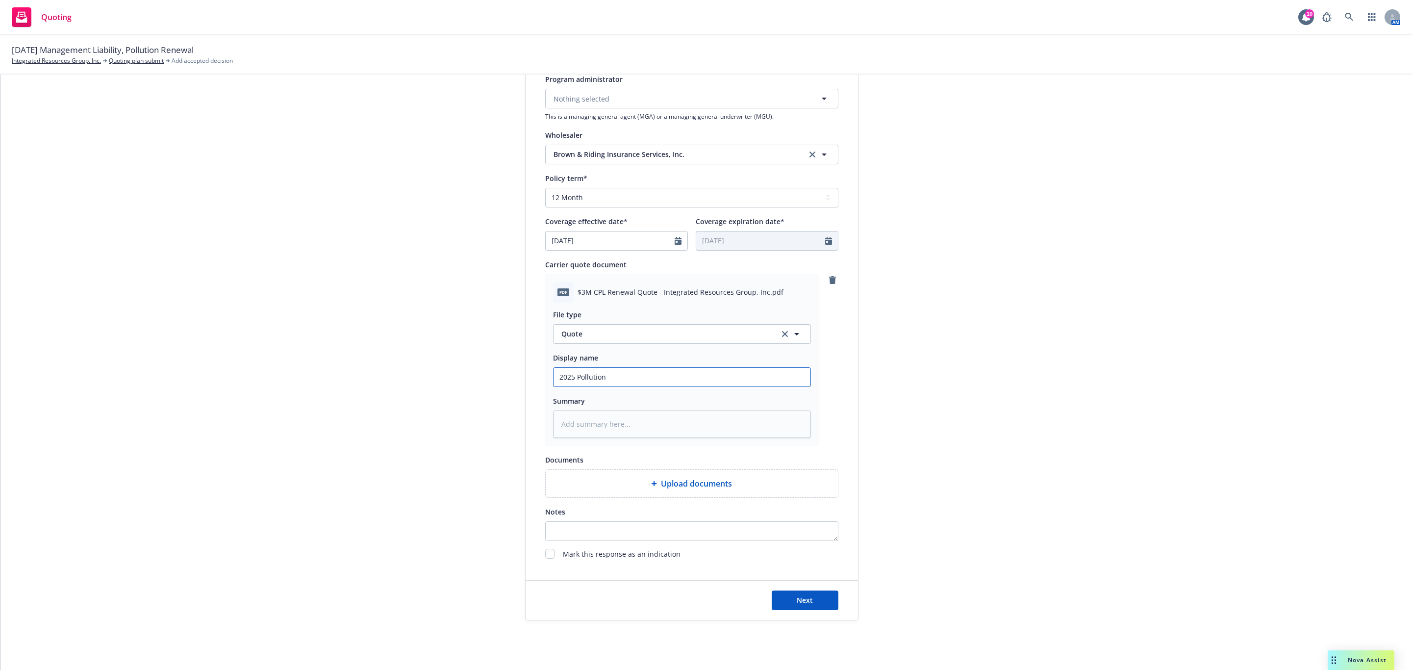
type input "2025 Pollution"
click at [692, 374] on input "2025 Pollution" at bounding box center [681, 377] width 257 height 19
paste input "Westchester"
type textarea "x"
type input "2025 Pollution Westchester"
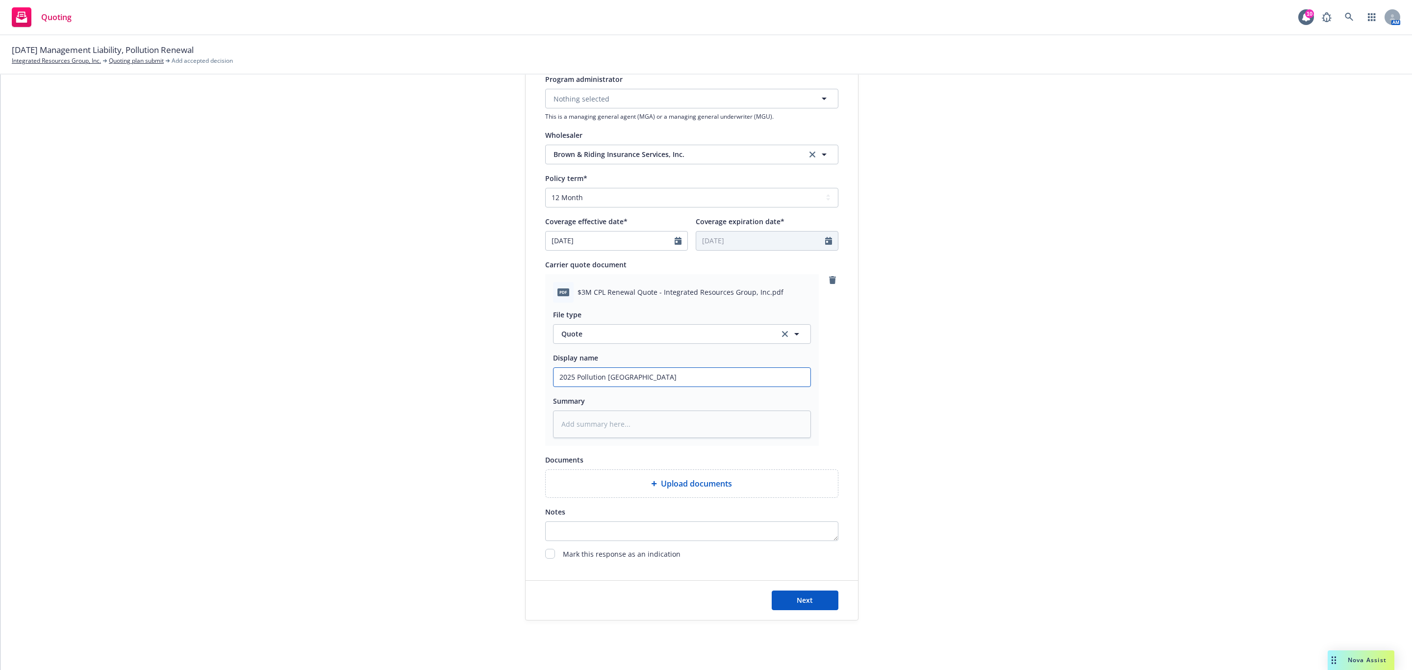
type textarea "x"
type input "2025 Pollution Westchester/"
type textarea "x"
type input "2025 Pollution Westchester/B"
type textarea "x"
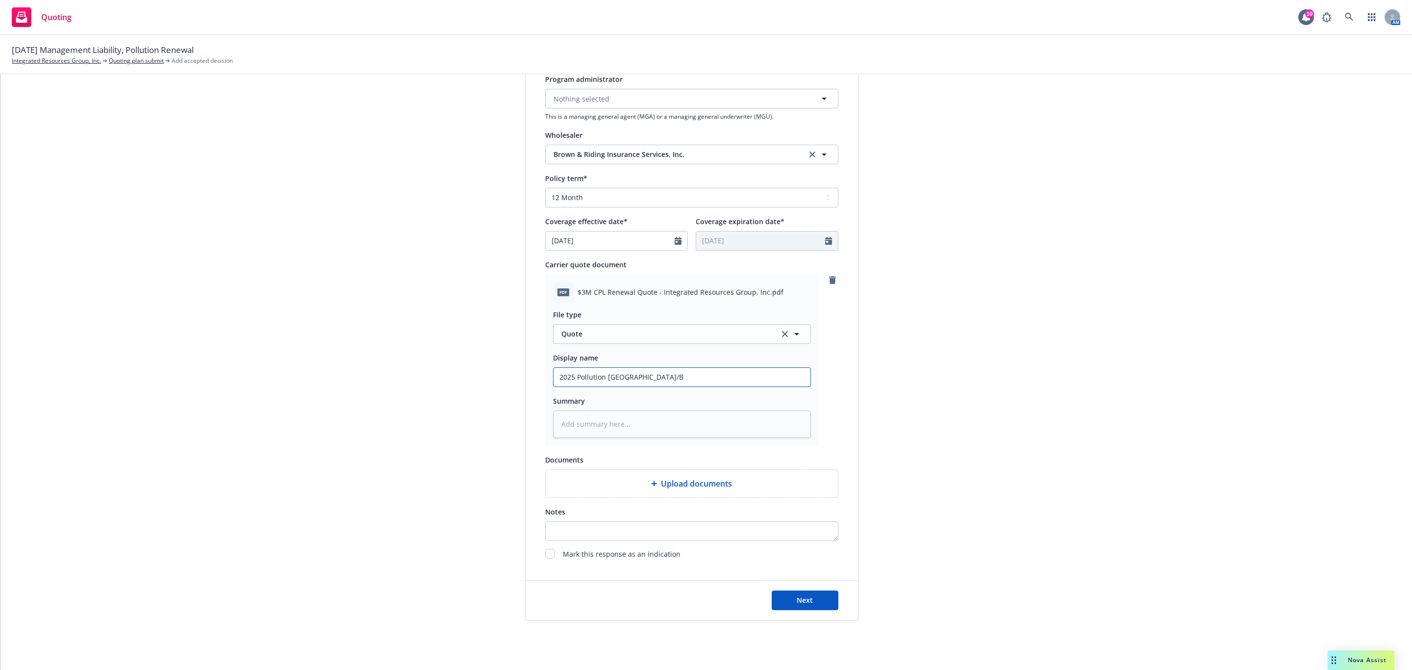
type input "2025 Pollution Westchester/B&"
type textarea "x"
type input "2025 Pollution Westchester/B&R"
type textarea "x"
type input "2025 Pollution Westchester/B&R"
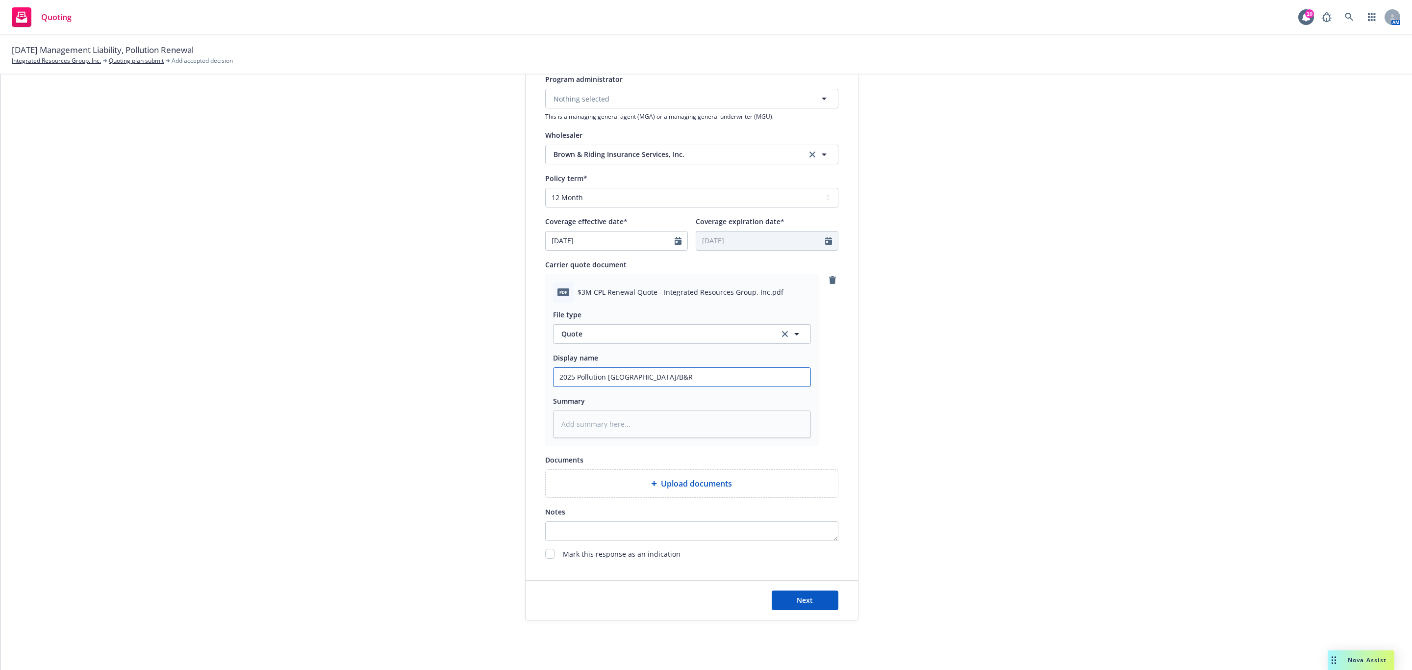
type textarea "x"
type input "2025 Pollution Westchester/B&R Q"
type textarea "x"
type input "2025 Pollution Westchester/B&R Qu"
type textarea "x"
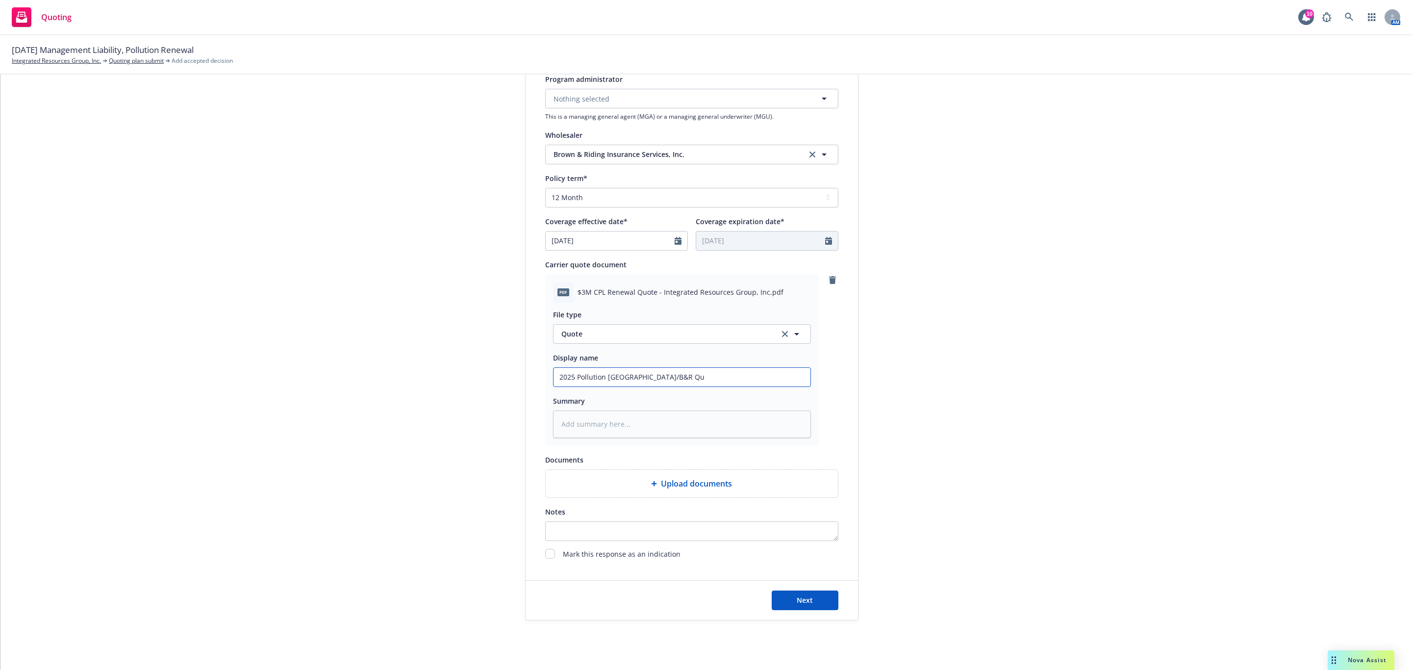
type input "2025 Pollution Westchester/B&R Quo"
type textarea "x"
type input "2025 Pollution Westchester/B&R Quot"
type textarea "x"
type input "2025 Pollution Westchester/B&R Quote"
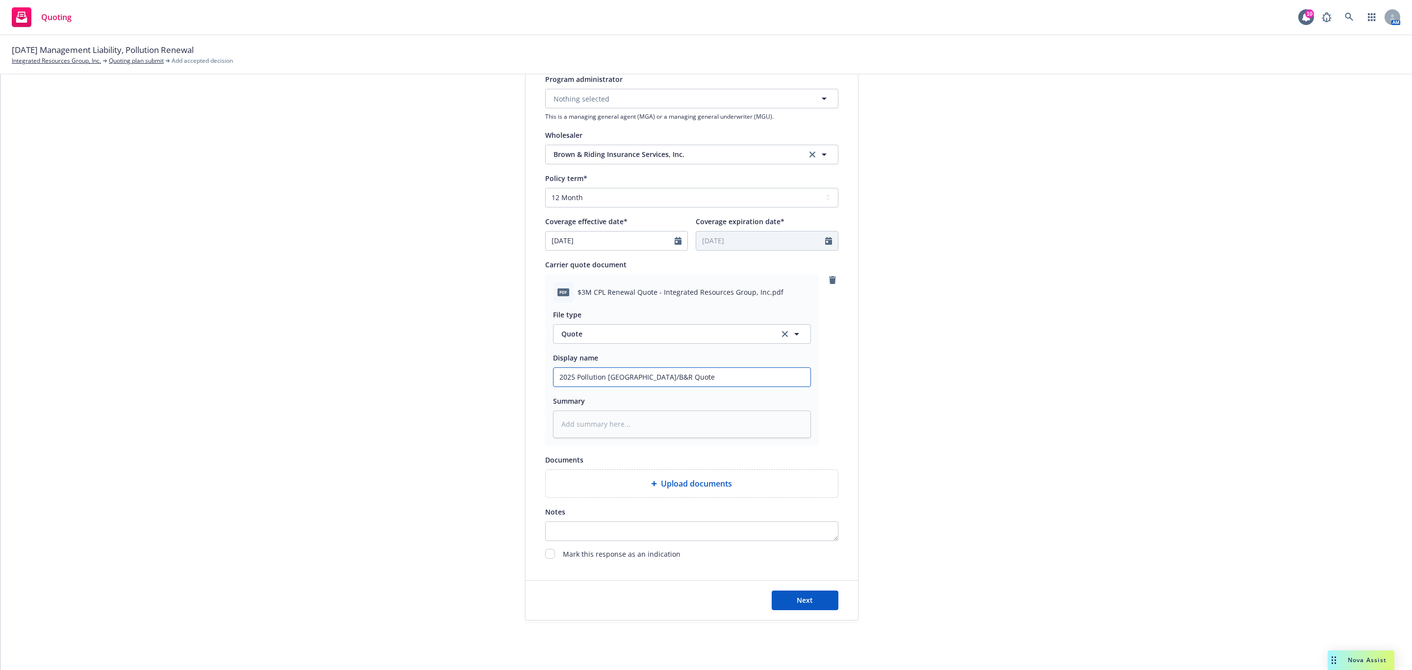
click at [574, 378] on input "2025 Pollution Westchester/B&R Quote" at bounding box center [681, 377] width 257 height 19
type textarea "x"
type input "2025 $Pollution Westchester/B&R Quote"
type textarea "x"
type input "2025 $3Pollution Westchester/B&R Quote"
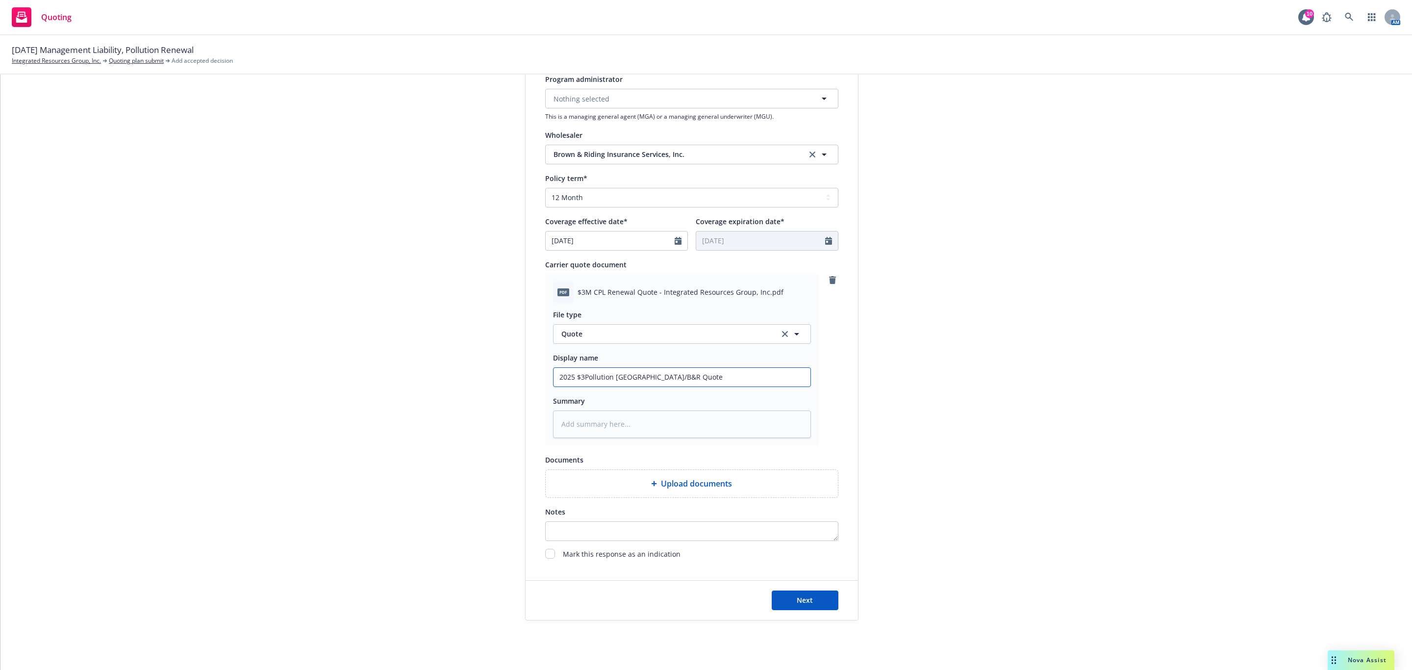
type textarea "x"
type input "2025 $3MPollution Westchester/B&R Quote"
type textarea "x"
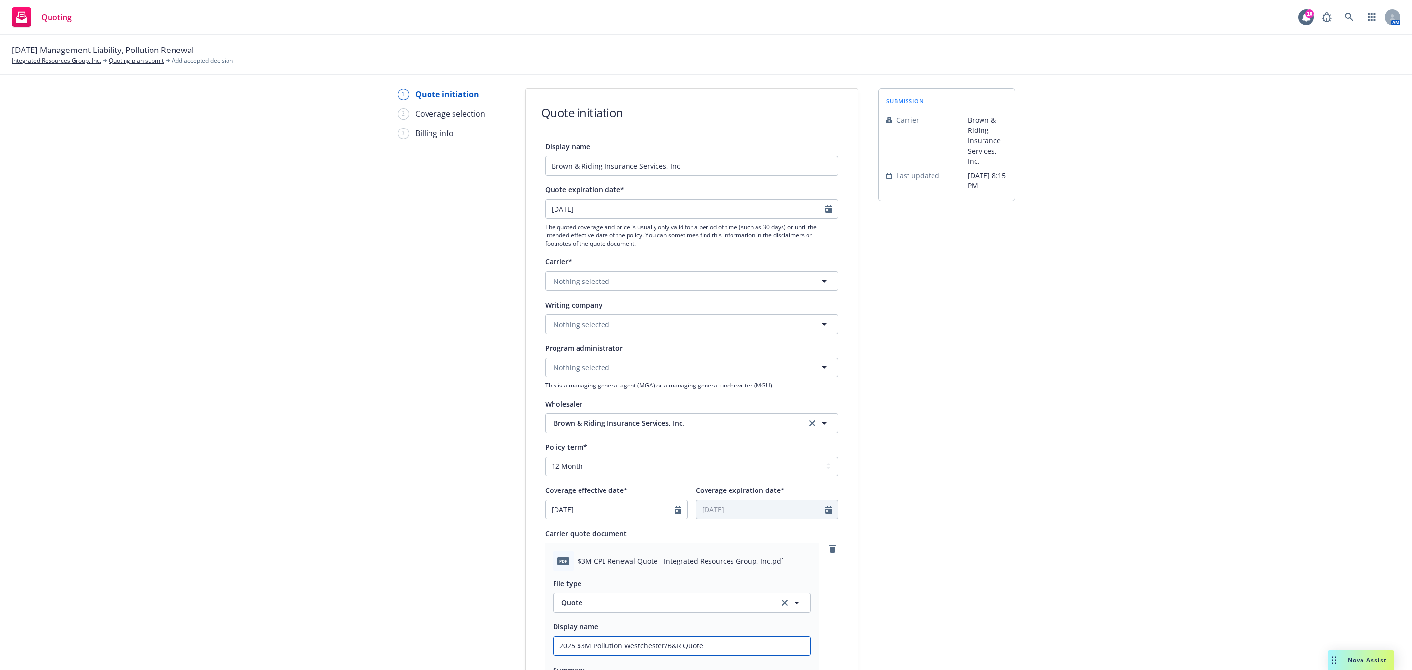
scroll to position [0, 0]
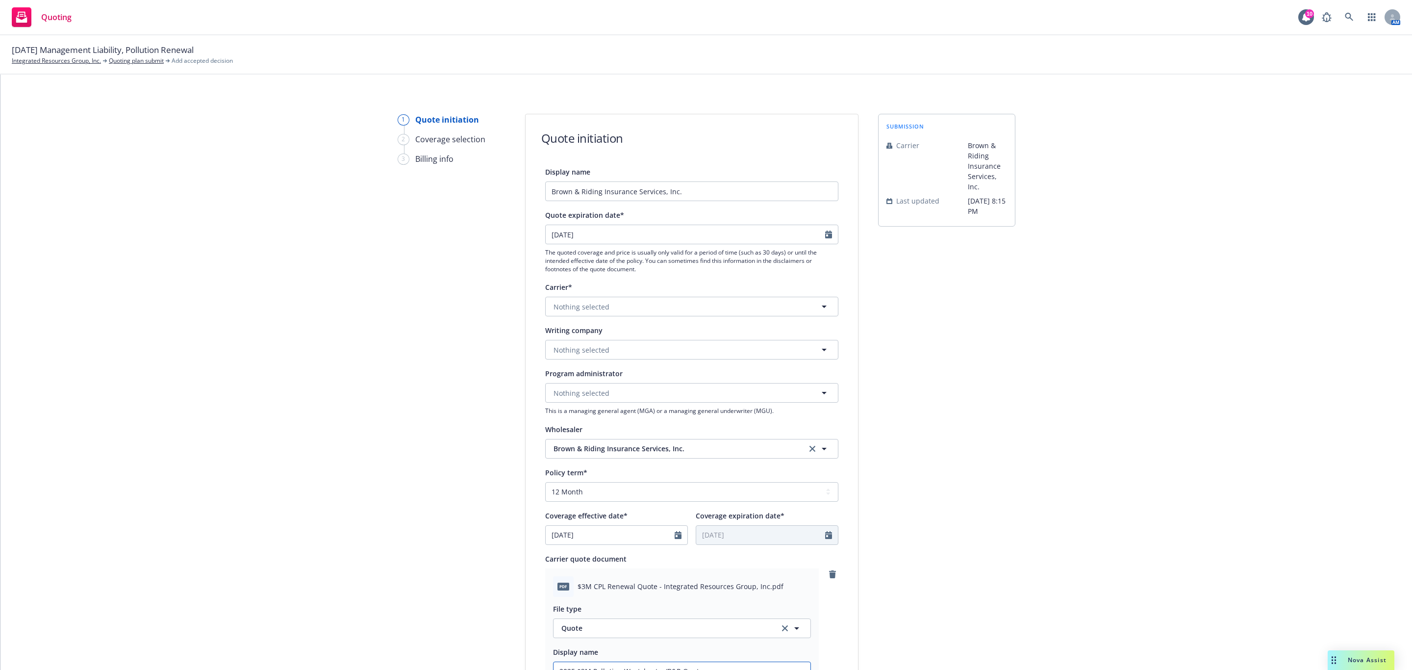
type input "2025 $3M Pollution Westchester/B&R Quote"
click at [825, 232] on icon "Calendar" at bounding box center [828, 234] width 7 height 8
click at [649, 260] on icon "button" at bounding box center [648, 258] width 3 height 6
select select "11"
click at [568, 349] on span "24" at bounding box center [568, 351] width 15 height 12
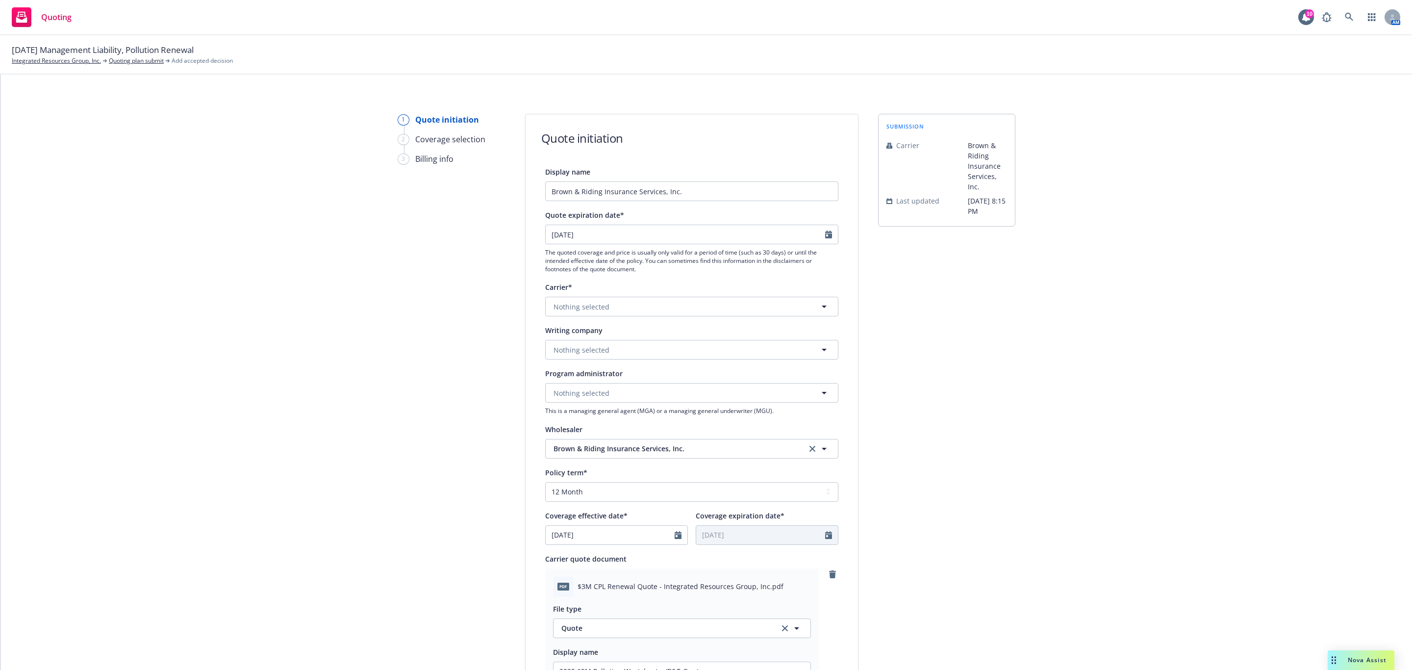
type input "11/24/2025"
type textarea "x"
click at [755, 357] on button "Nothing selected" at bounding box center [691, 350] width 293 height 20
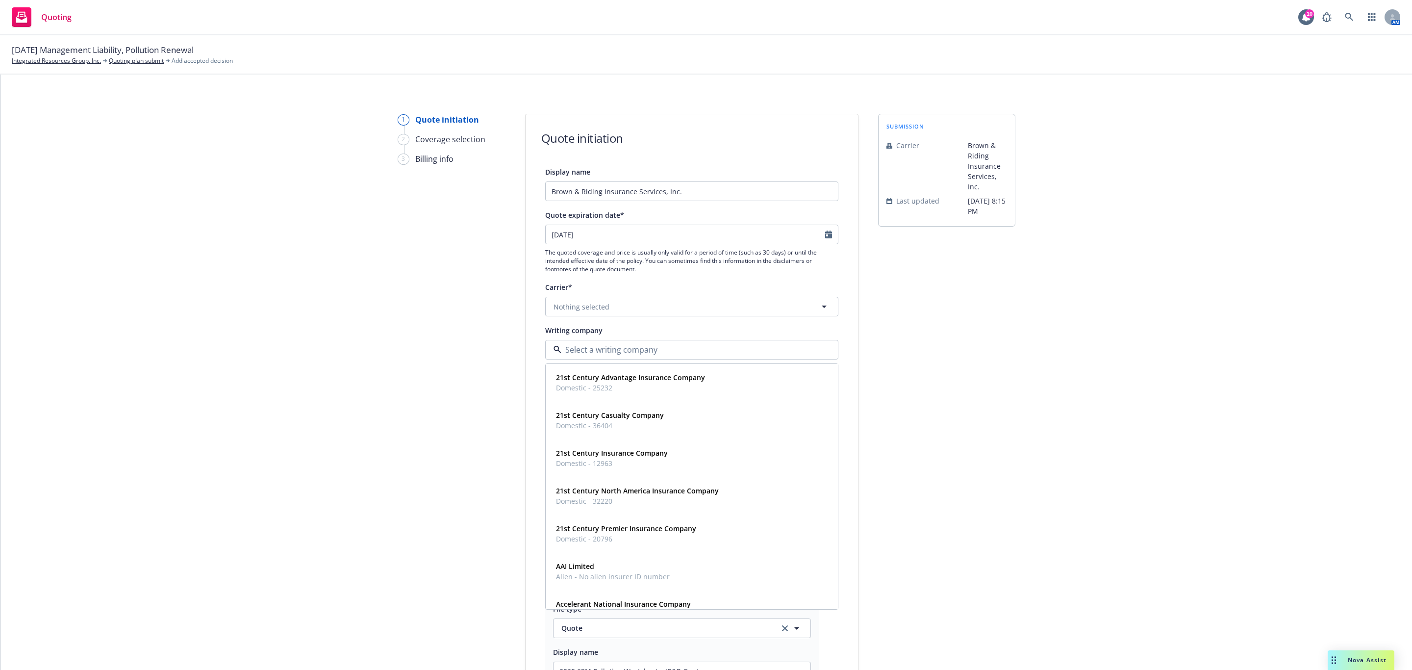
paste input "Westchester"
type input "Westchester"
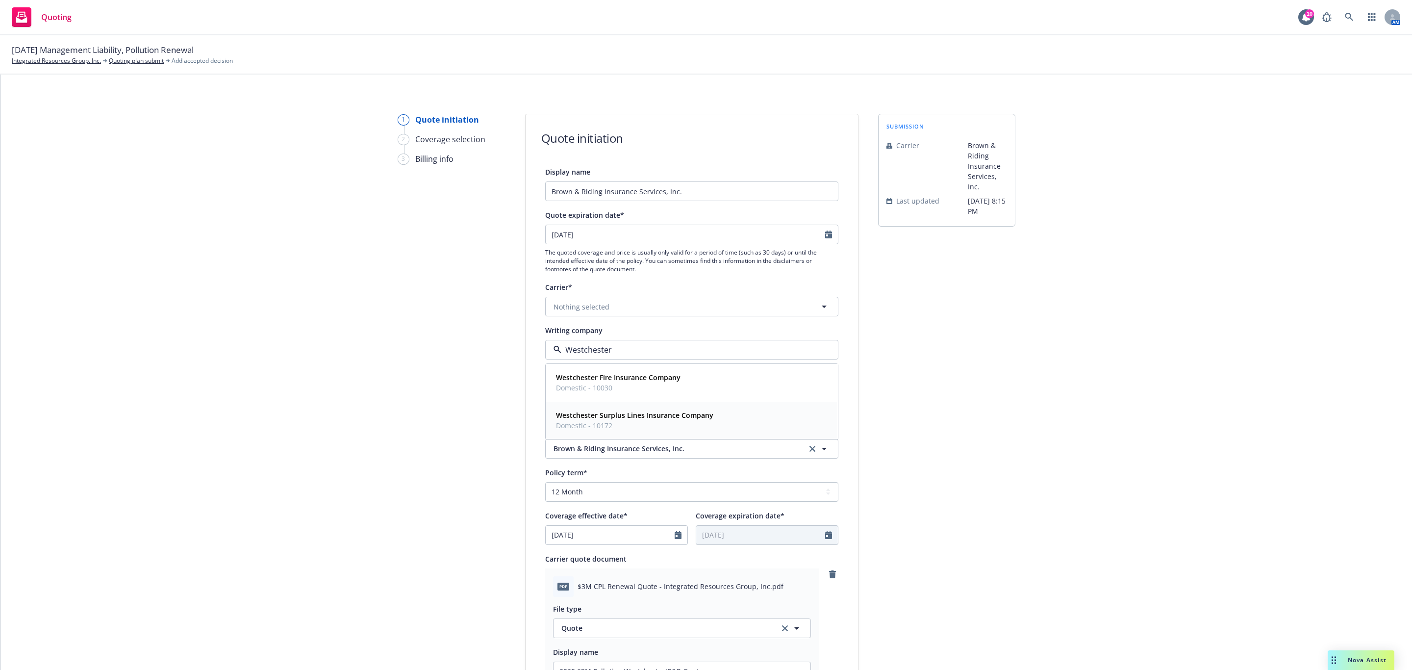
click at [668, 414] on strong "Westchester Surplus Lines Insurance Company" at bounding box center [634, 414] width 157 height 9
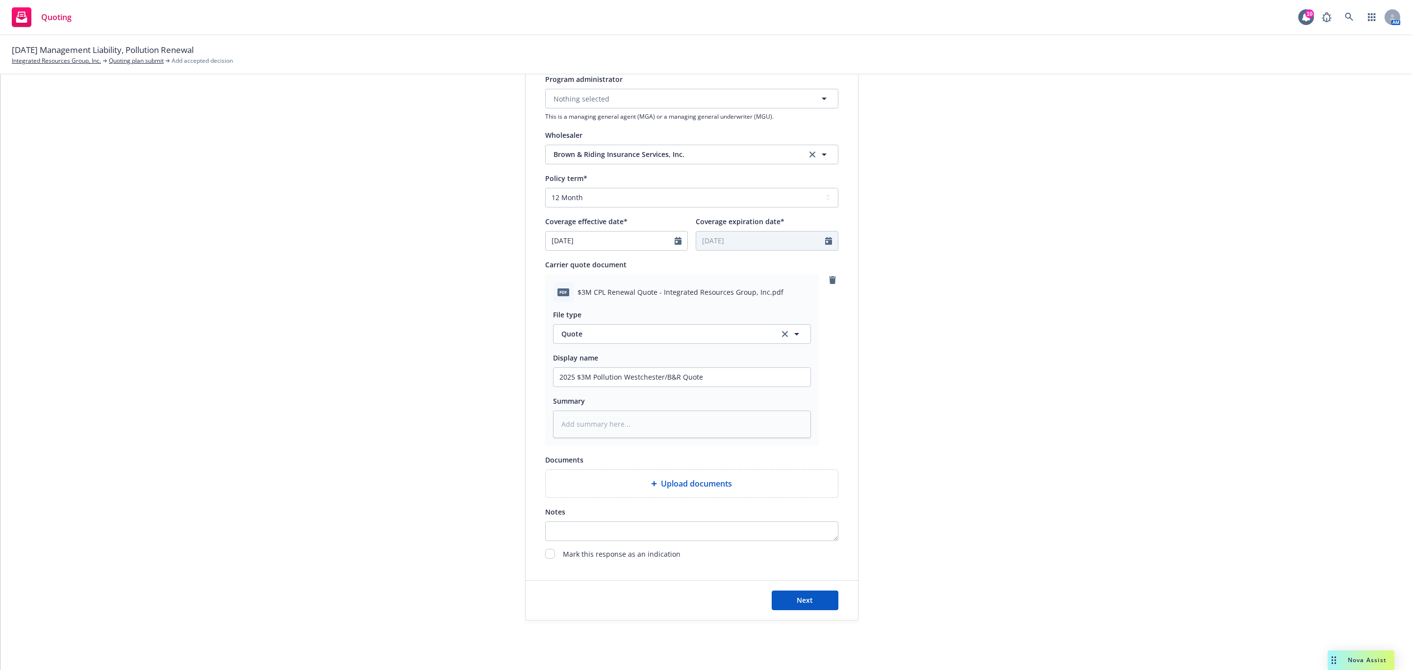
scroll to position [307, 0]
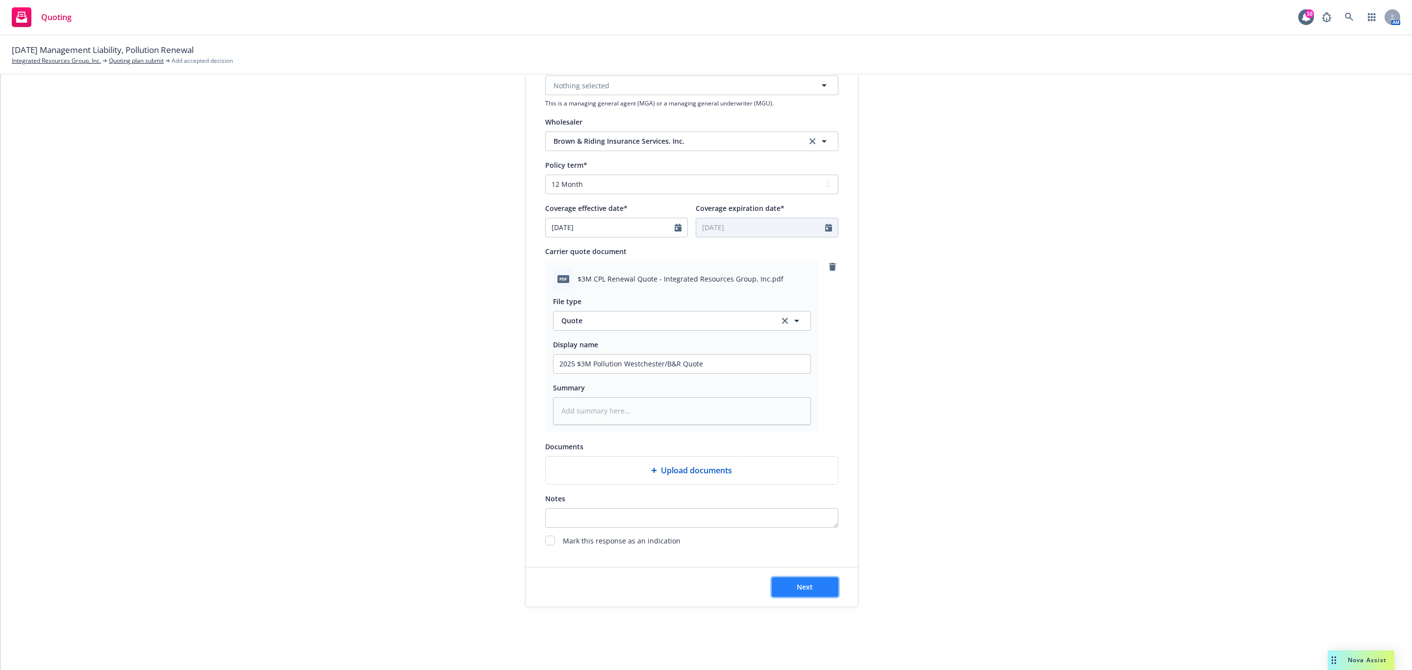
click at [815, 592] on button "Next" at bounding box center [805, 587] width 67 height 20
type textarea "x"
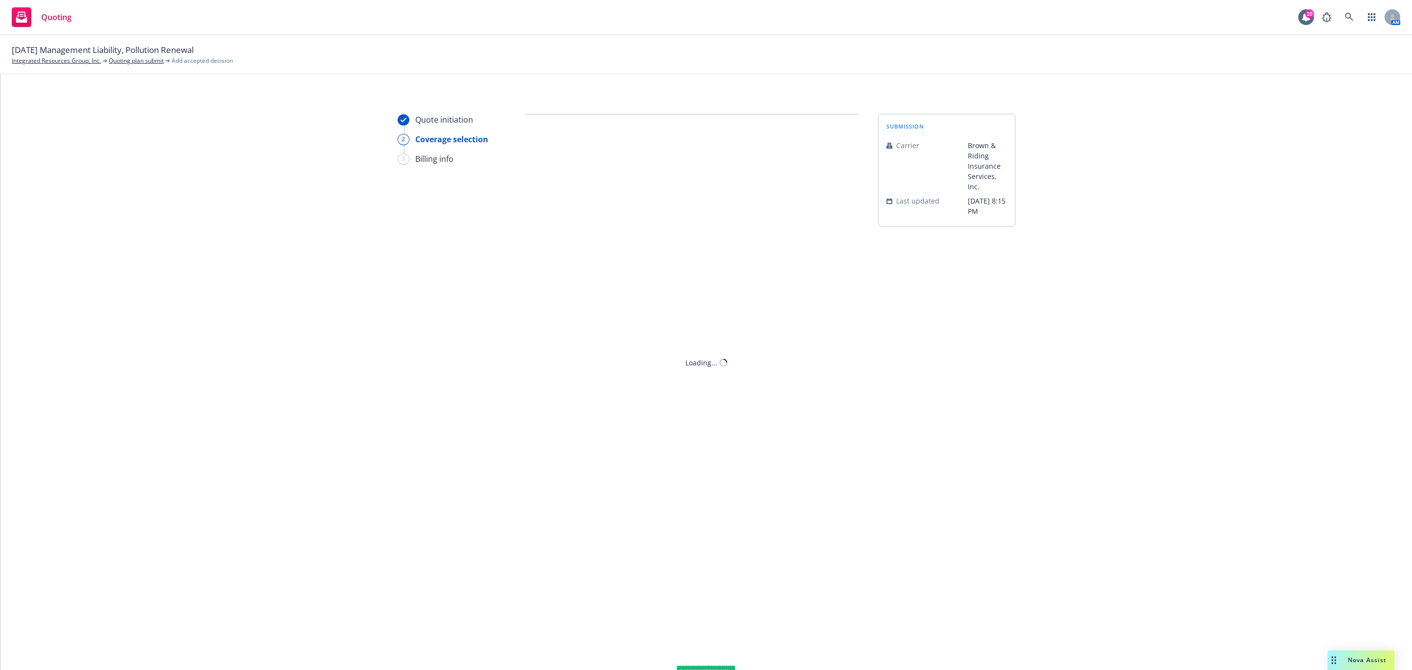
scroll to position [0, 0]
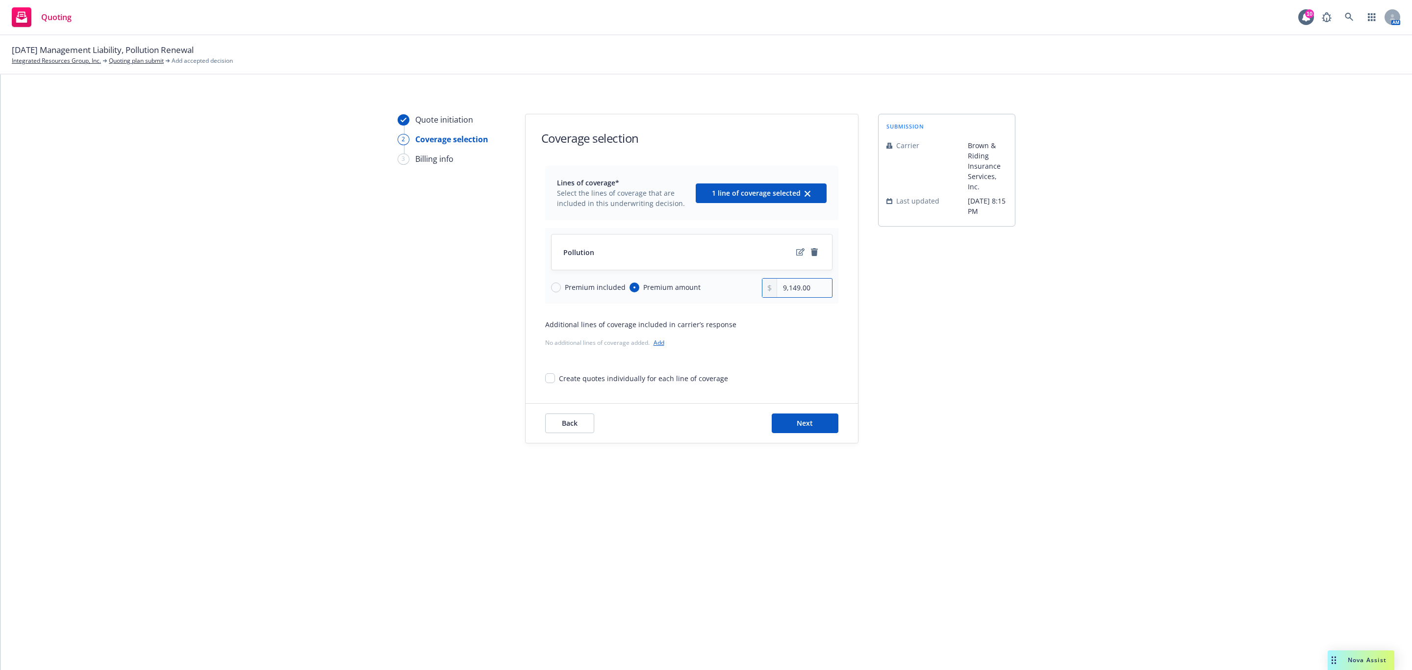
drag, startPoint x: 815, startPoint y: 287, endPoint x: 1081, endPoint y: 303, distance: 266.7
click at [754, 282] on div "Premium included Premium amount 9,149.00" at bounding box center [691, 288] width 281 height 20
paste input "10,035"
type input "10,035.00"
drag, startPoint x: 1073, startPoint y: 312, endPoint x: 929, endPoint y: 250, distance: 155.9
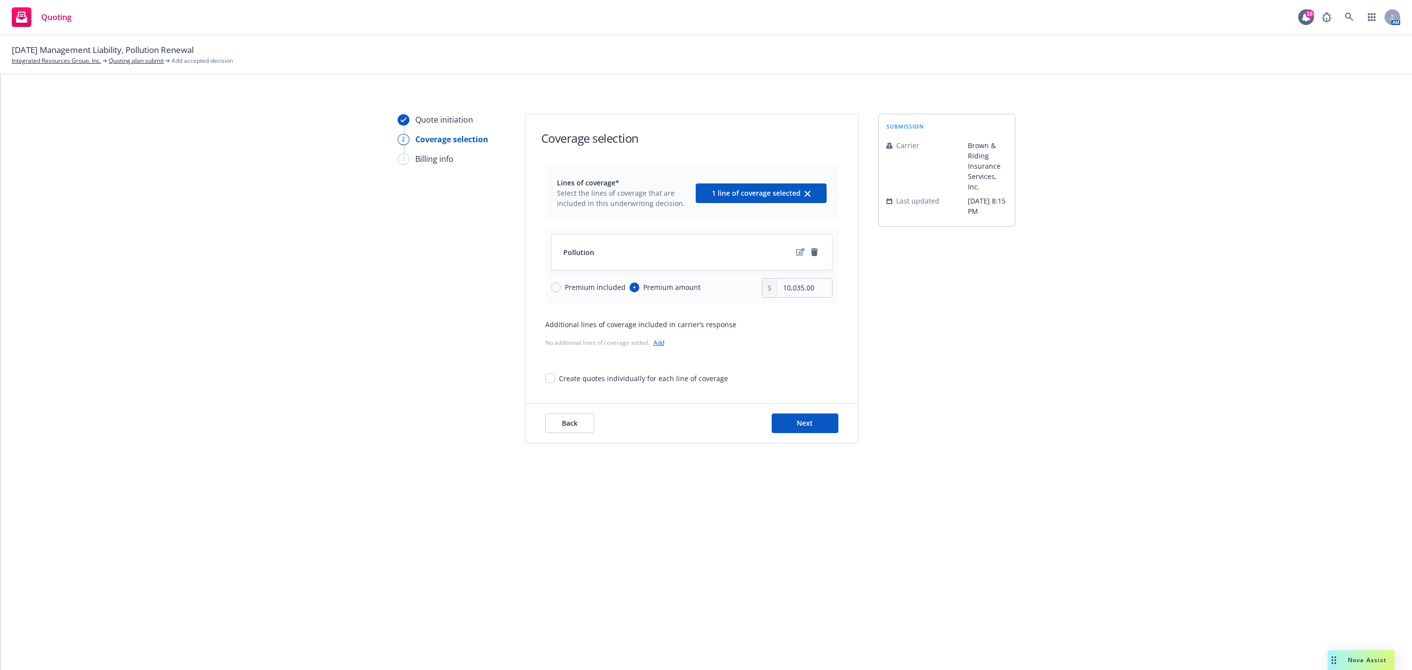
click at [1069, 309] on div "Quote initiation 2 Coverage selection 3 Billing info Coverage selection Lines o…" at bounding box center [706, 278] width 1388 height 329
click at [796, 253] on icon "edit" at bounding box center [800, 252] width 8 height 8
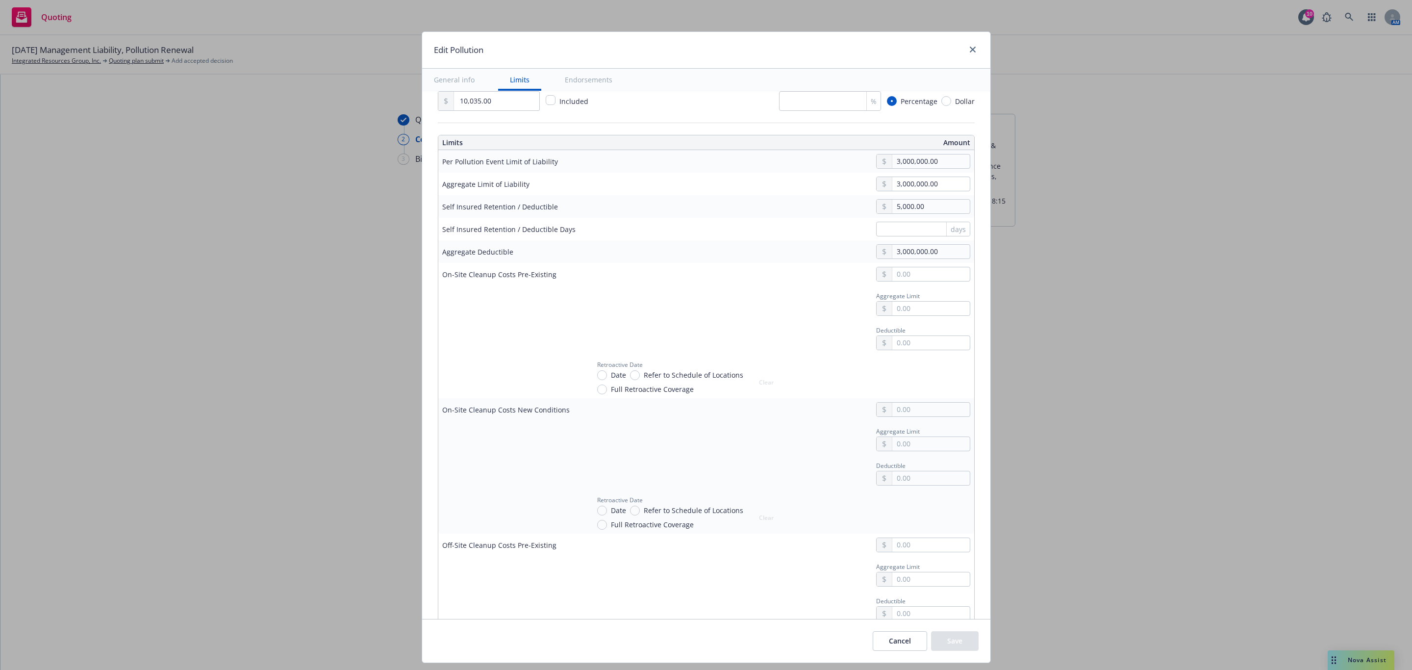
type textarea "x"
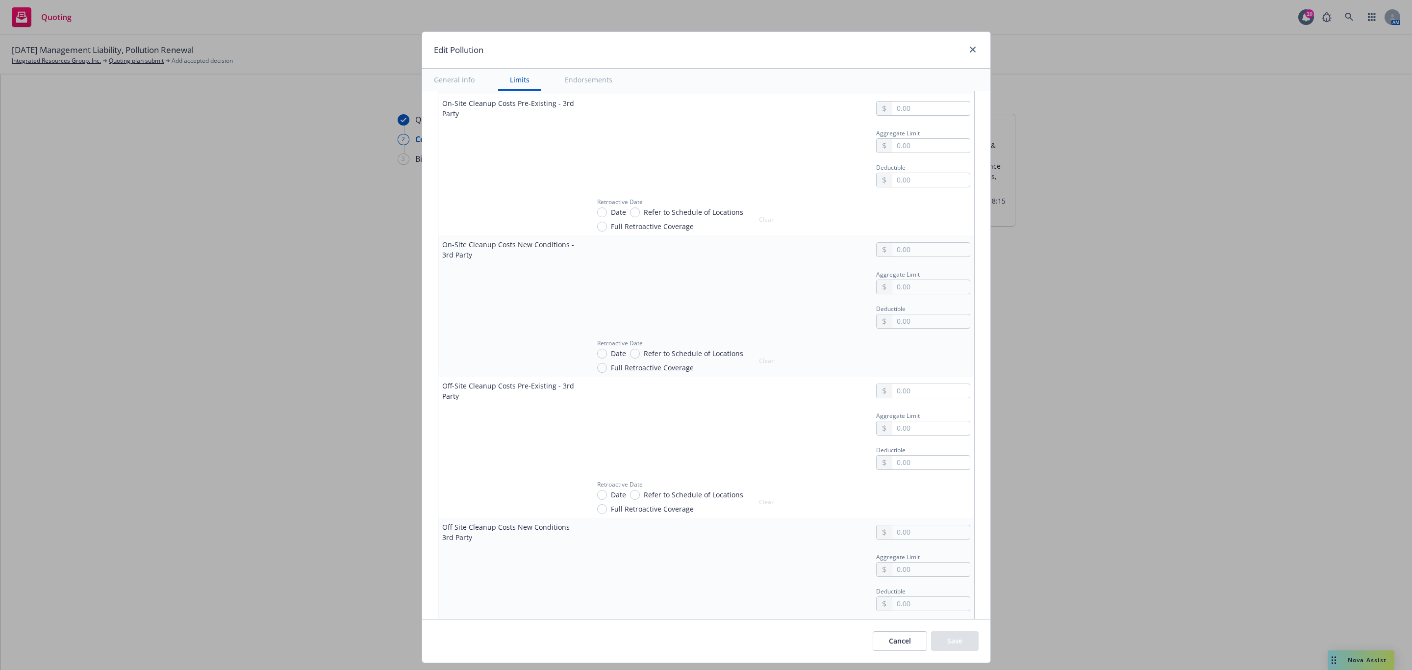
scroll to position [1176, 0]
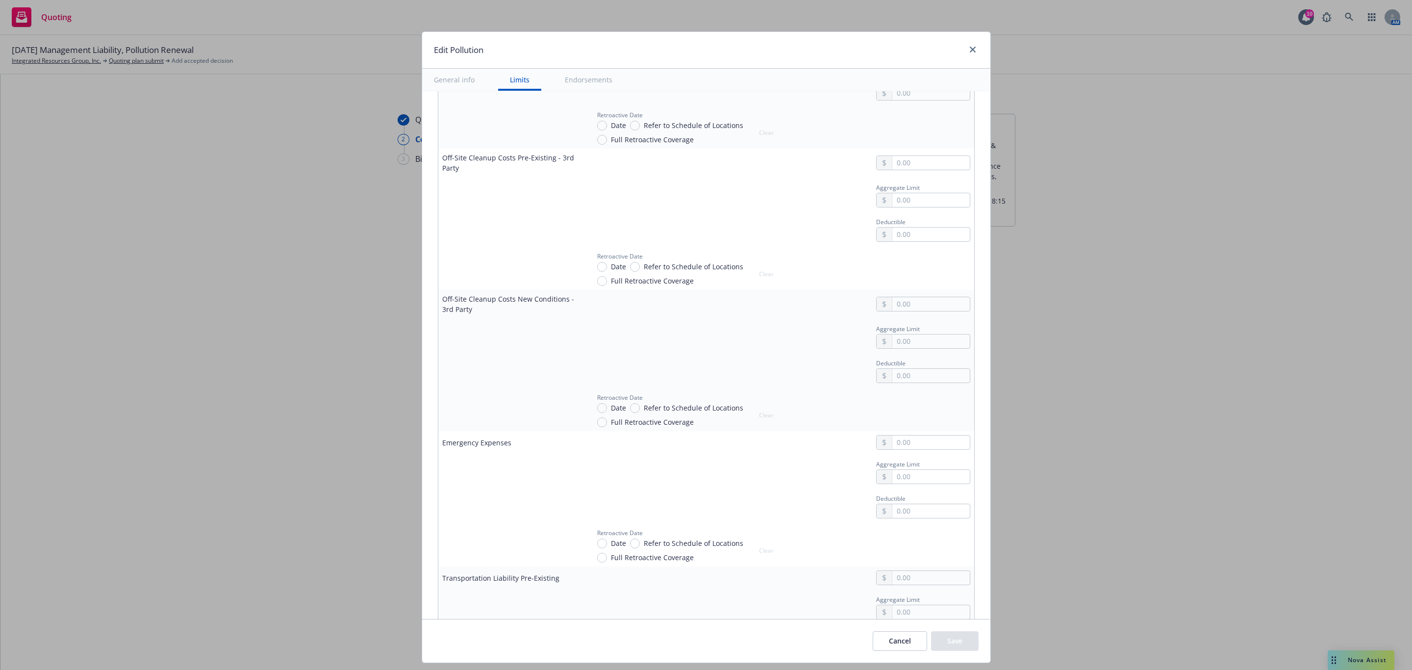
click at [889, 646] on button "Cancel" at bounding box center [900, 641] width 54 height 20
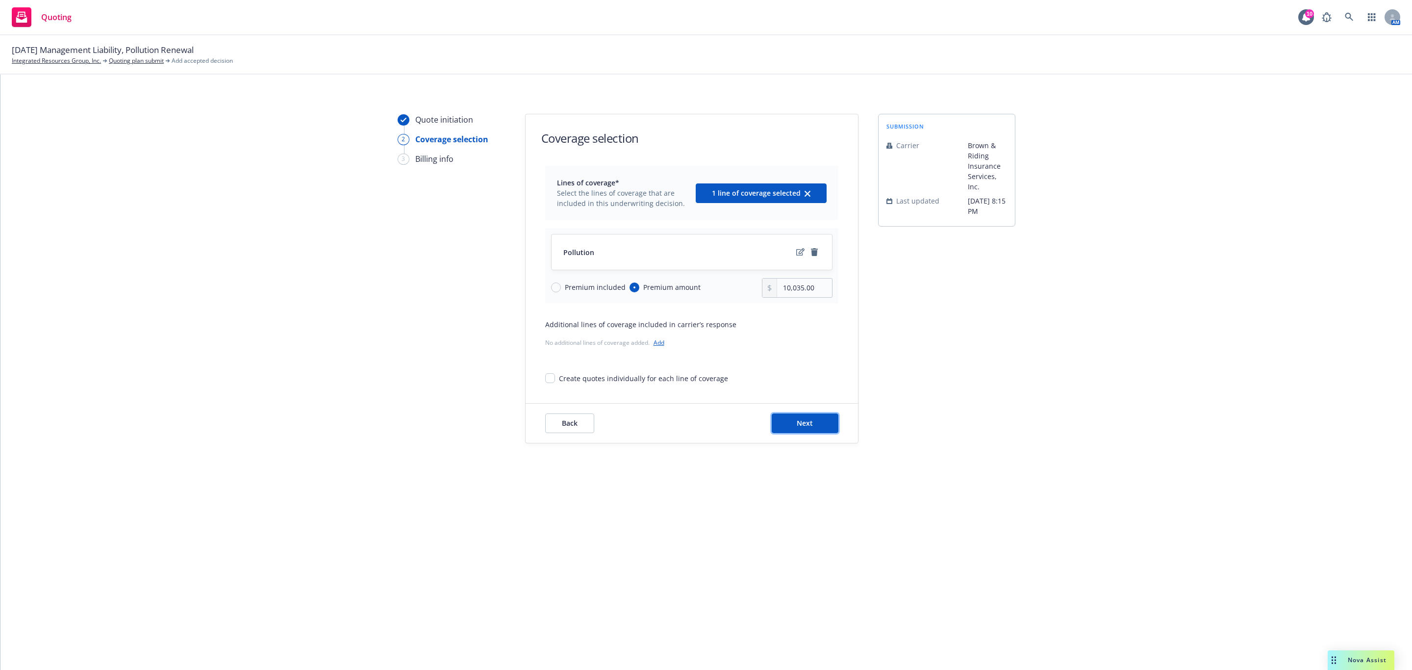
drag, startPoint x: 815, startPoint y: 429, endPoint x: 40, endPoint y: 390, distance: 775.5
click at [812, 428] on button "Next" at bounding box center [805, 423] width 67 height 20
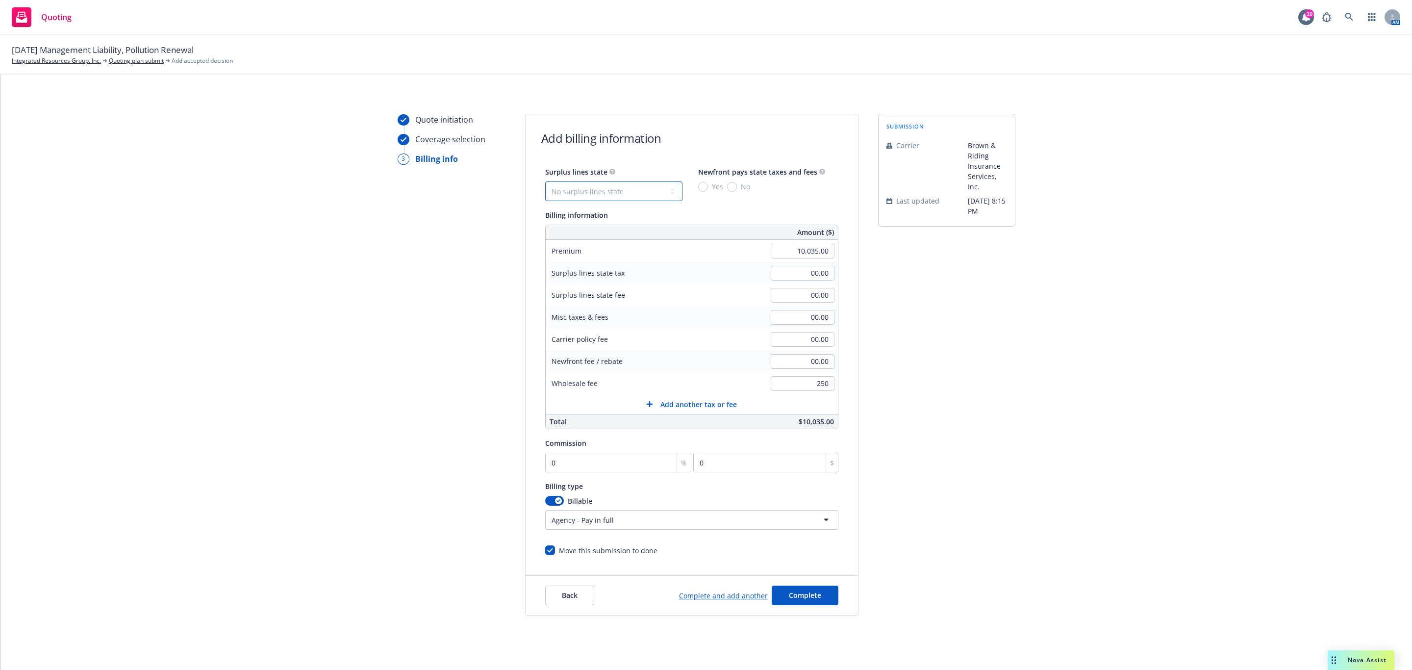
type input "250.00"
click at [610, 185] on select "No surplus lines state Alaska Alabama Arkansas Arizona California Colorado Conn…" at bounding box center [613, 191] width 137 height 20
select select "CA"
click at [545, 181] on select "No surplus lines state Alaska Alabama Arkansas Arizona California Colorado Conn…" at bounding box center [613, 191] width 137 height 20
type input "301.05"
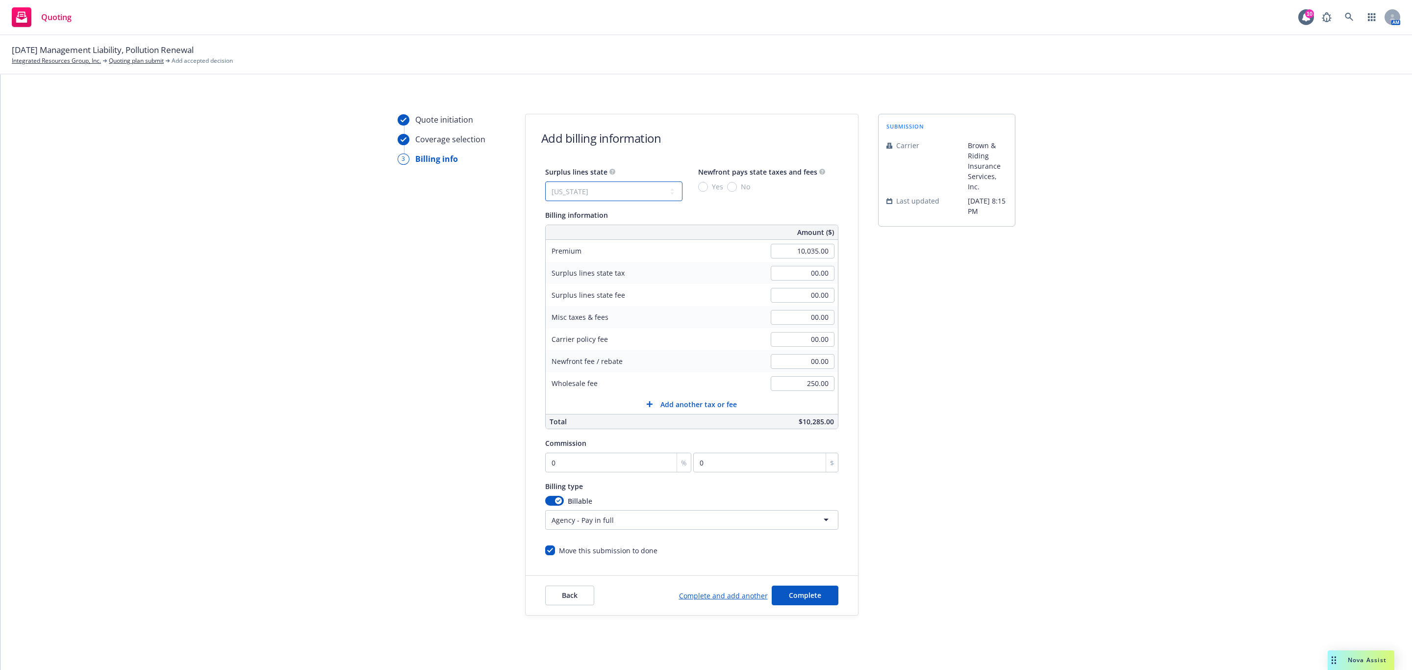
type input "18.06"
click at [727, 186] on input "No" at bounding box center [732, 187] width 10 height 10
radio input "true"
click at [1020, 276] on div "Quote initiation Coverage selection 3 Billing info Add billing information Surp…" at bounding box center [706, 364] width 1388 height 501
click at [600, 460] on input "0" at bounding box center [618, 462] width 147 height 20
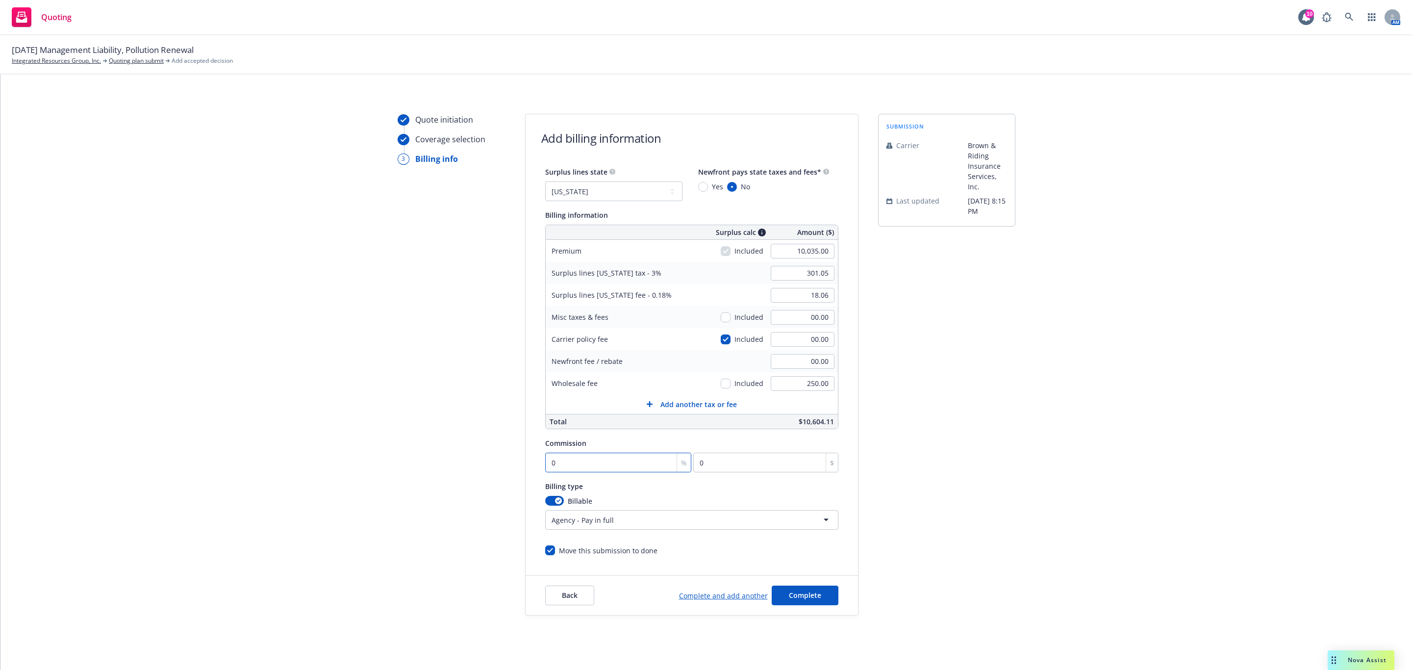
type input "1"
type input "100.35"
type input "12"
type input "1204.2"
type input "12.5"
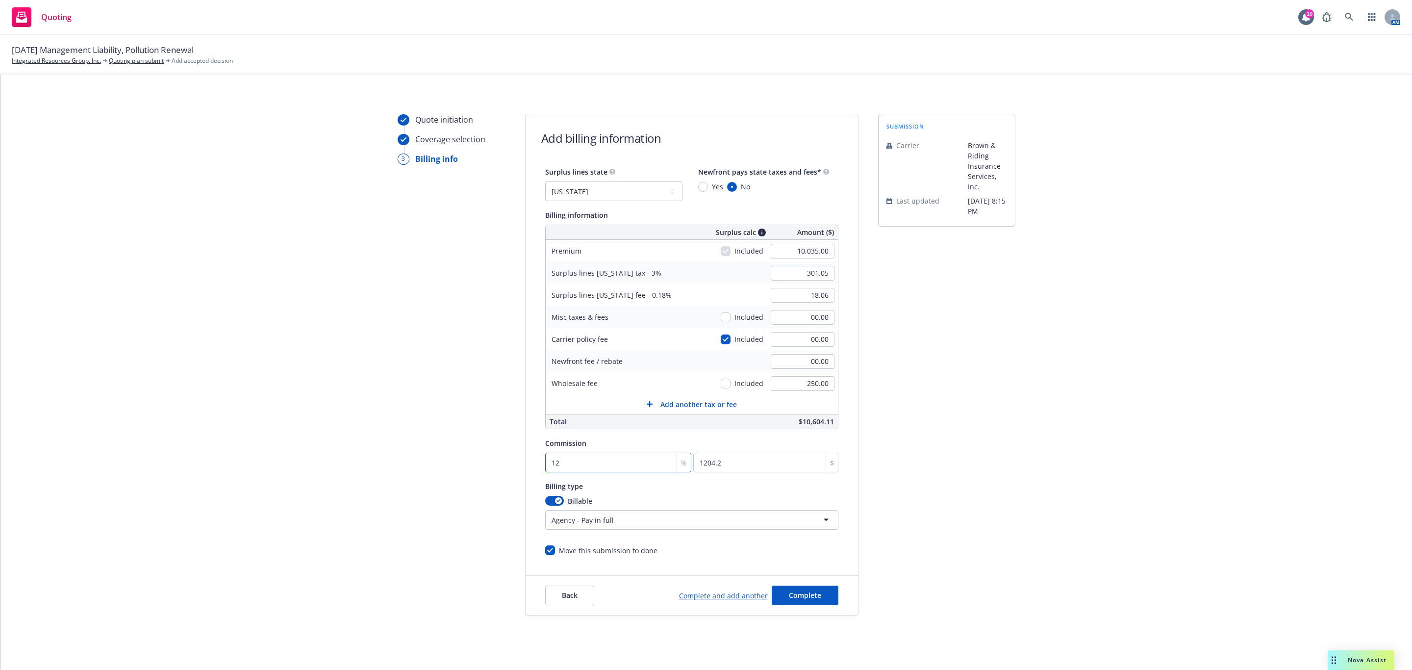
type input "1254.38"
type input "12.5"
click at [1037, 488] on div "Quote initiation Coverage selection 3 Billing info Add billing information Surp…" at bounding box center [706, 364] width 1388 height 501
click at [806, 594] on span "Complete" at bounding box center [805, 594] width 32 height 9
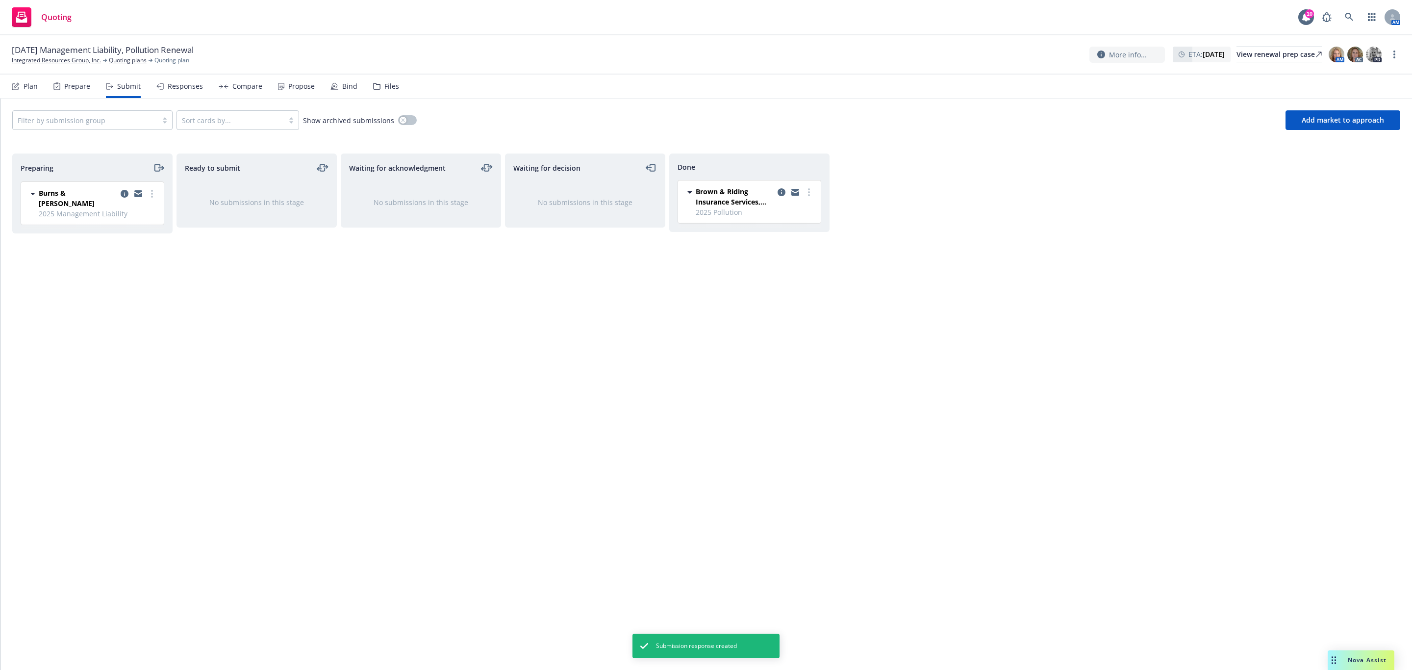
click at [384, 84] on div "Files" at bounding box center [391, 86] width 15 height 8
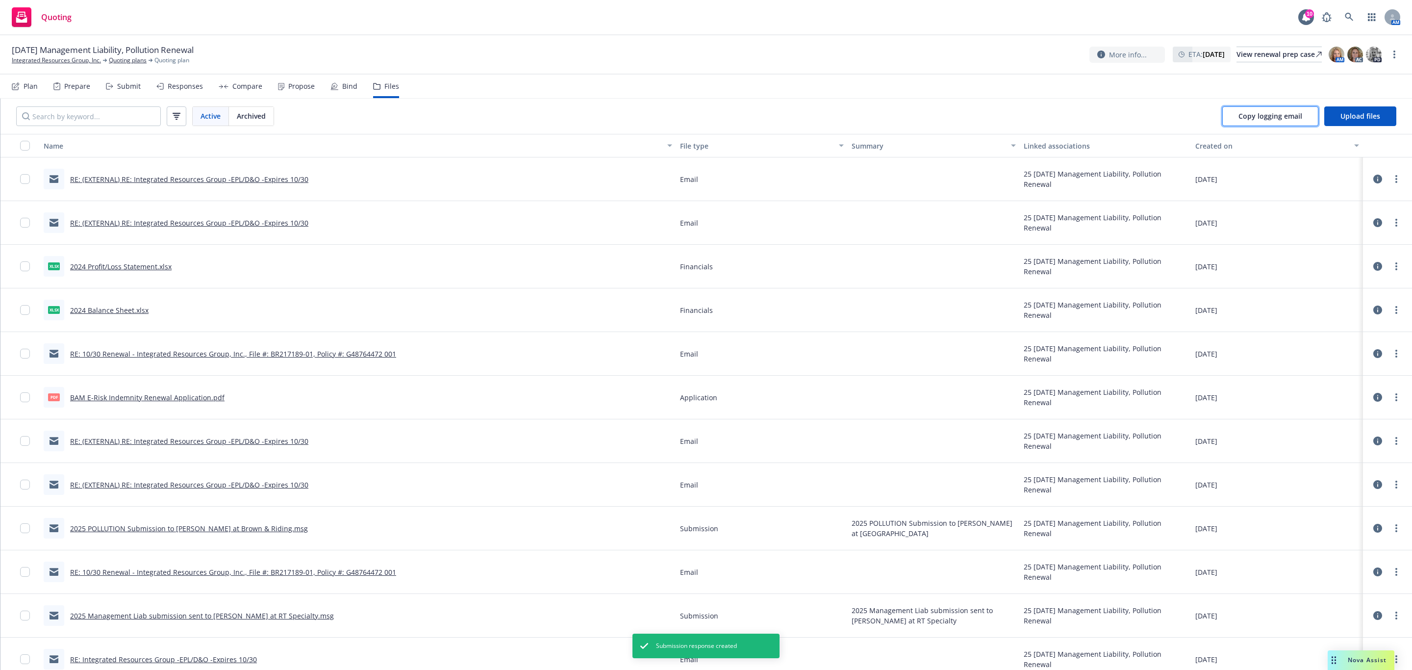
click at [1293, 124] on button "Copy logging email" at bounding box center [1270, 116] width 96 height 20
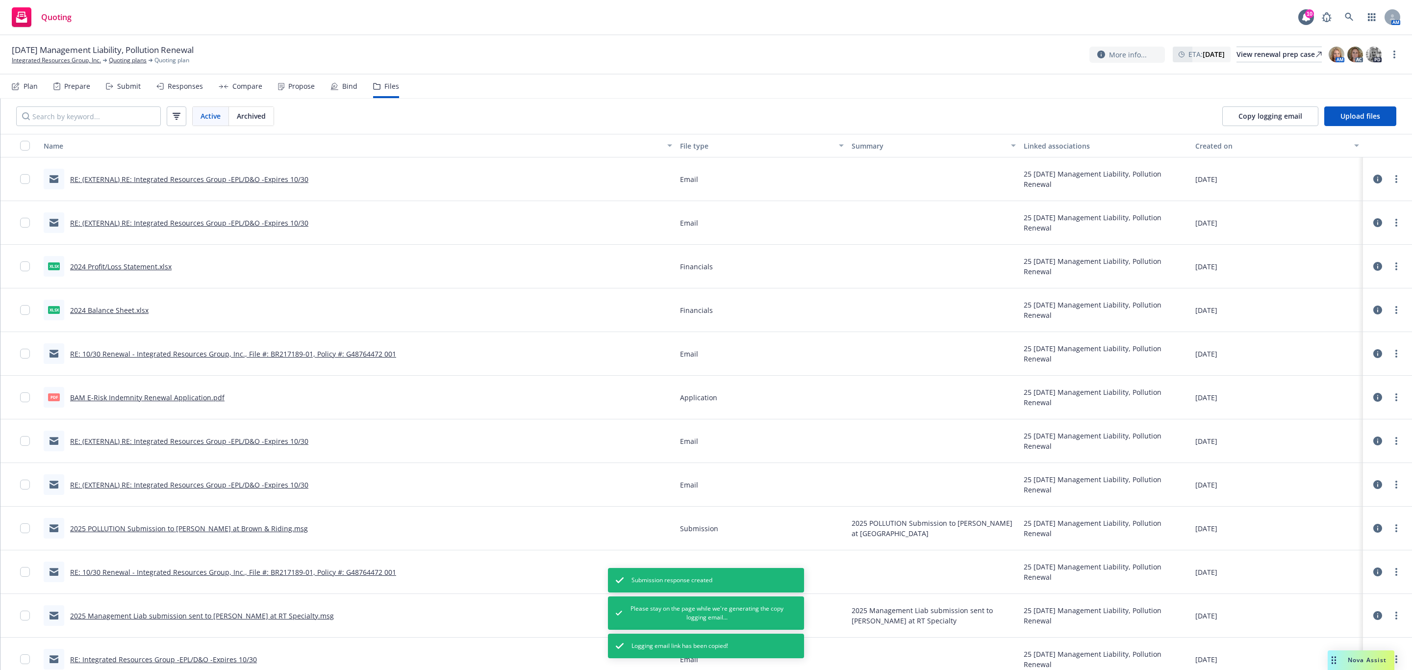
click at [28, 87] on div "Plan" at bounding box center [31, 86] width 14 height 8
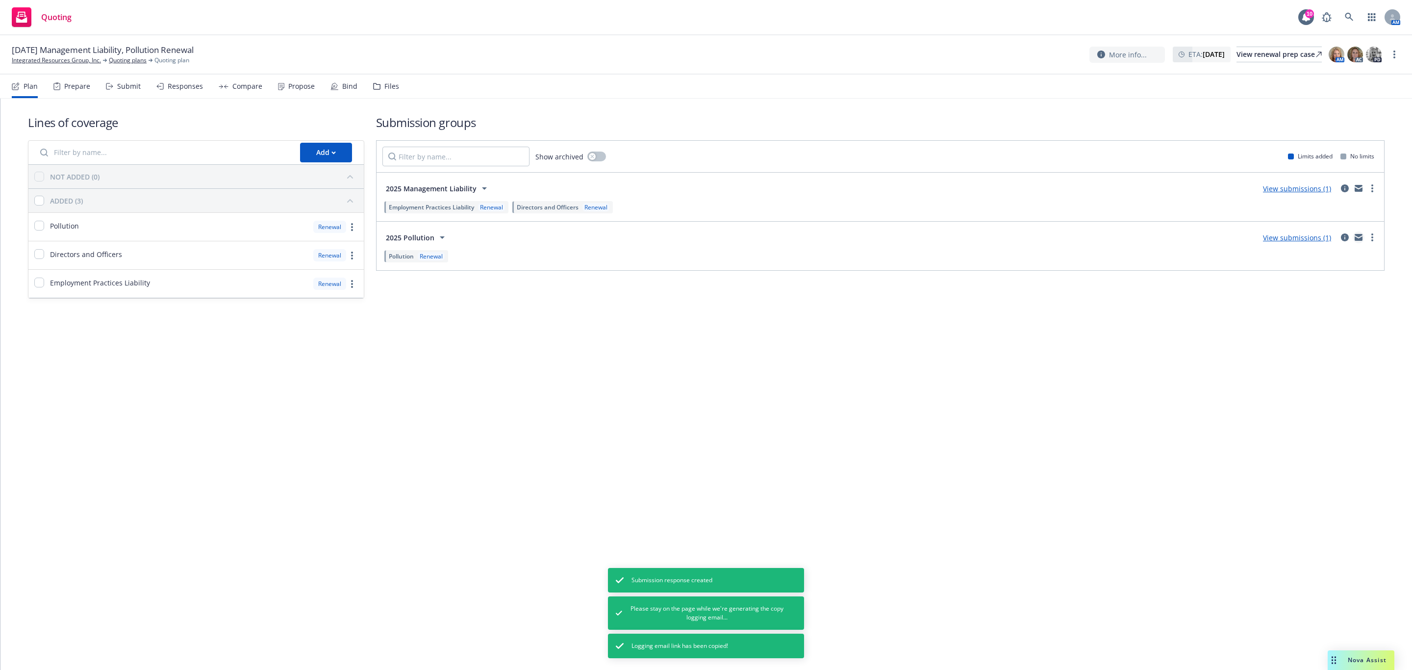
click at [1353, 240] on link "mail" at bounding box center [1358, 237] width 12 height 12
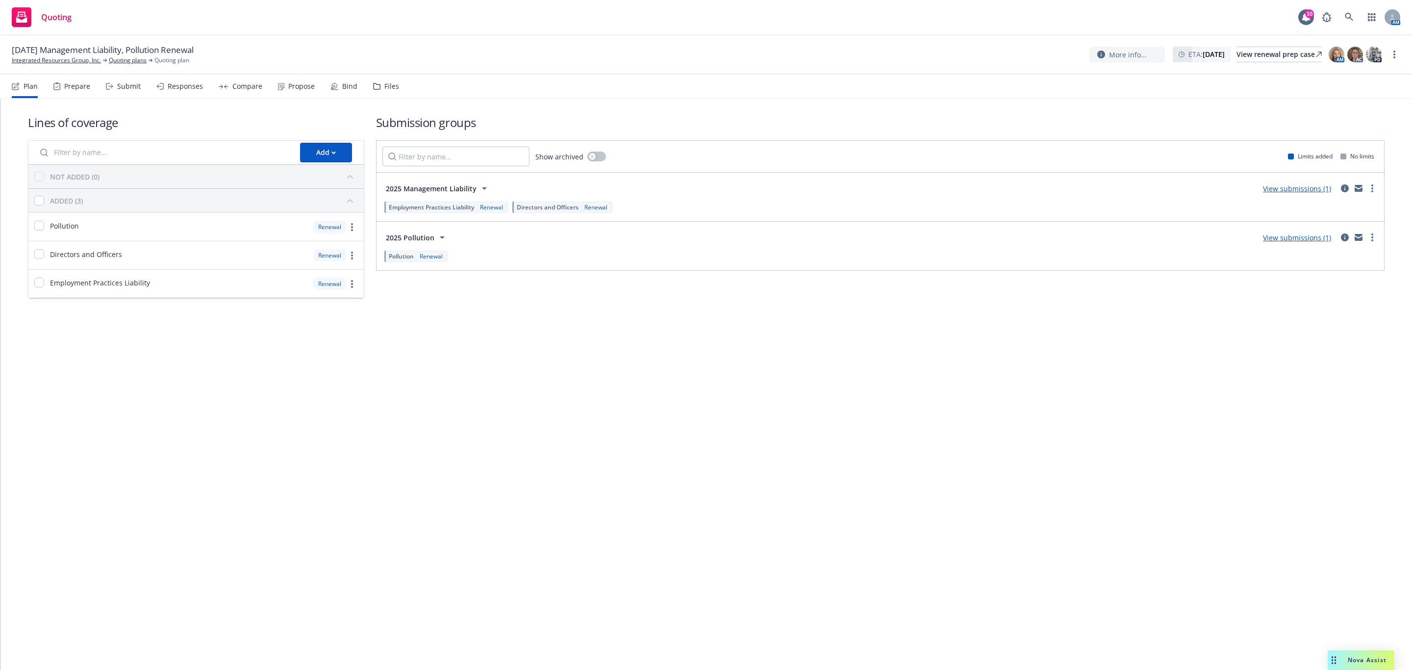
click at [387, 87] on div "Files" at bounding box center [391, 86] width 15 height 8
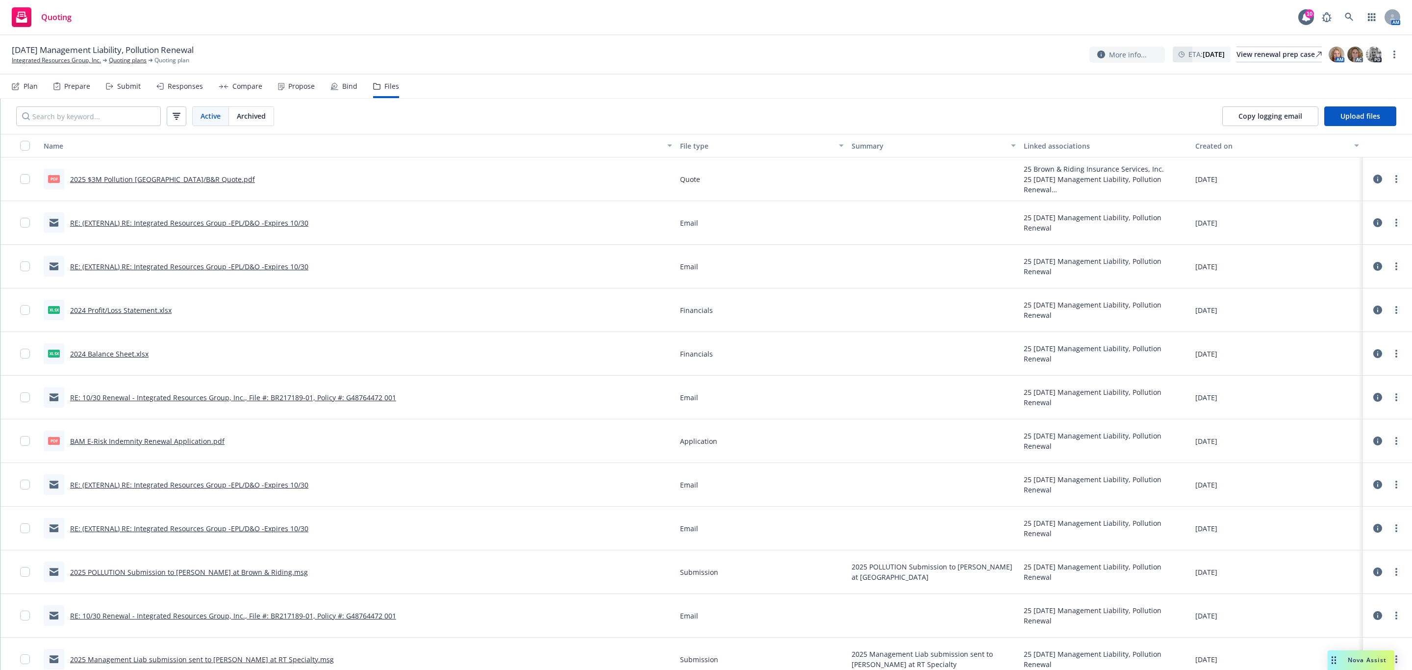
click at [268, 218] on link "RE: (EXTERNAL) RE: Integrated Resources Group -EPL/D&O -Expires 10/30" at bounding box center [189, 222] width 238 height 9
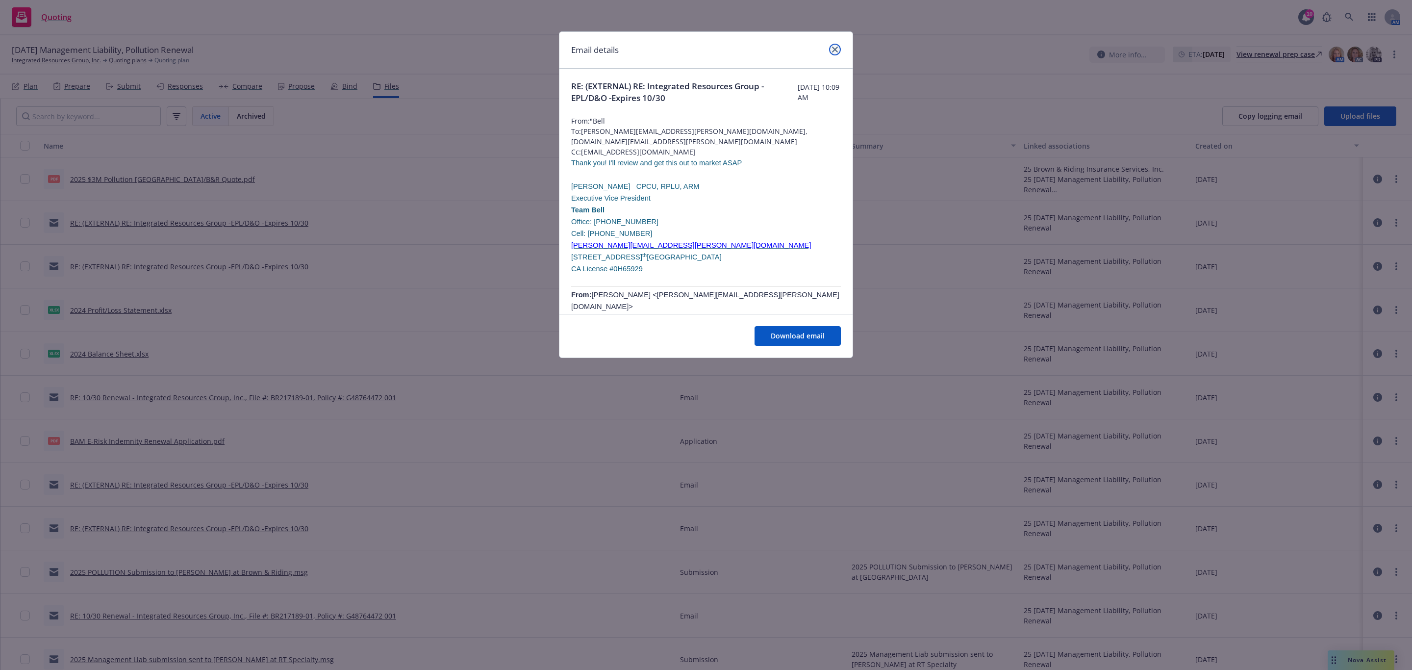
click at [832, 47] on icon "close" at bounding box center [835, 50] width 6 height 6
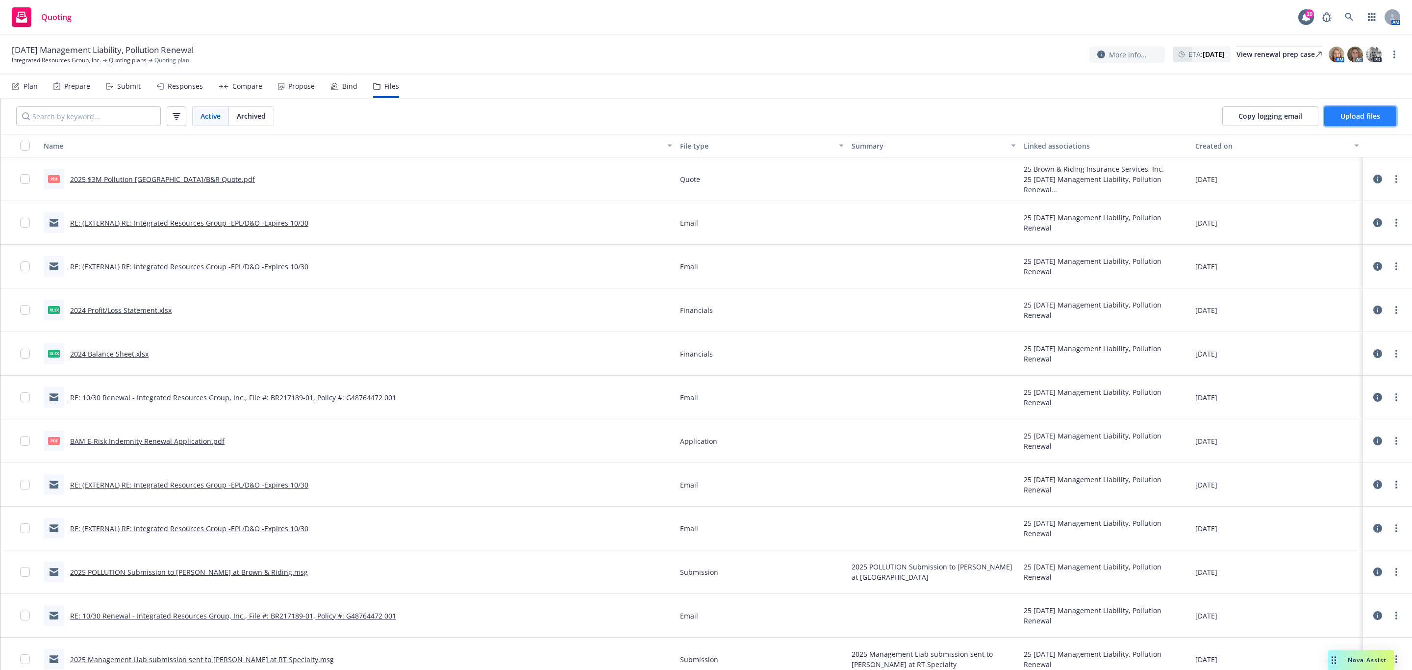
click at [1348, 110] on button "Upload files" at bounding box center [1360, 116] width 72 height 20
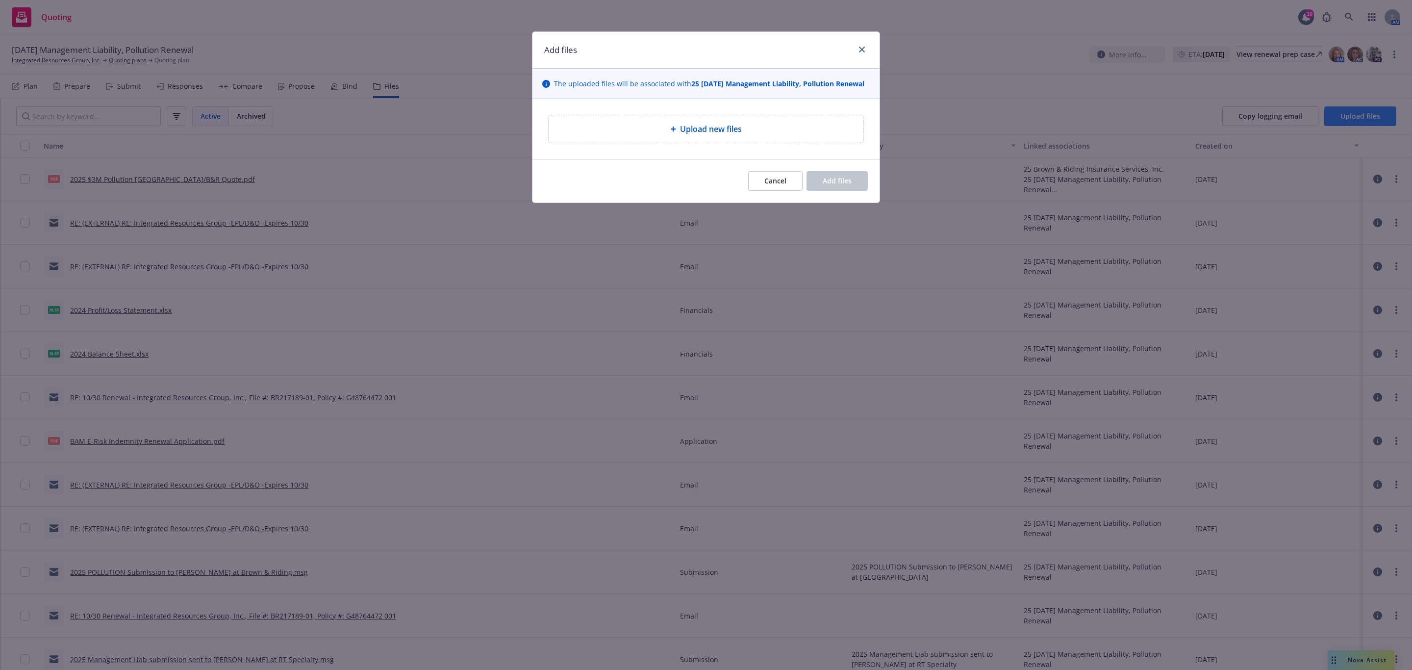
type textarea "x"
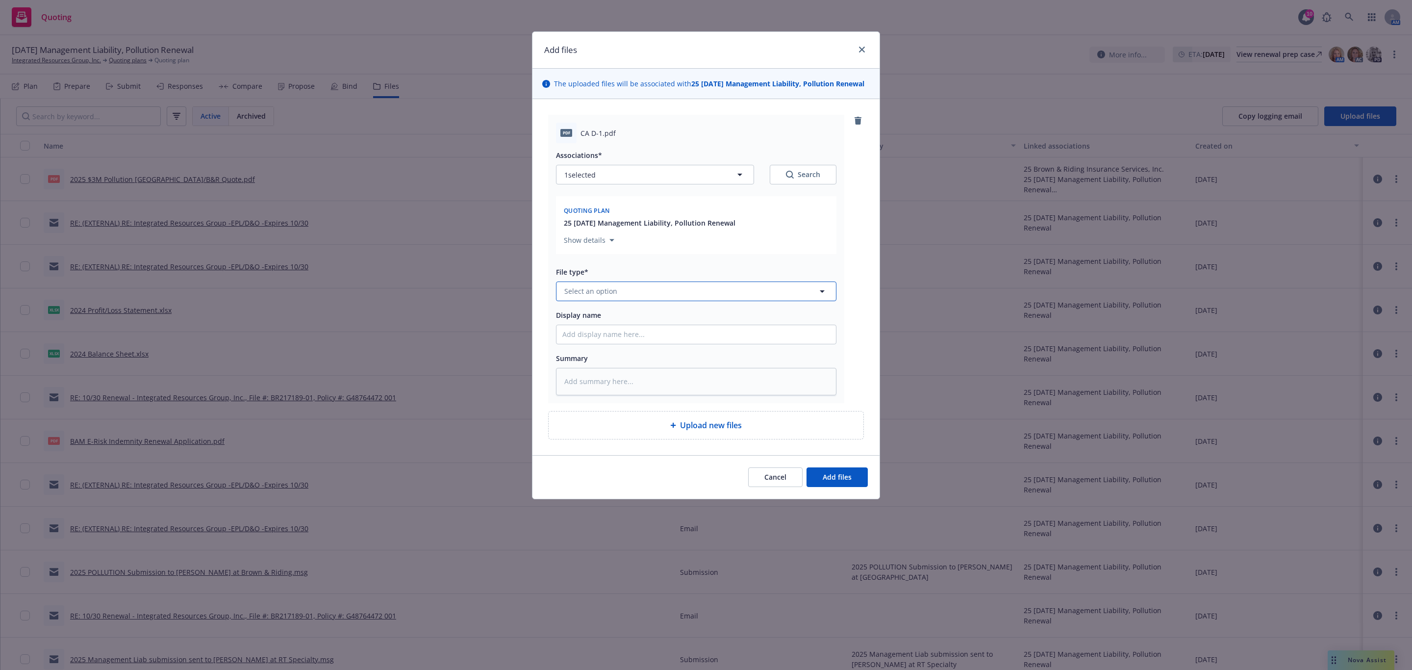
click at [699, 295] on button "Select an option" at bounding box center [696, 291] width 280 height 20
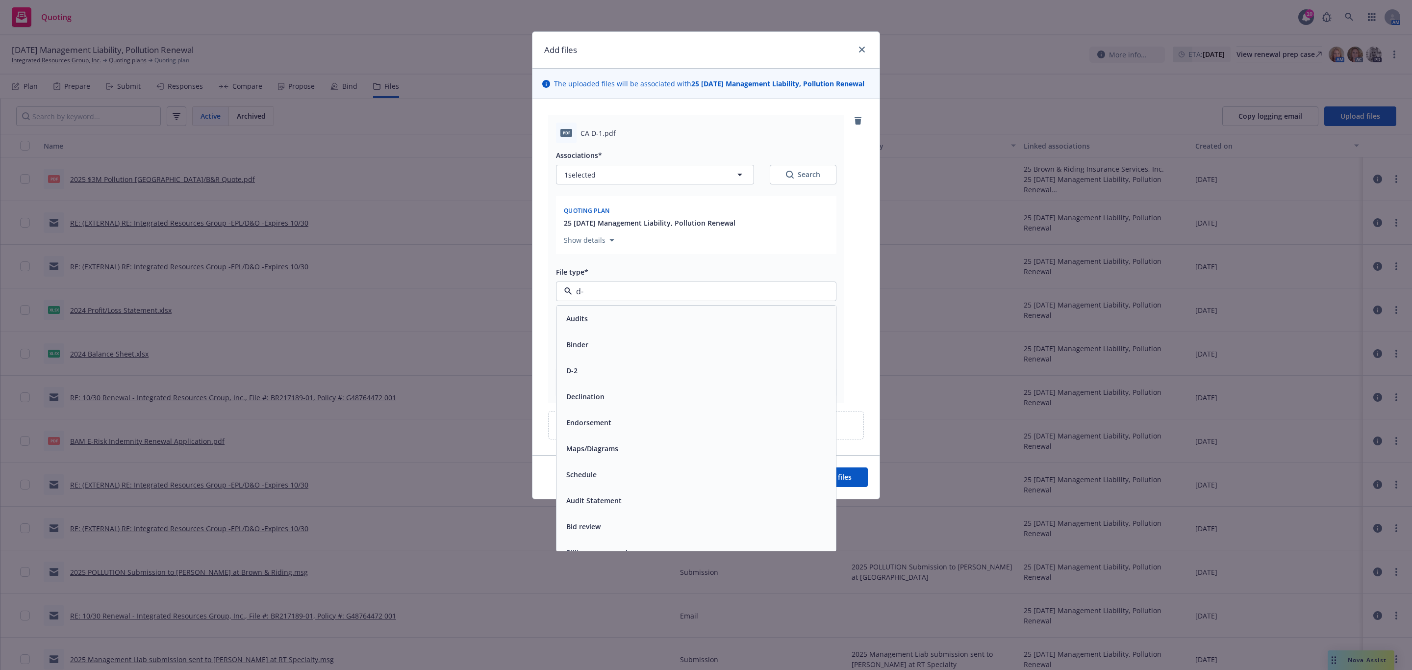
type input "d-1"
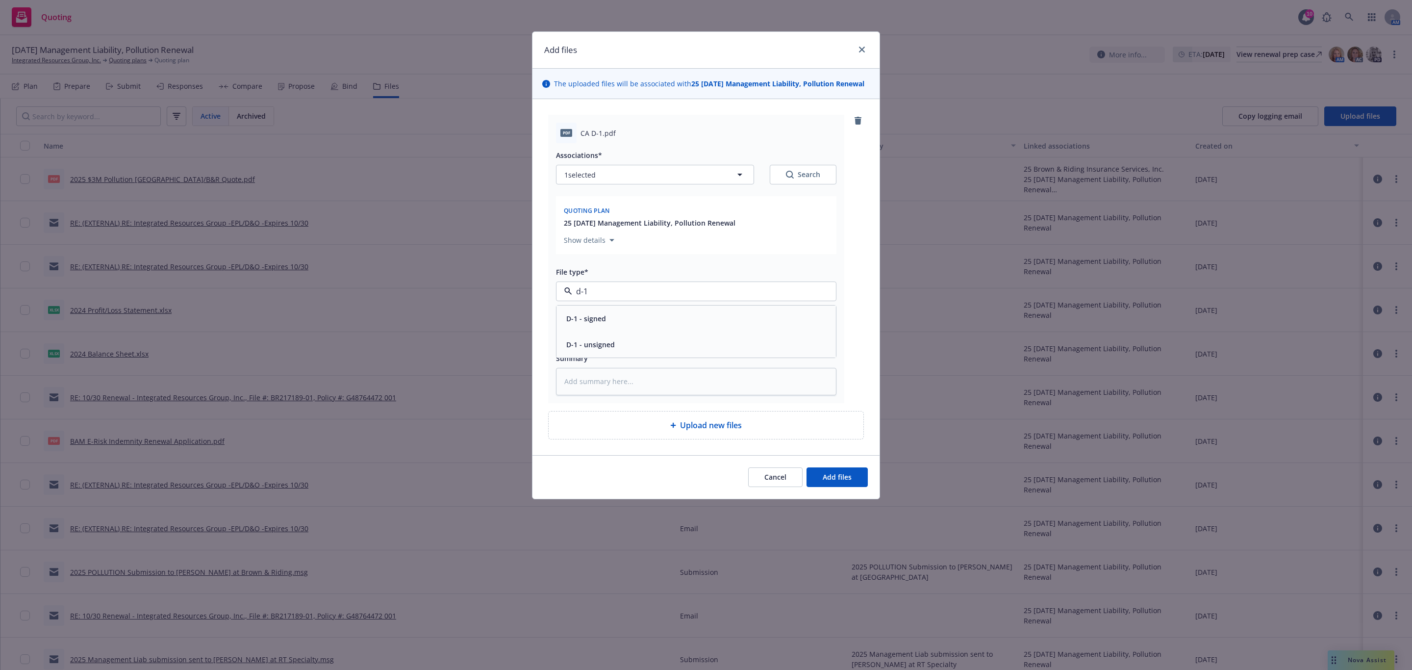
click at [580, 350] on span "D-1 - unsigned" at bounding box center [590, 344] width 49 height 10
click at [827, 478] on span "Add files" at bounding box center [837, 476] width 29 height 9
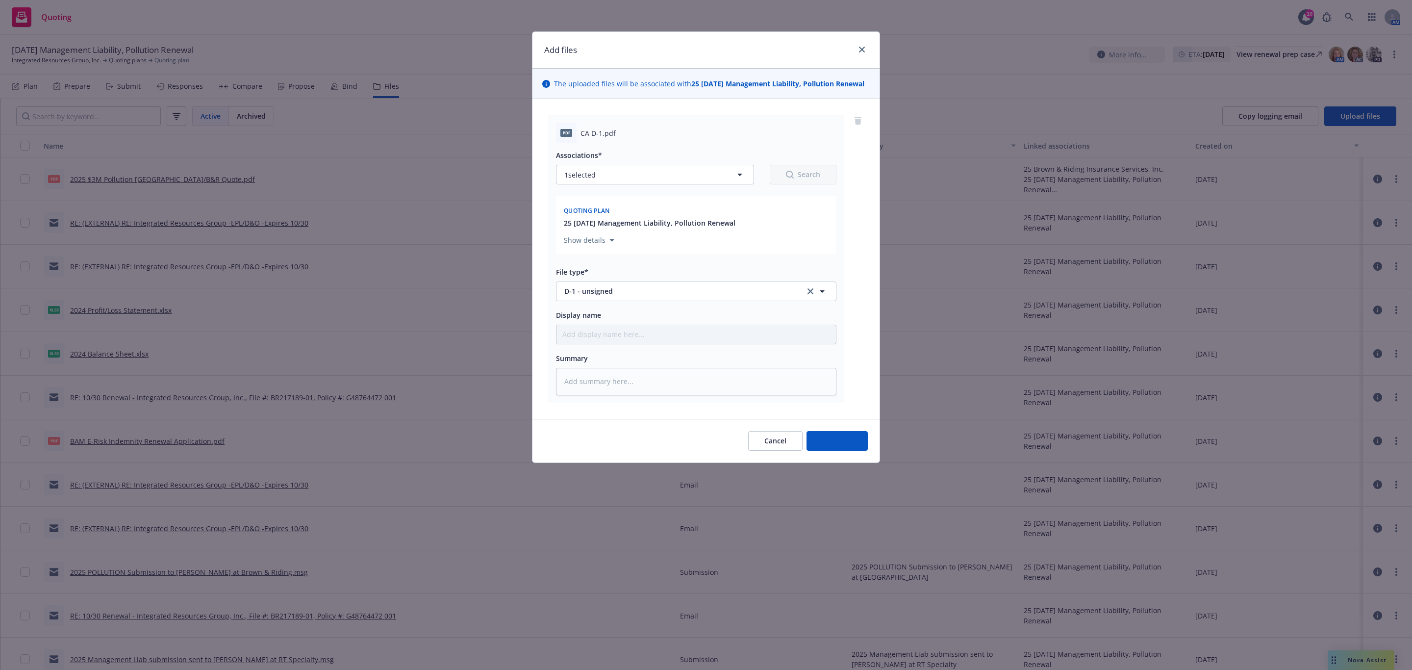
type textarea "x"
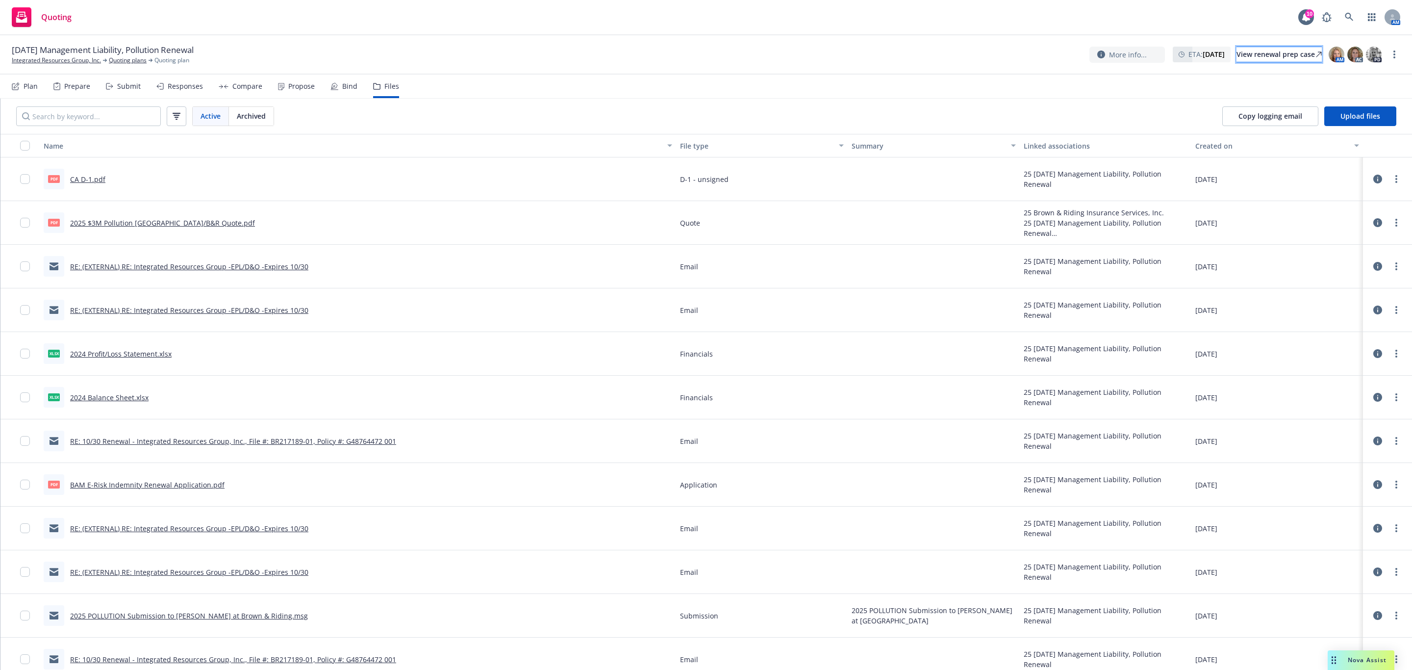
click at [1287, 51] on div "View renewal prep case" at bounding box center [1278, 54] width 85 height 15
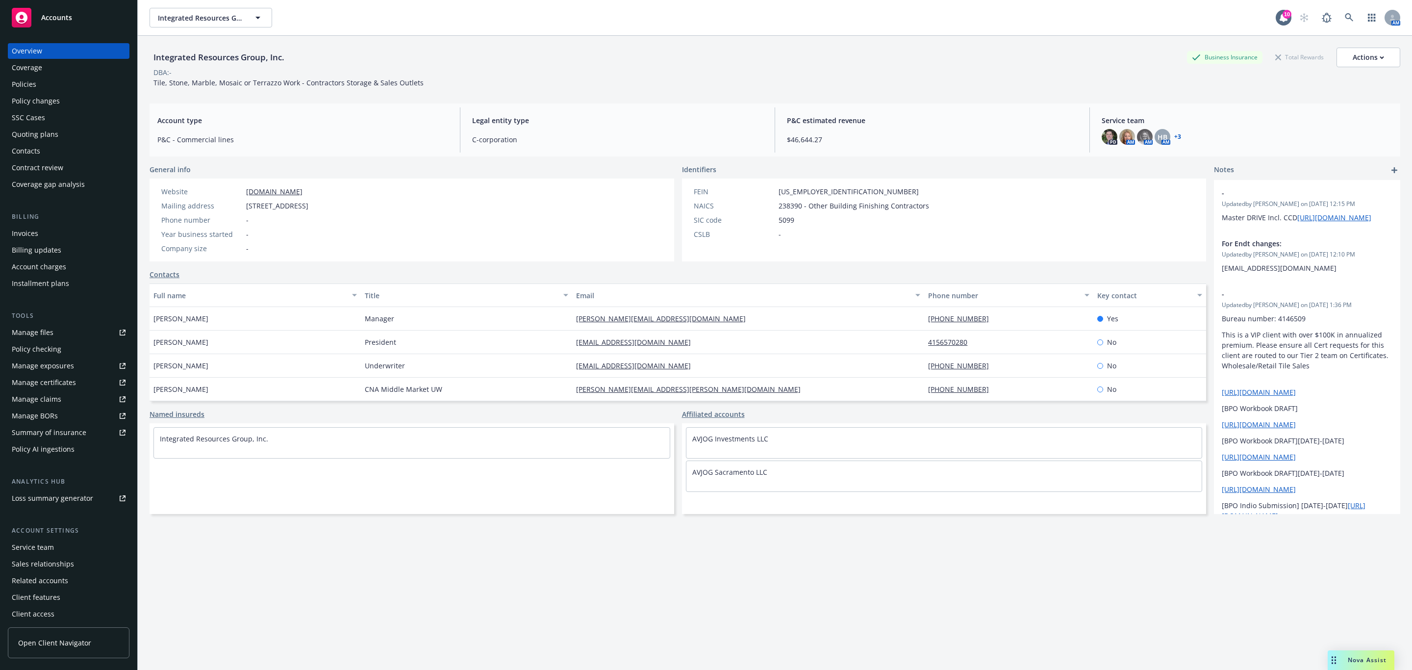
click at [83, 87] on div "Policies" at bounding box center [69, 84] width 114 height 16
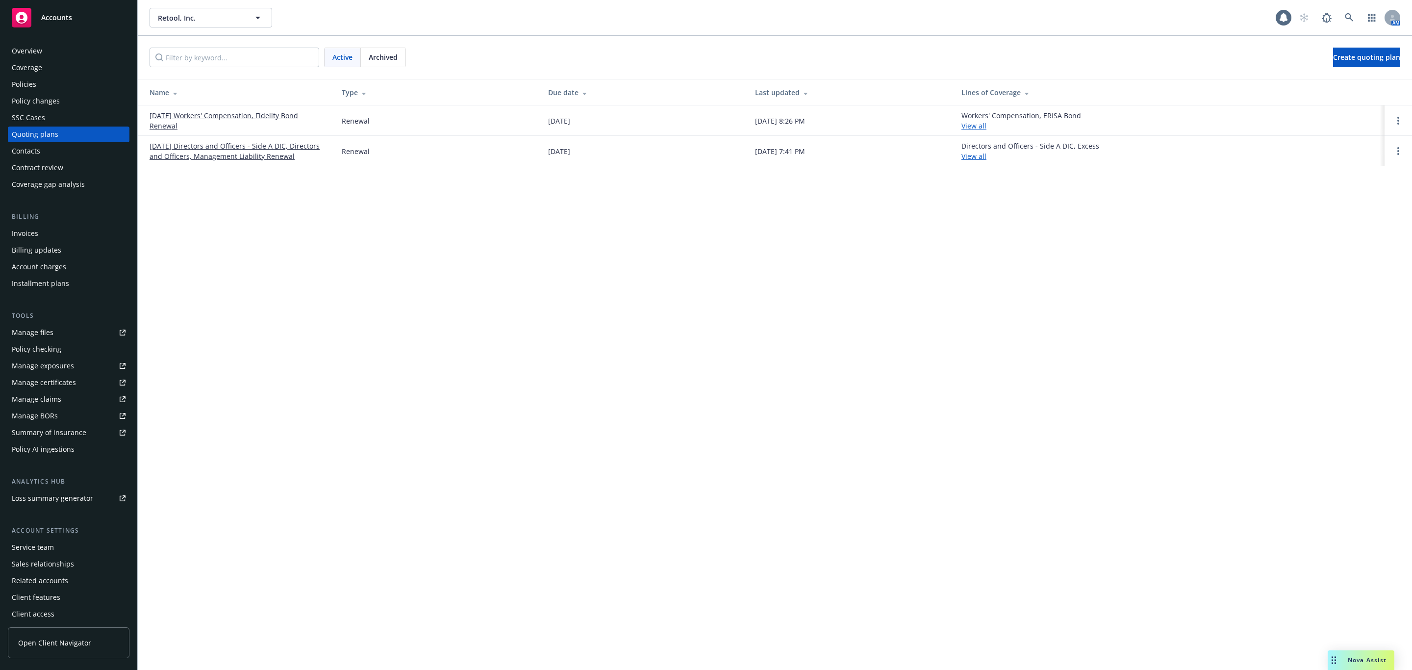
click at [383, 53] on span "Archived" at bounding box center [383, 57] width 29 height 10
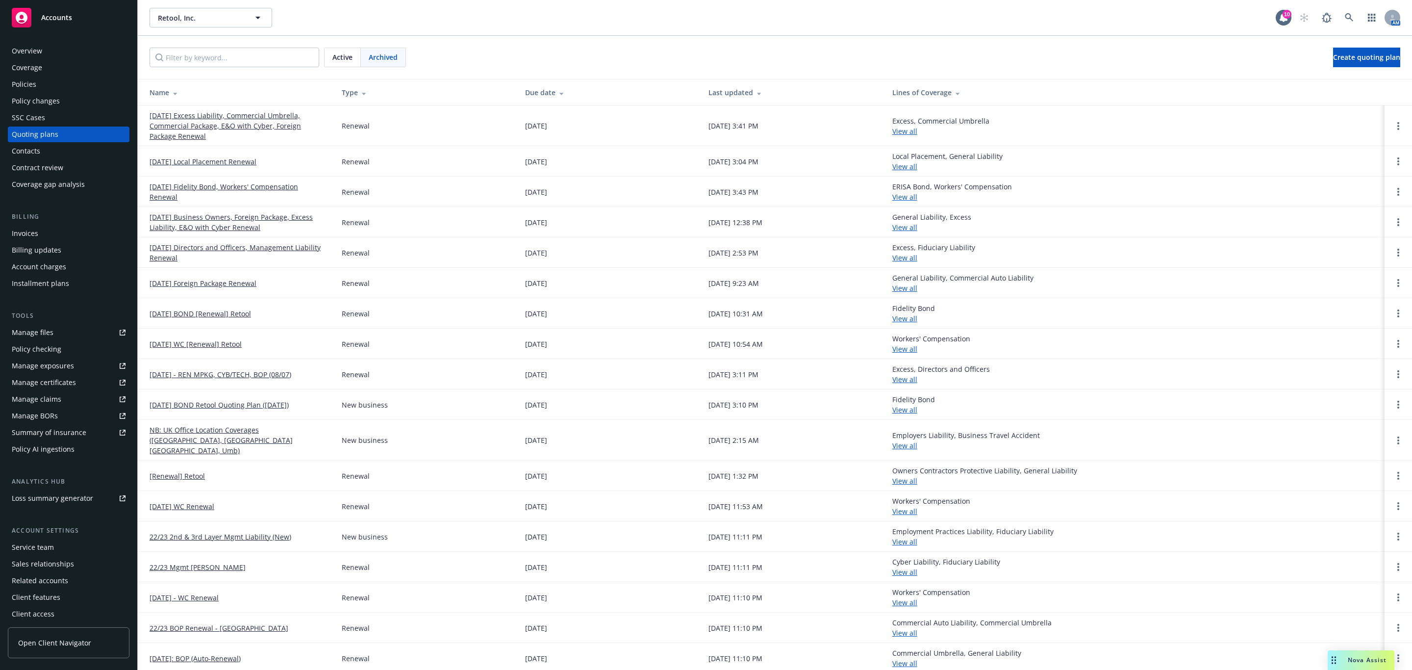
click at [284, 122] on link "[DATE] Excess Liability, Commercial Umbrella, Commercial Package, E&O with Cybe…" at bounding box center [238, 125] width 176 height 31
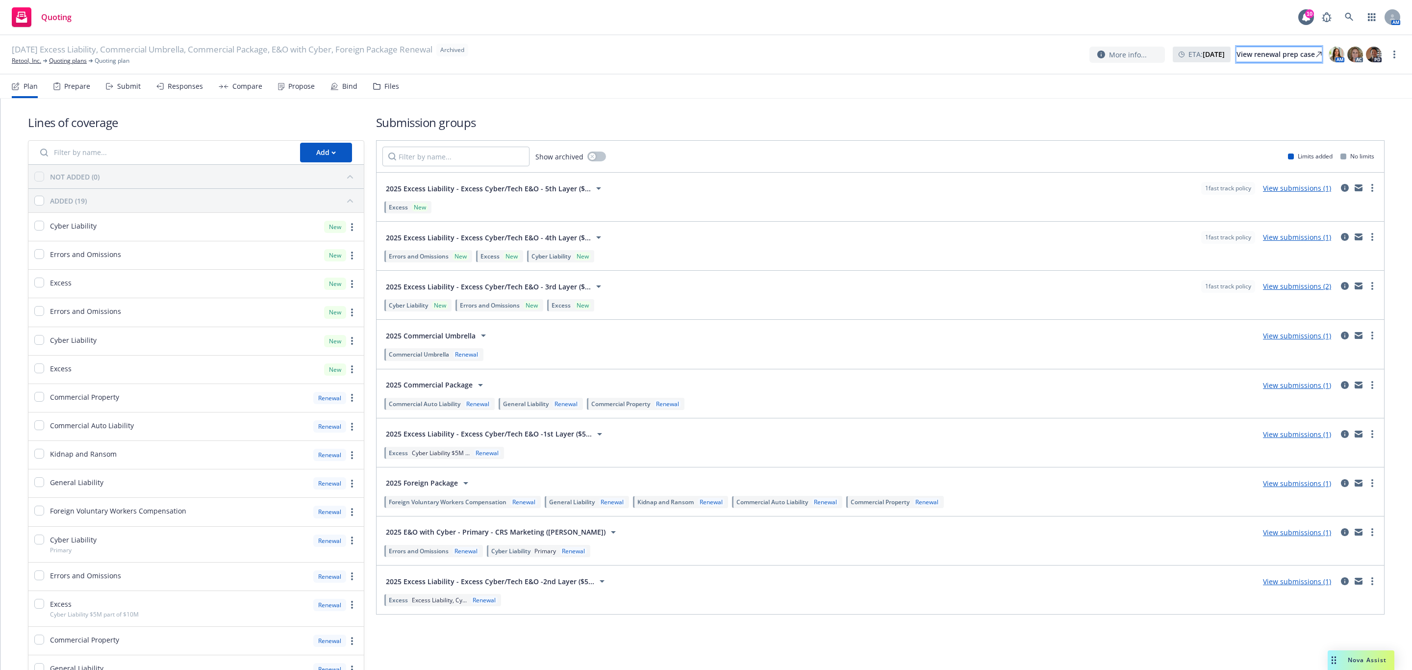
click at [1290, 52] on div "View renewal prep case" at bounding box center [1278, 54] width 85 height 15
click at [17, 65] on link "Retool, Inc." at bounding box center [26, 60] width 29 height 9
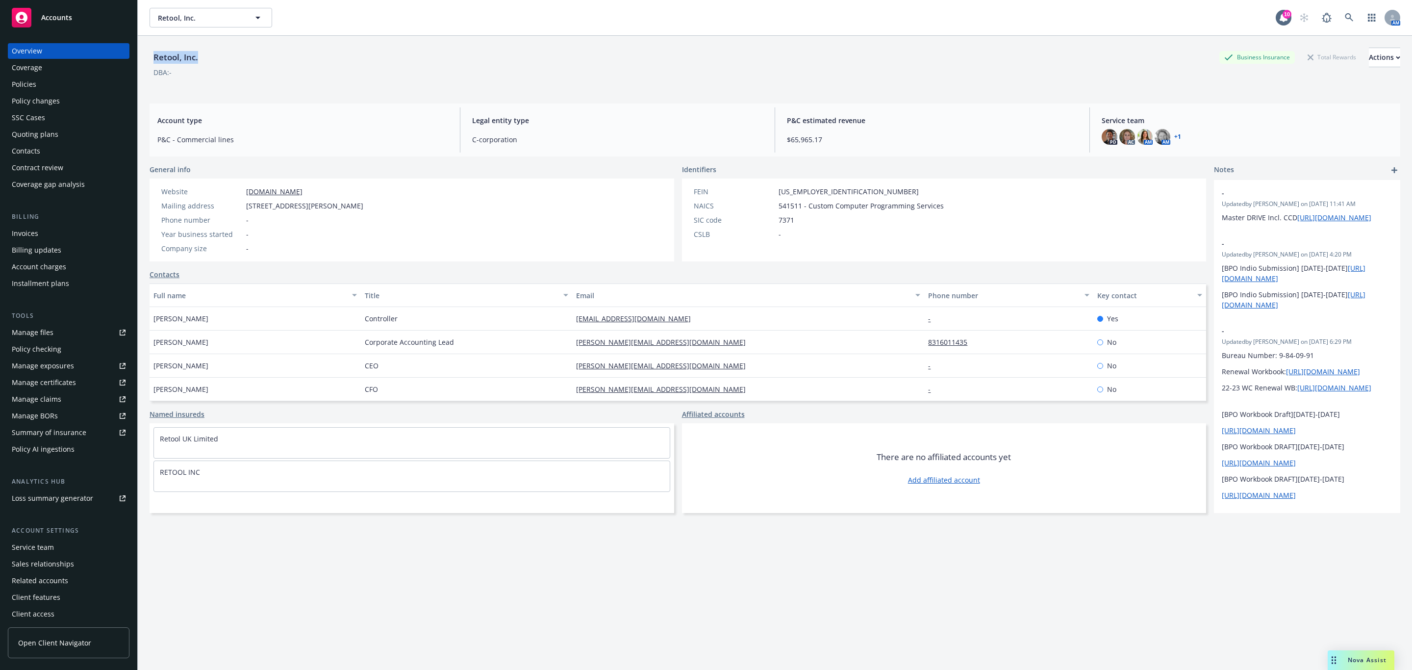
drag, startPoint x: 163, startPoint y: 54, endPoint x: 152, endPoint y: 59, distance: 12.1
click at [152, 59] on div "Retool, Inc. Business Insurance Total Rewards Actions" at bounding box center [775, 58] width 1250 height 20
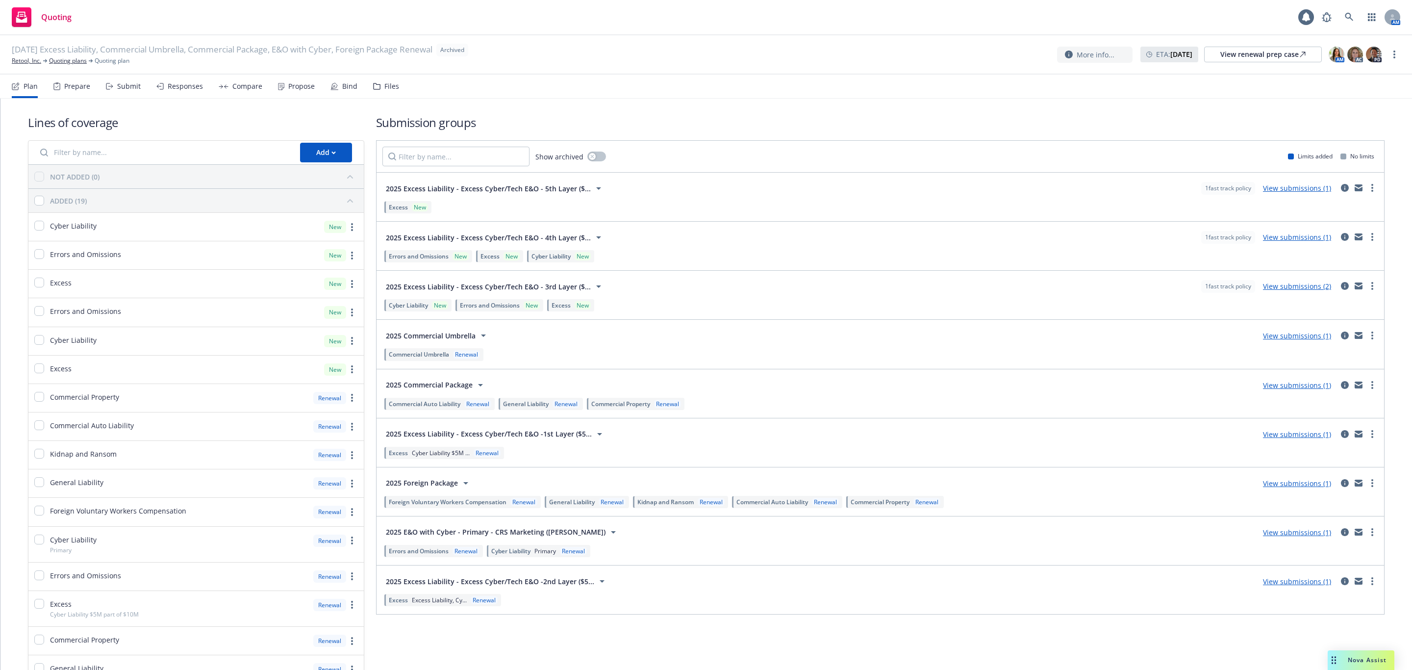
click at [74, 87] on div "Prepare" at bounding box center [77, 86] width 26 height 8
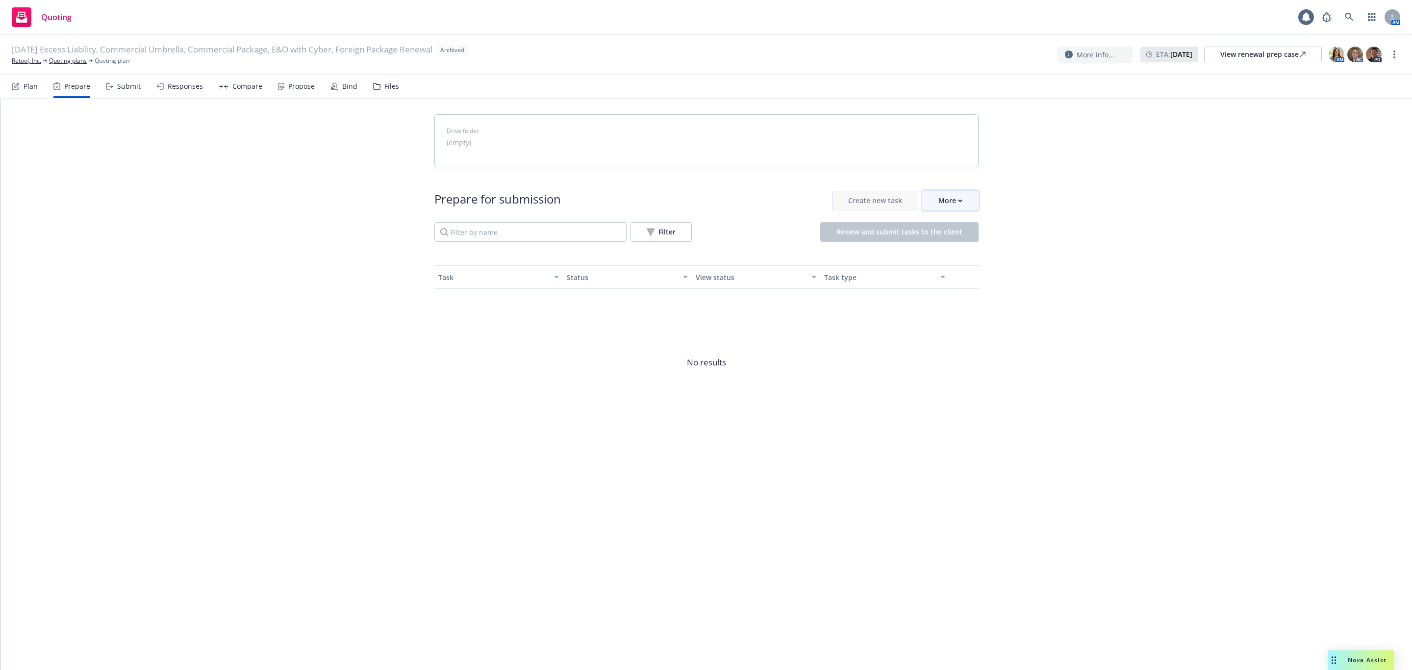
click at [953, 198] on div "More" at bounding box center [950, 200] width 24 height 19
click at [960, 246] on span "Go to Indio account" at bounding box center [965, 245] width 87 height 9
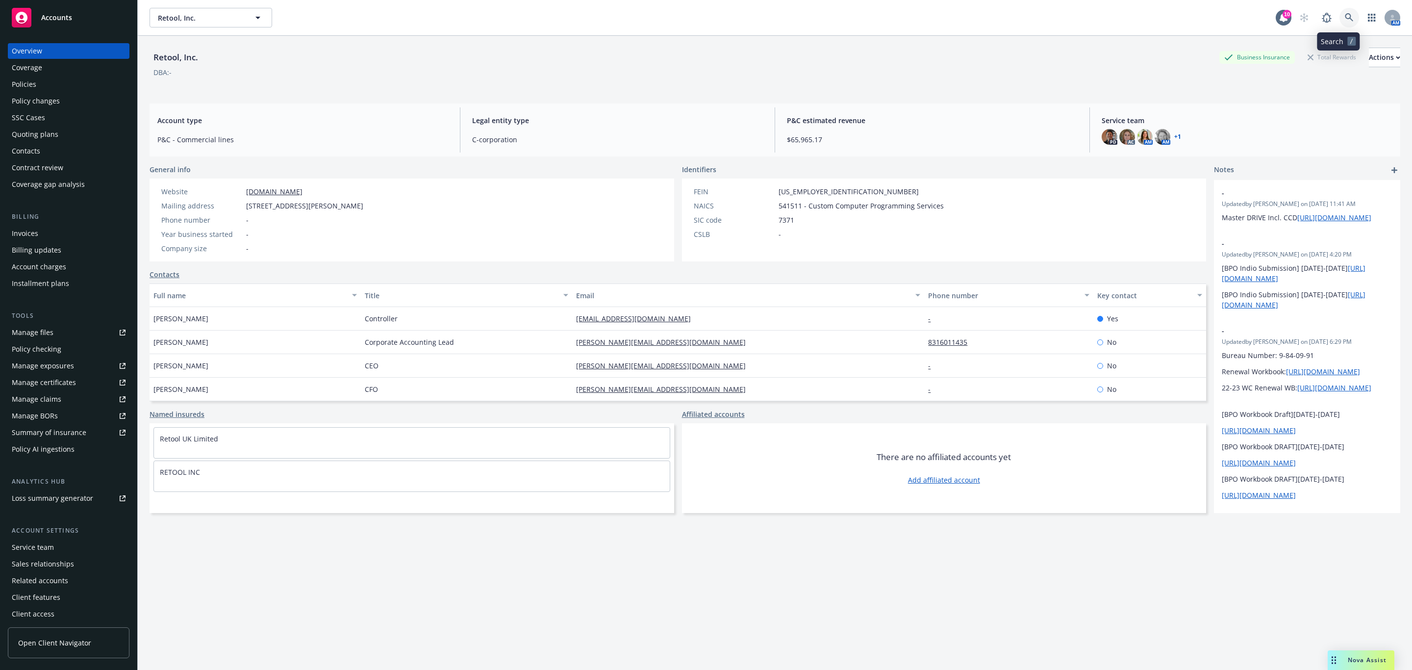
click at [1339, 23] on link at bounding box center [1349, 18] width 20 height 20
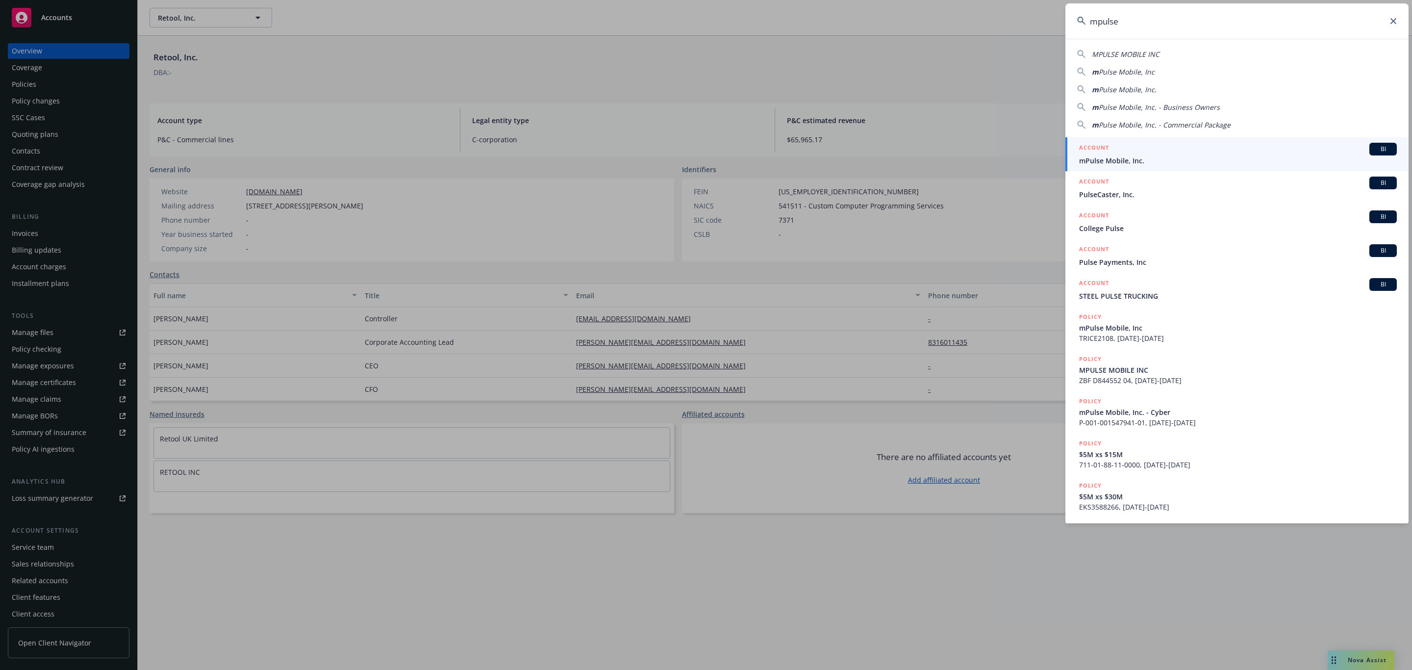
type input "mpulse"
click at [1179, 159] on span "mPulse Mobile, Inc." at bounding box center [1238, 160] width 318 height 10
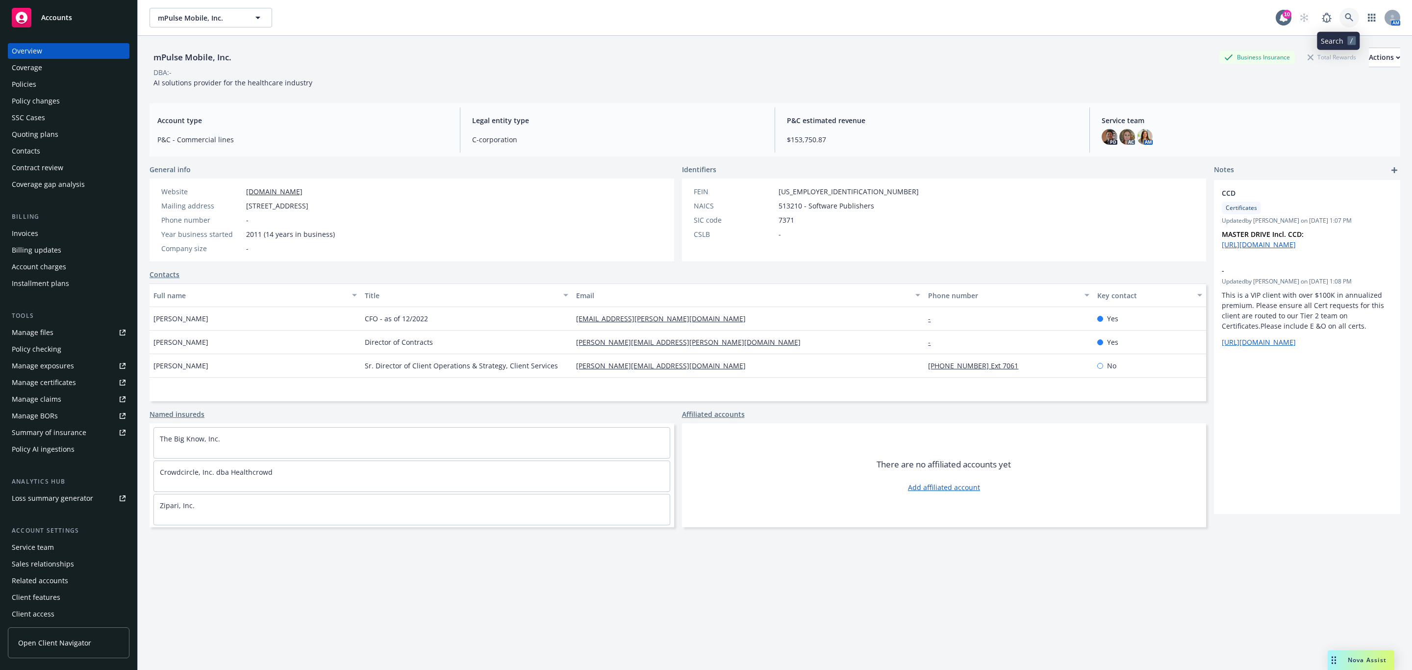
click at [1339, 10] on link at bounding box center [1349, 18] width 20 height 20
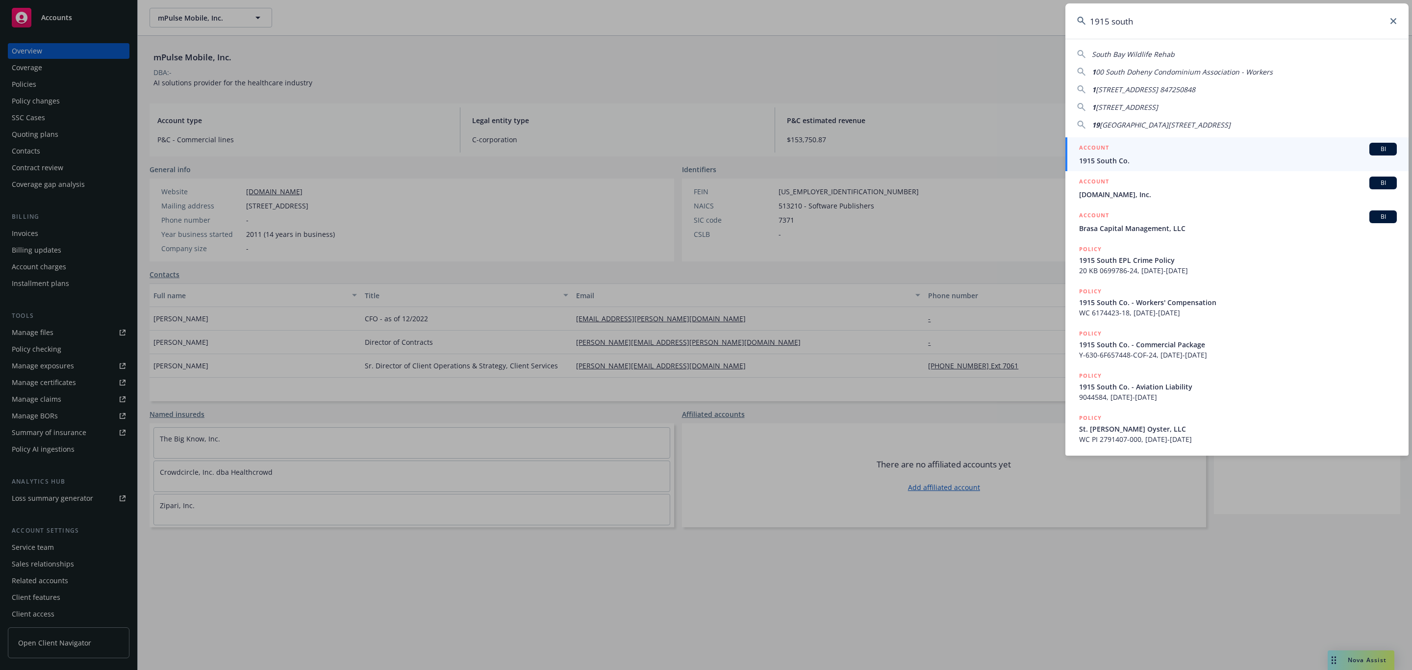
type input "1915 south"
click at [1108, 146] on h5 "ACCOUNT" at bounding box center [1094, 149] width 30 height 12
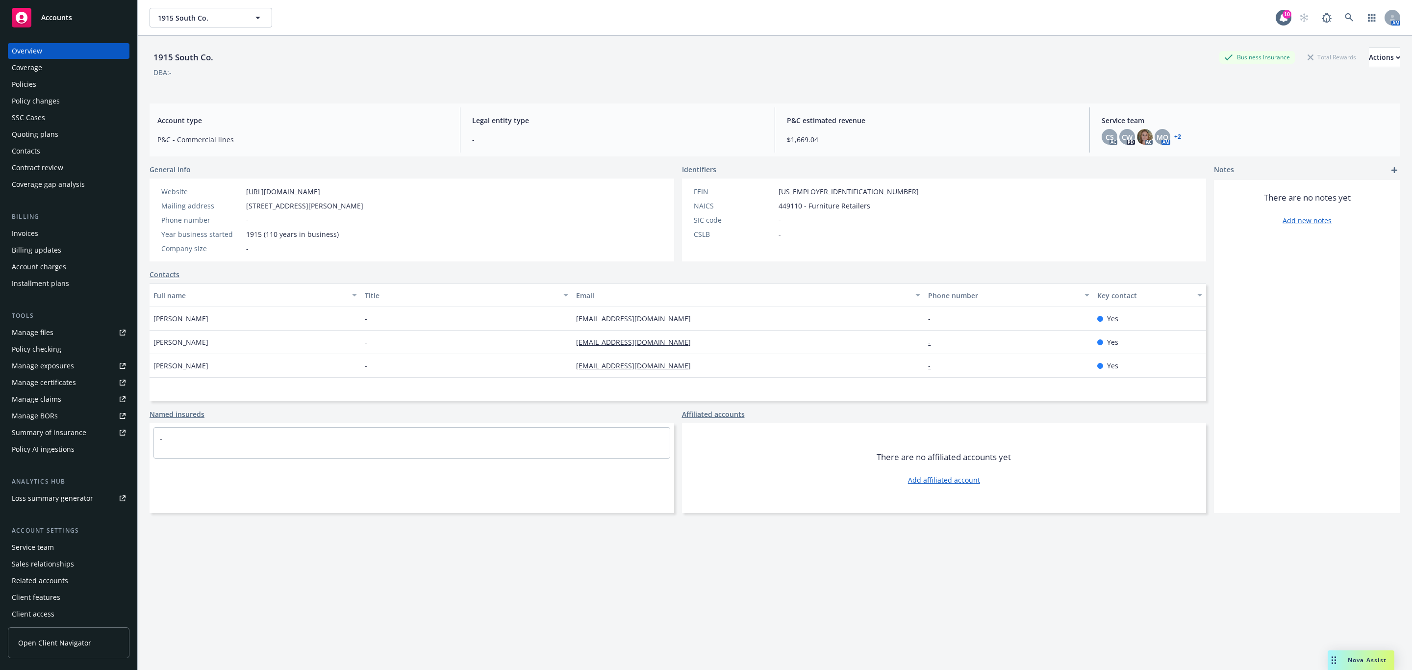
click at [79, 132] on div "Quoting plans" at bounding box center [69, 134] width 114 height 16
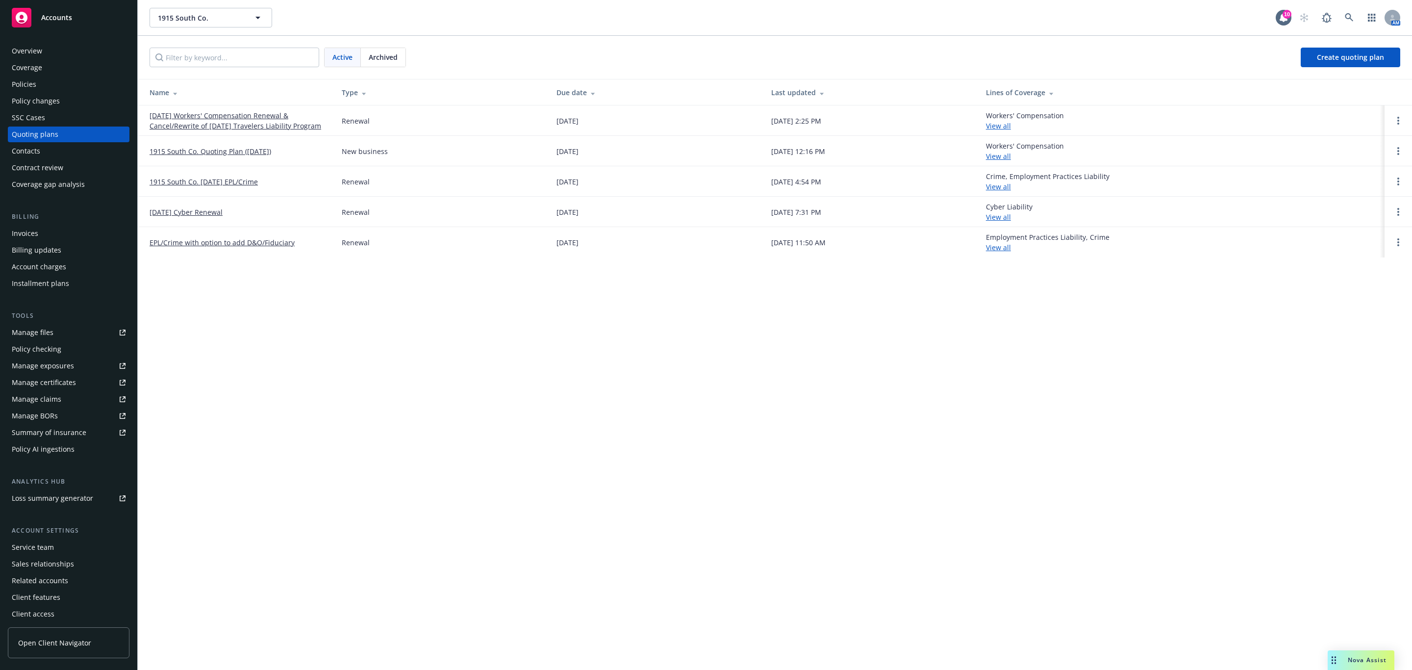
click at [226, 120] on link "[DATE] Workers' Compensation Renewal & Cancel/Rewrite of [DATE] Travelers Liabi…" at bounding box center [238, 120] width 176 height 21
